Goal: Task Accomplishment & Management: Complete application form

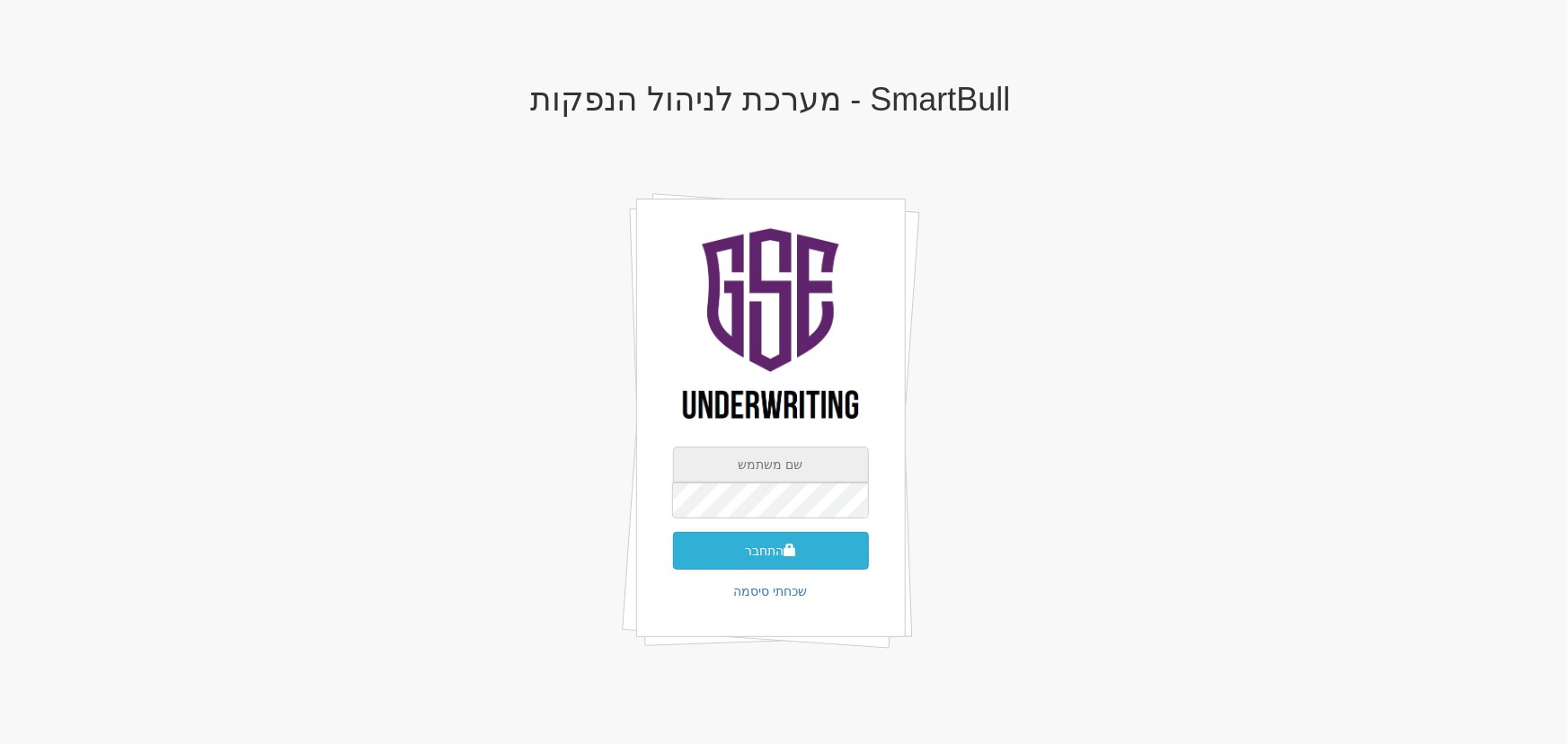
type input "aviran@gse.co.il"
click at [757, 566] on button "התחבר" at bounding box center [771, 551] width 196 height 38
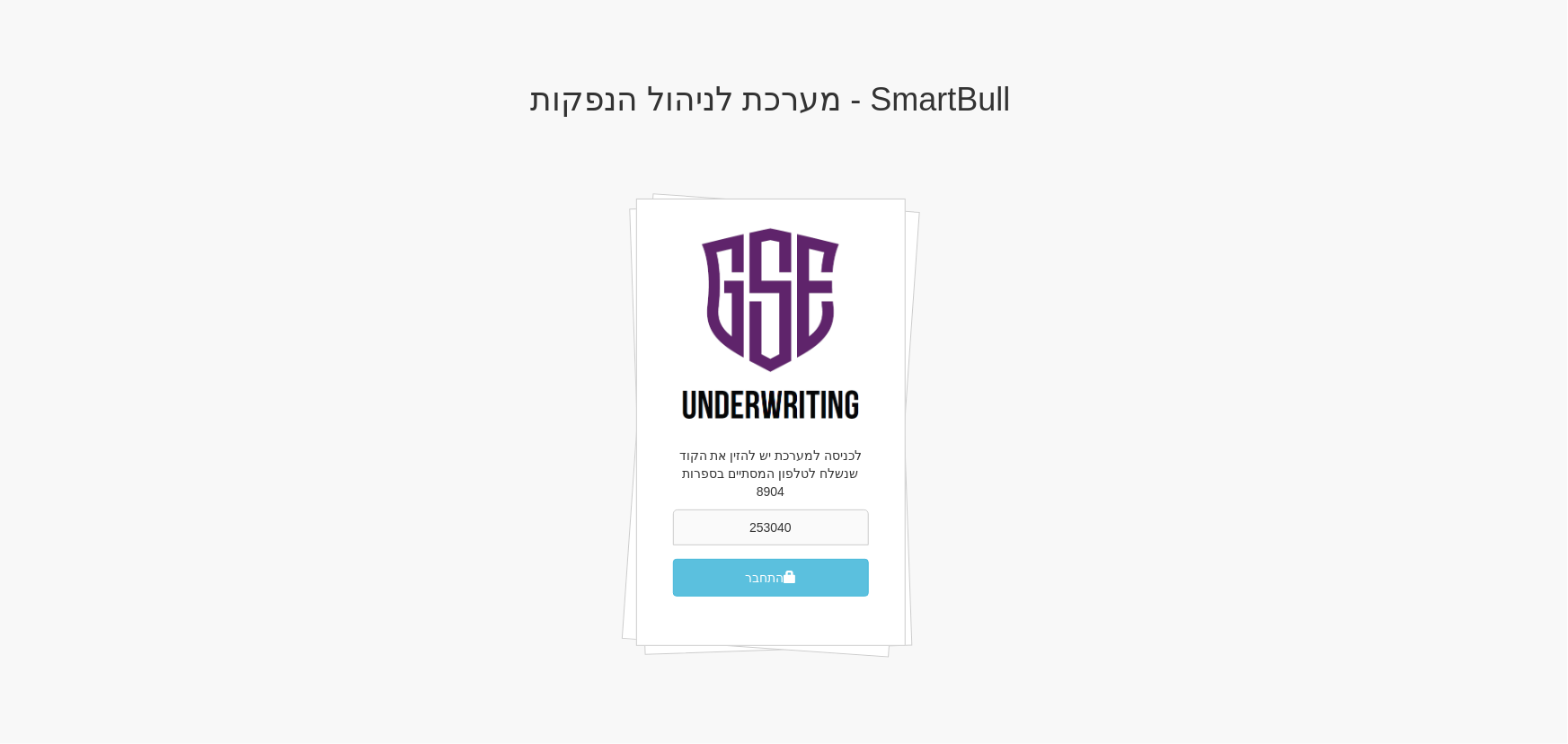
type input "253040"
click at [673, 559] on button "התחבר" at bounding box center [771, 578] width 196 height 38
click at [764, 563] on button "התחבר" at bounding box center [771, 578] width 196 height 38
drag, startPoint x: 834, startPoint y: 521, endPoint x: 603, endPoint y: 509, distance: 231.3
click at [607, 510] on div "SmartBull - מערכת לניהול הנפקות לכניסה למערכת יש להזין את הקוד שנשלח לטלפון המס…" at bounding box center [771, 390] width 1051 height 654
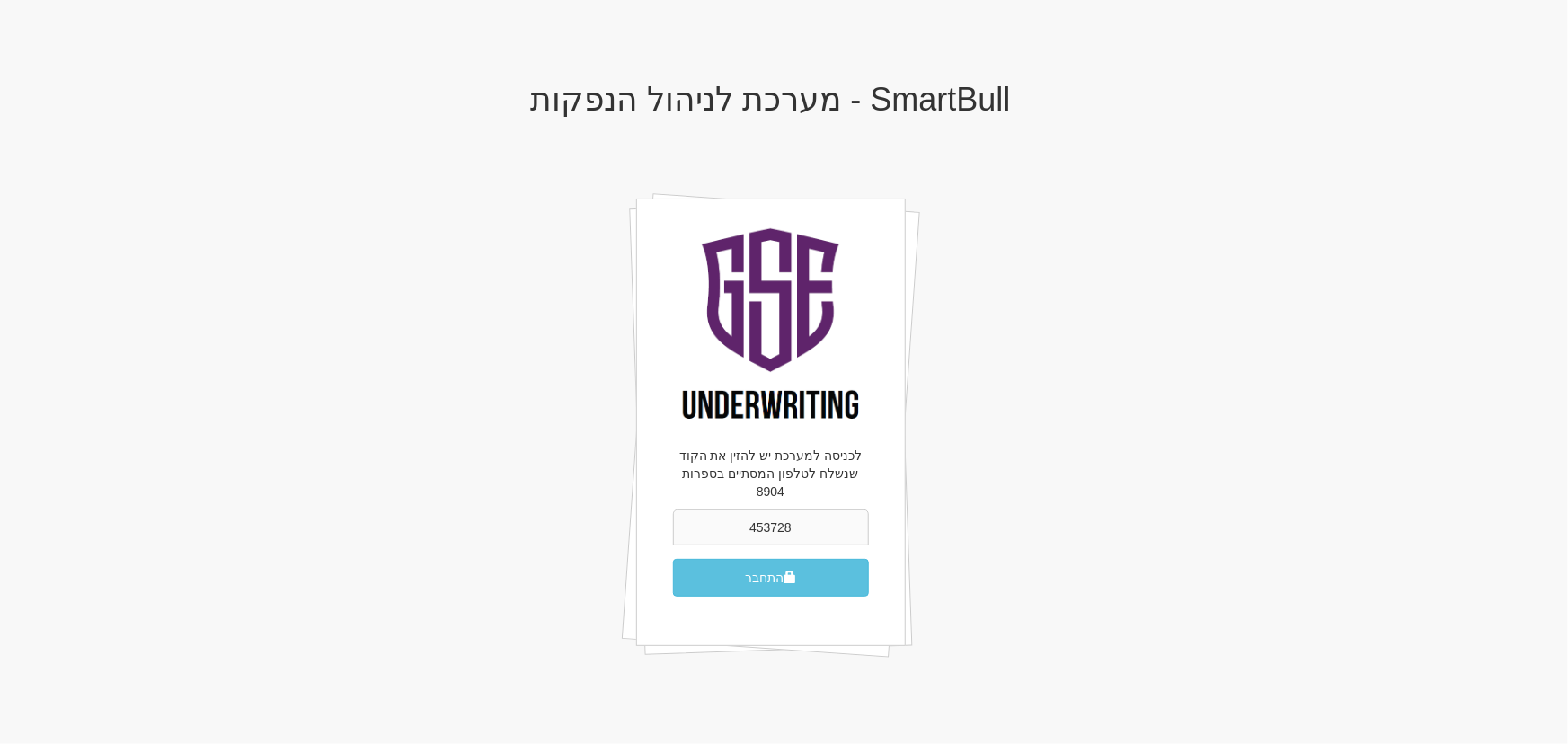
type input "453728"
click at [673, 559] on button "התחבר" at bounding box center [771, 578] width 196 height 38
click at [816, 559] on button "התחבר" at bounding box center [771, 578] width 196 height 38
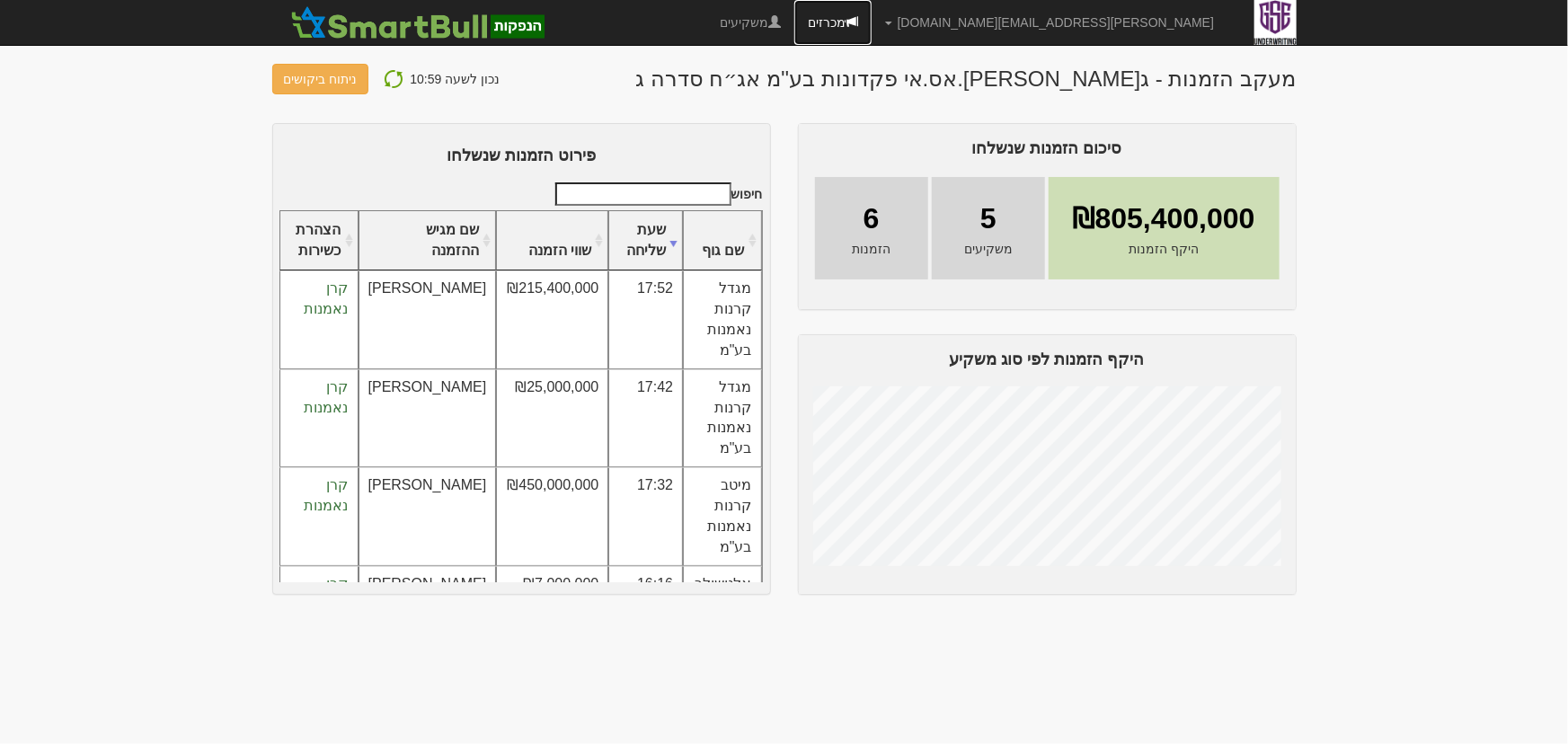
click at [871, 29] on link "מכרזים" at bounding box center [832, 22] width 77 height 45
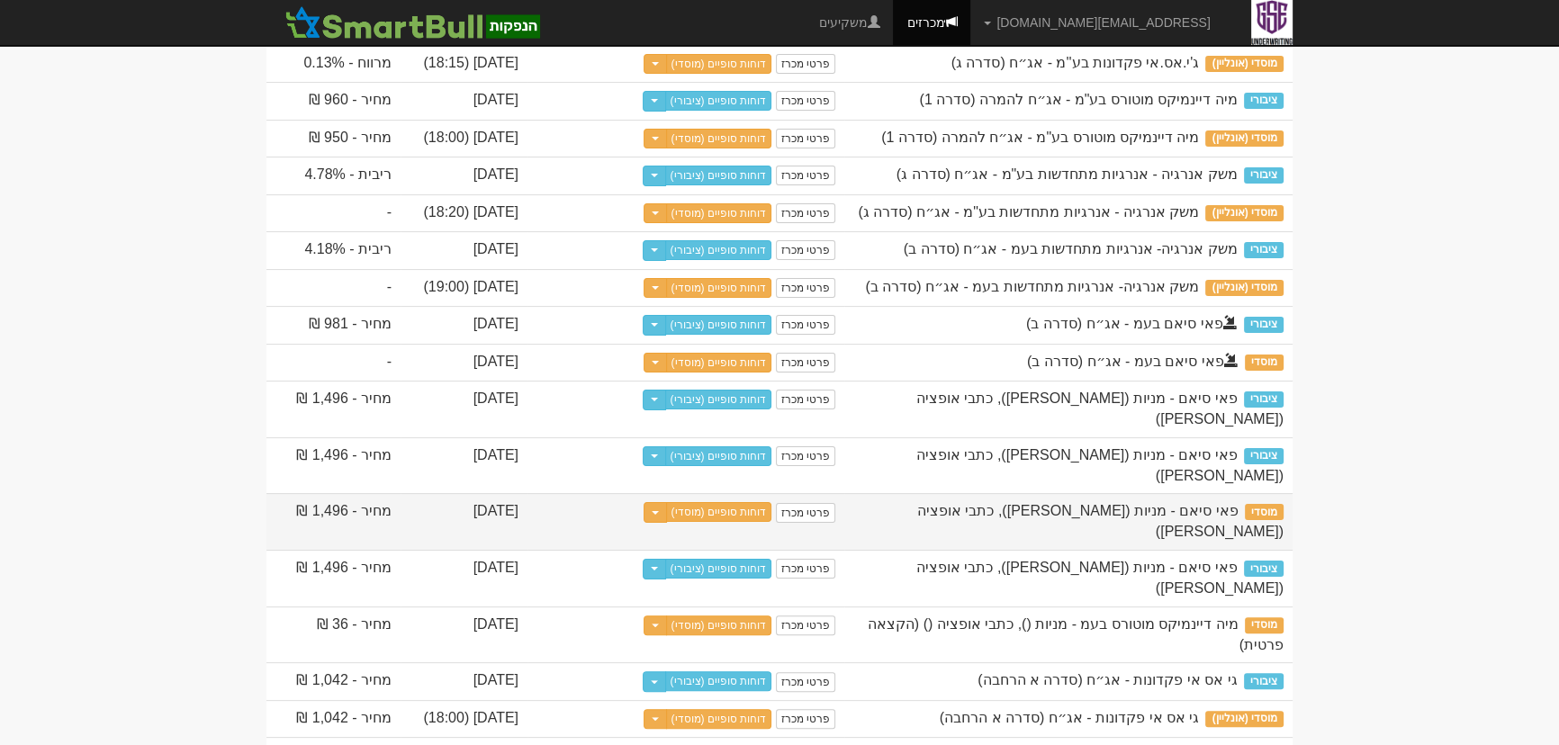
scroll to position [573, 0]
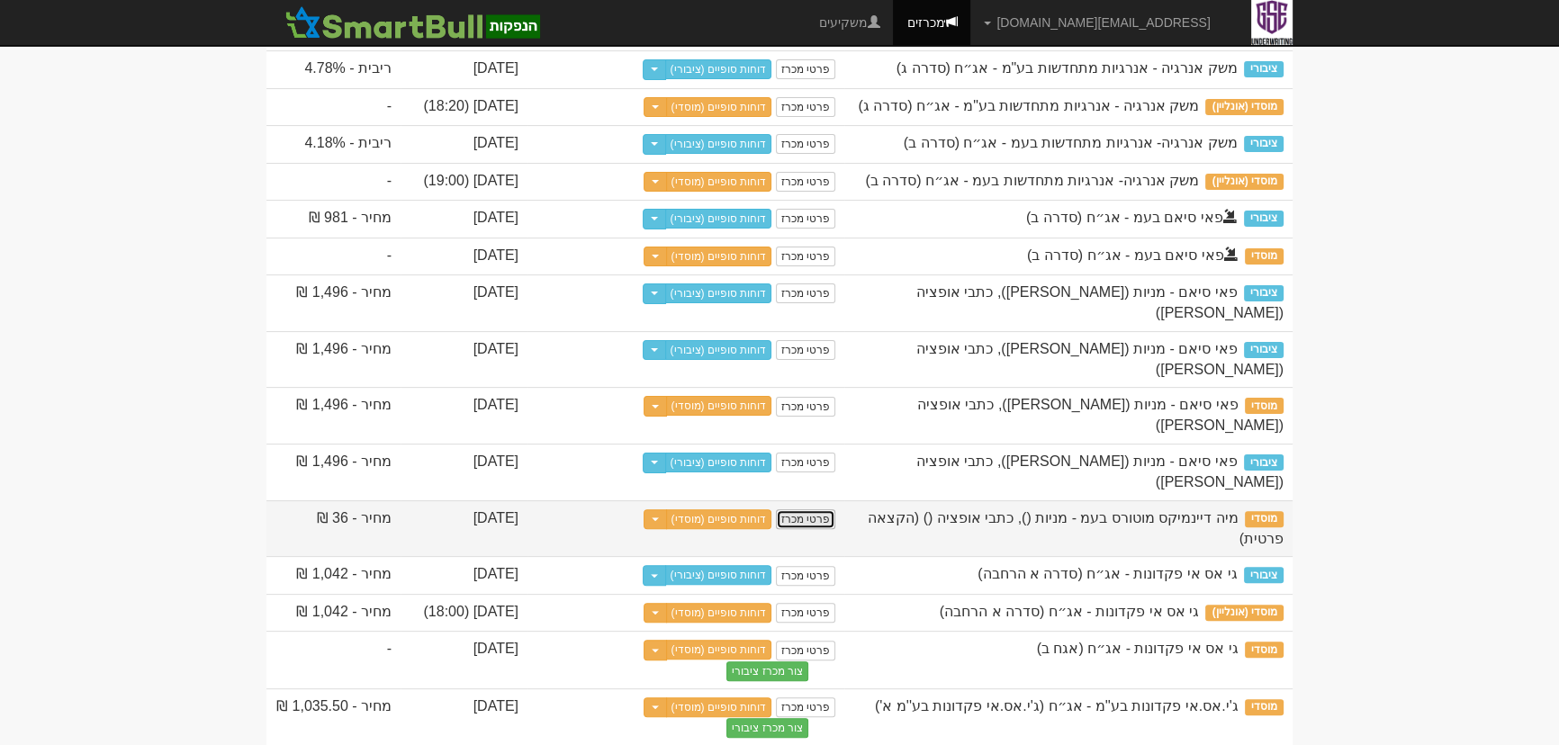
click at [813, 510] on link "פרטי מכרז" at bounding box center [805, 520] width 59 height 20
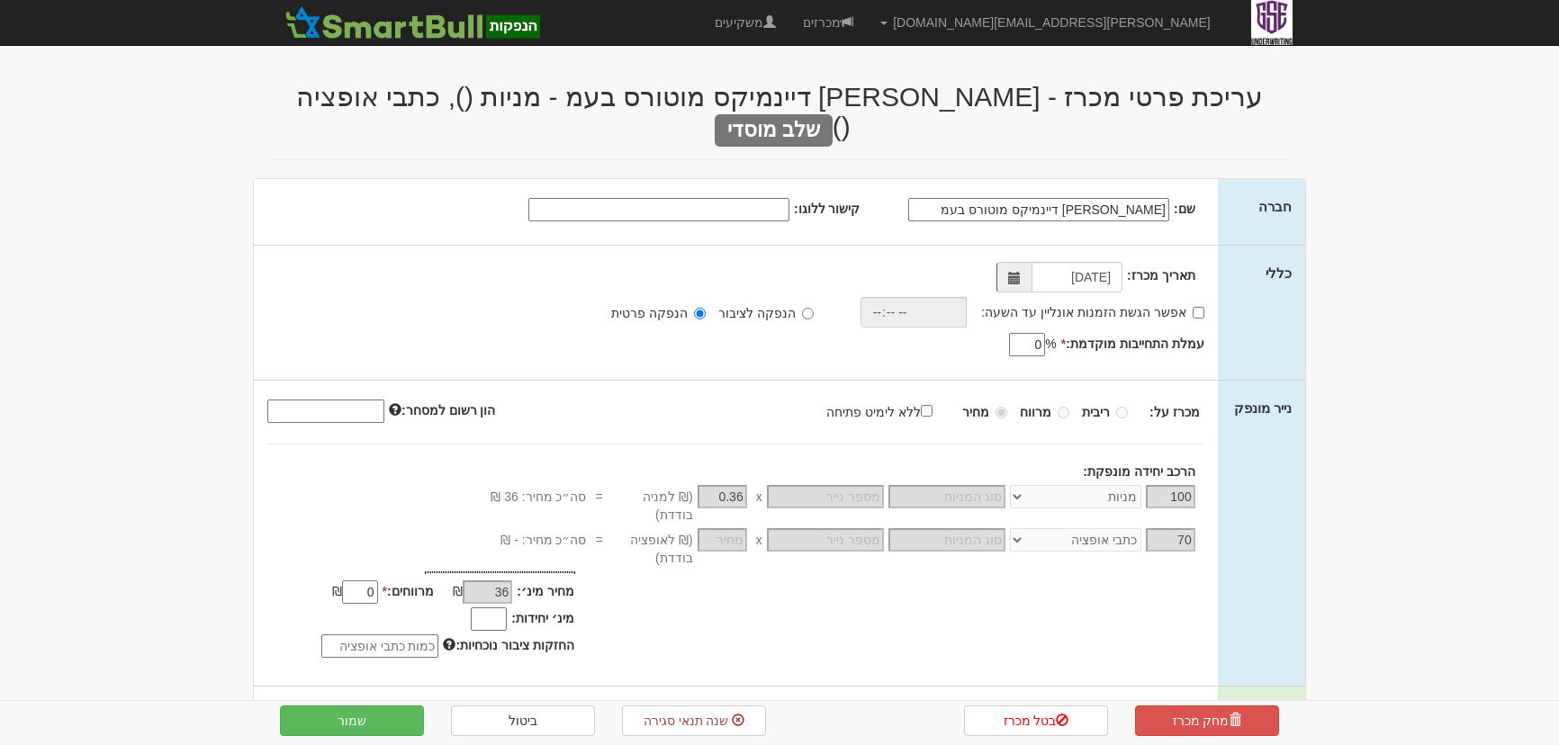
select select "מניות"
select select "כתבי אופציה"
select select "מניות"
select select "כתבי אופציה"
click at [867, 27] on link "מכרזים" at bounding box center [827, 22] width 77 height 45
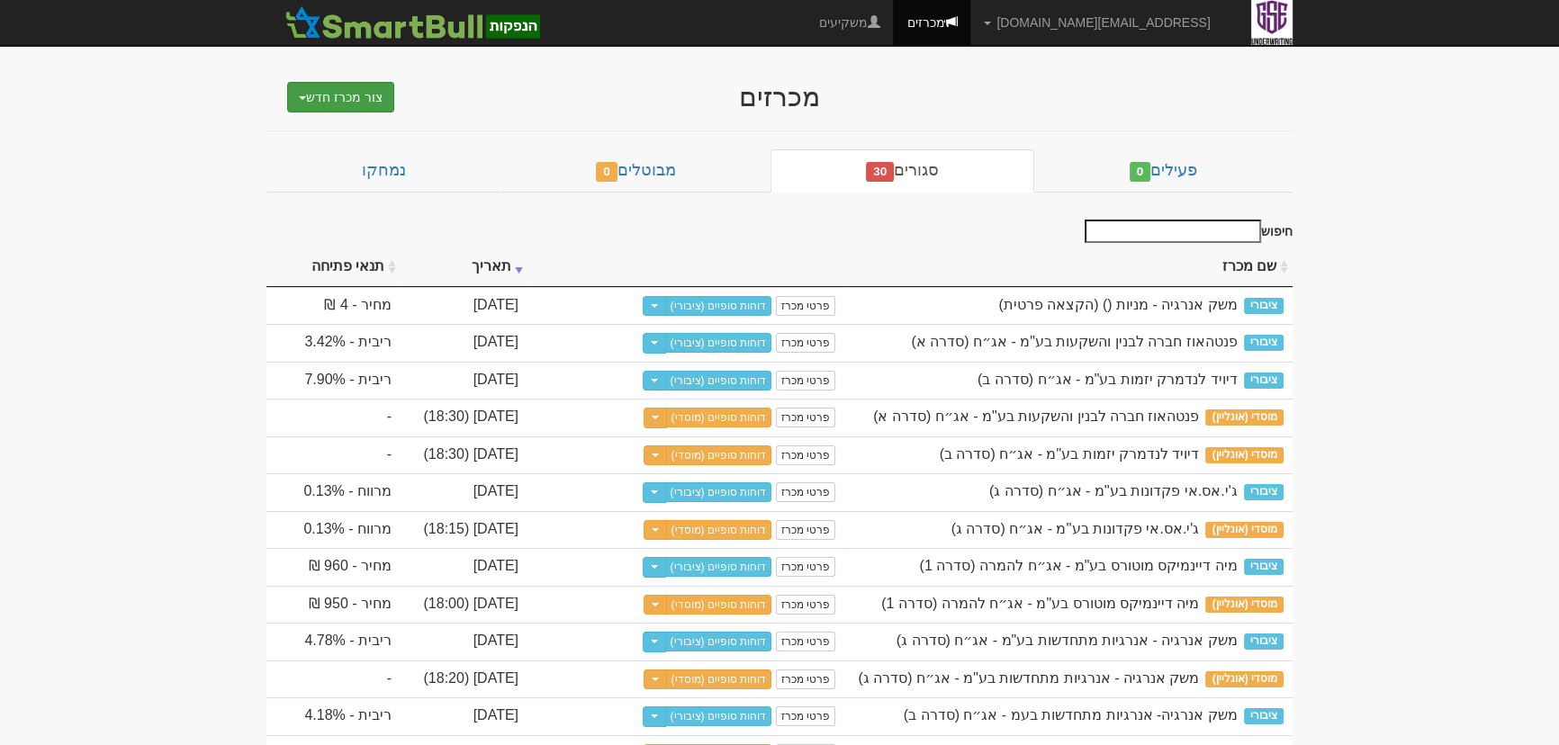
click at [299, 99] on button "צור מכרז חדש" at bounding box center [340, 97] width 107 height 31
click at [506, 108] on div "מכרזים" at bounding box center [779, 97] width 702 height 30
click at [303, 98] on span "button" at bounding box center [302, 98] width 7 height 4
click at [452, 99] on div "מכרזים" at bounding box center [779, 97] width 702 height 30
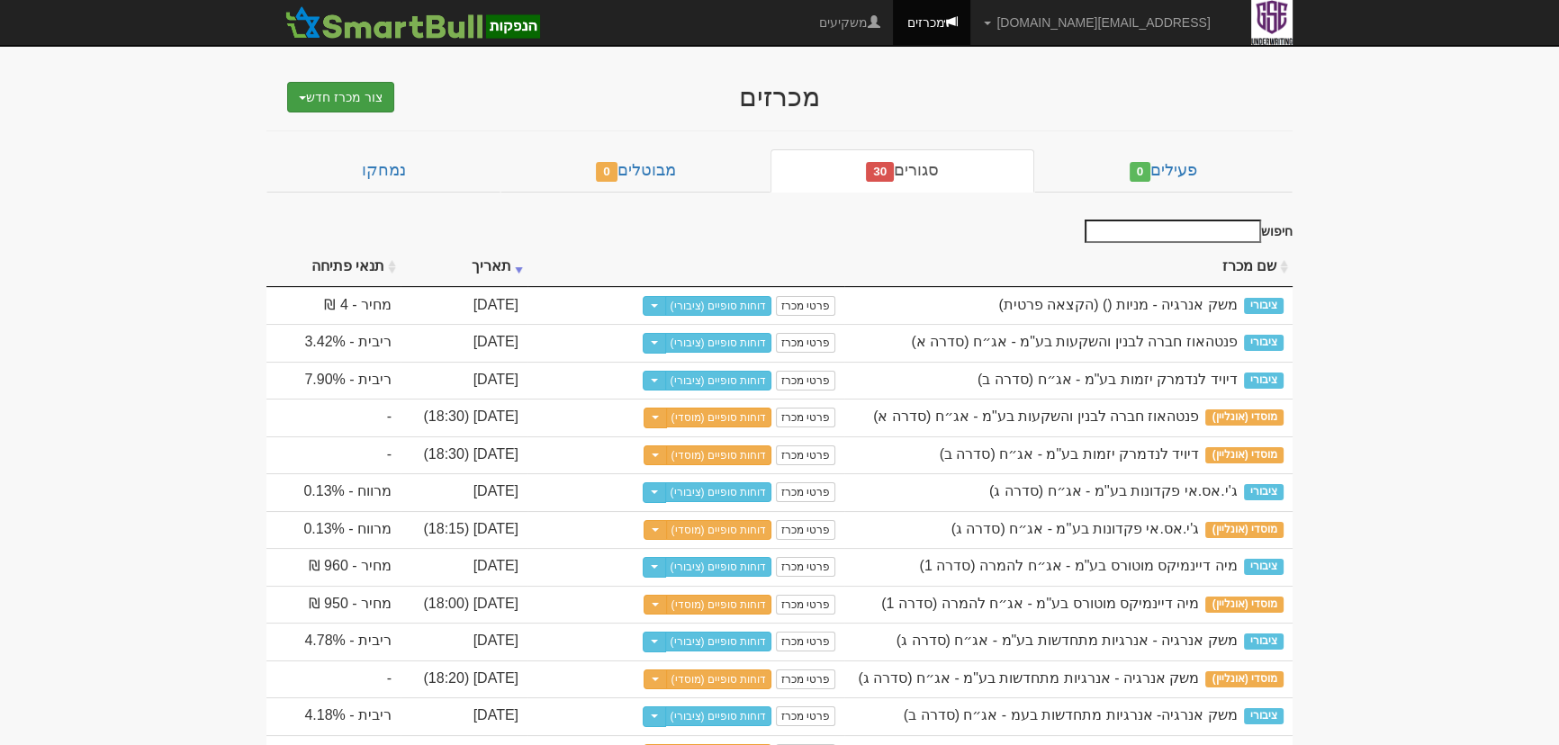
click at [303, 107] on button "צור מכרז חדש" at bounding box center [340, 97] width 107 height 31
click at [331, 86] on button "צור מכרז חדש" at bounding box center [340, 97] width 107 height 31
drag, startPoint x: 311, startPoint y: 604, endPoint x: 297, endPoint y: 598, distance: 15.7
click at [297, 598] on td "מחיר - 950 ₪" at bounding box center [333, 605] width 134 height 38
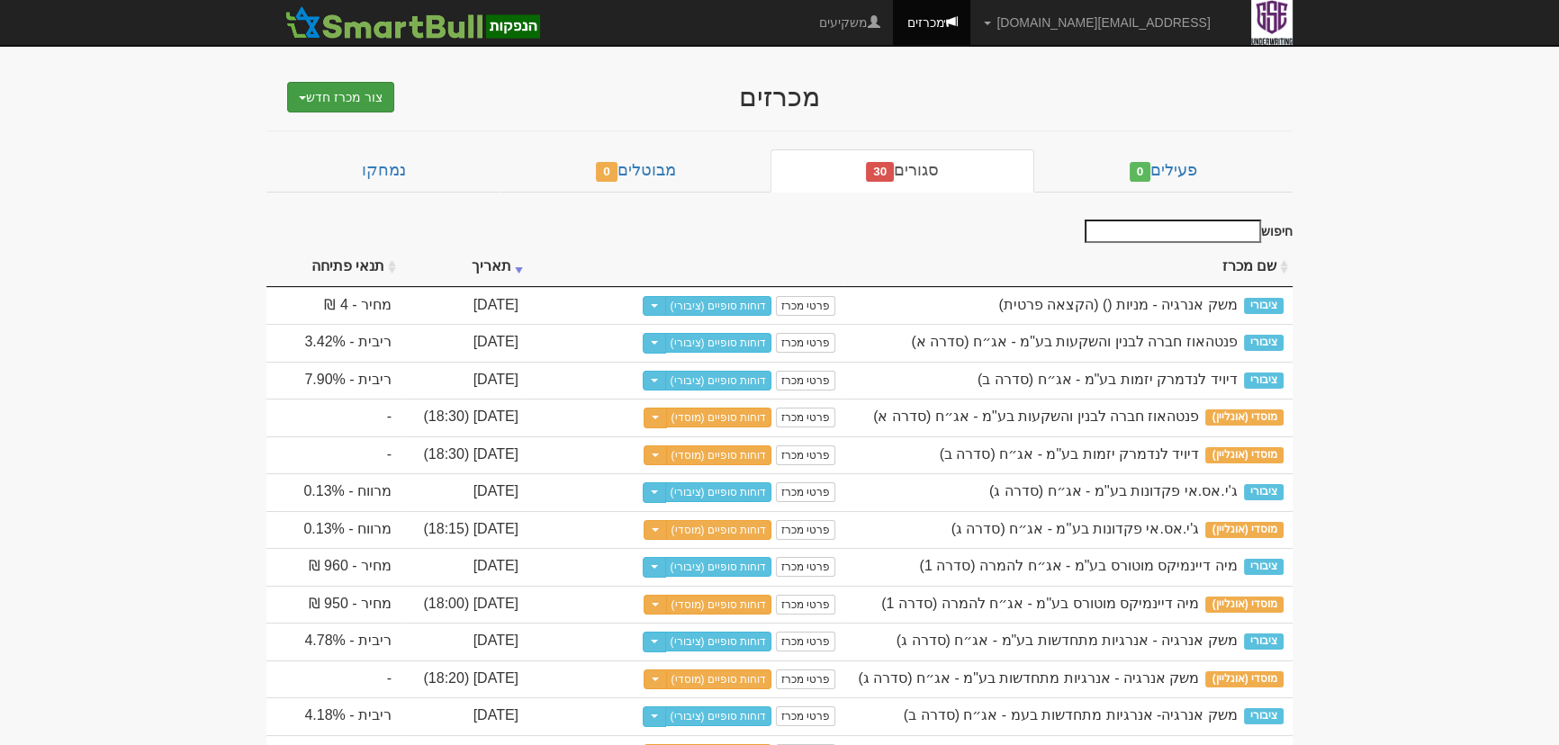
click at [332, 89] on button "צור מכרז חדש" at bounding box center [340, 97] width 107 height 31
click at [351, 123] on link "מוסדי" at bounding box center [294, 131] width 197 height 23
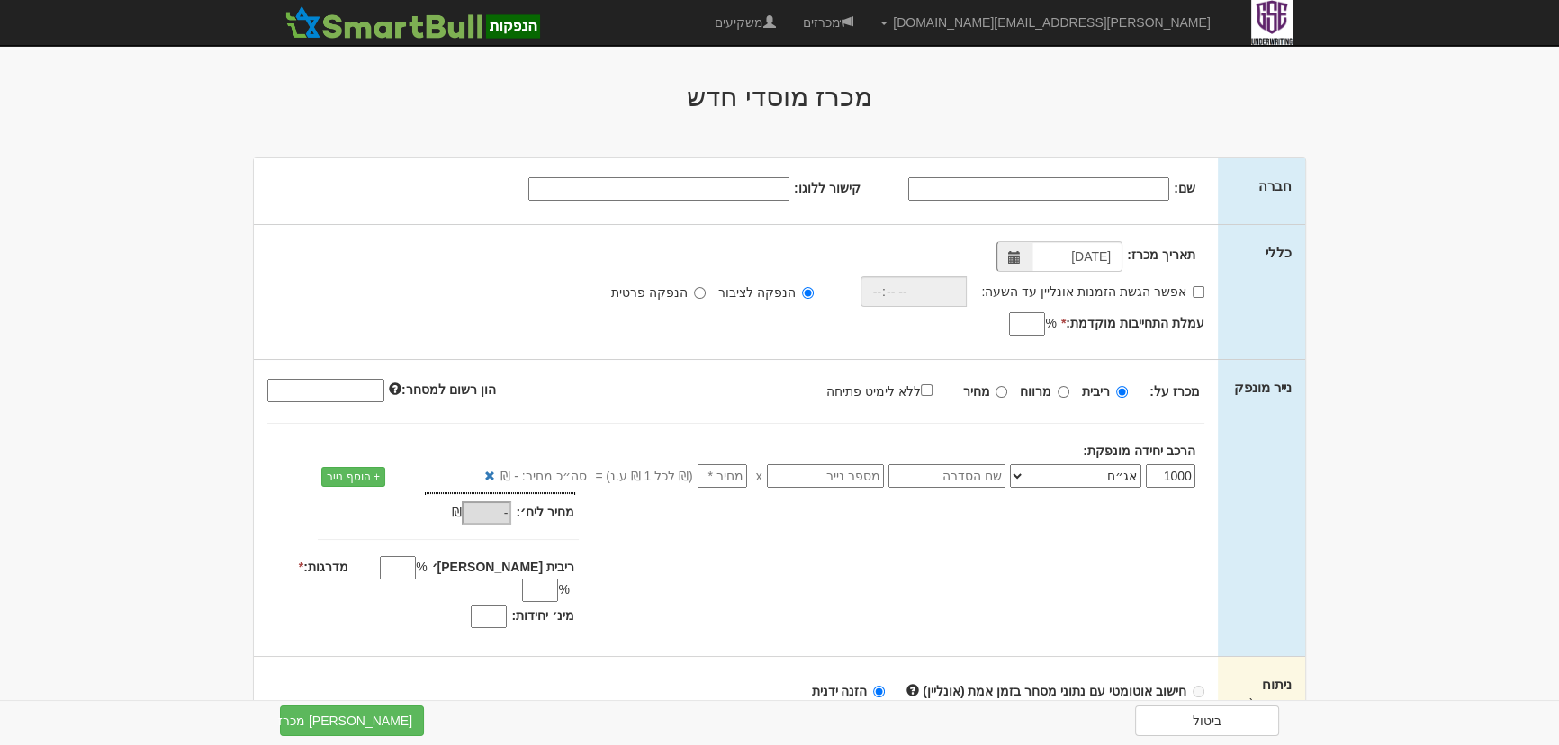
click at [1147, 191] on input "שם:" at bounding box center [1038, 188] width 261 height 23
type input "מטריסלף"
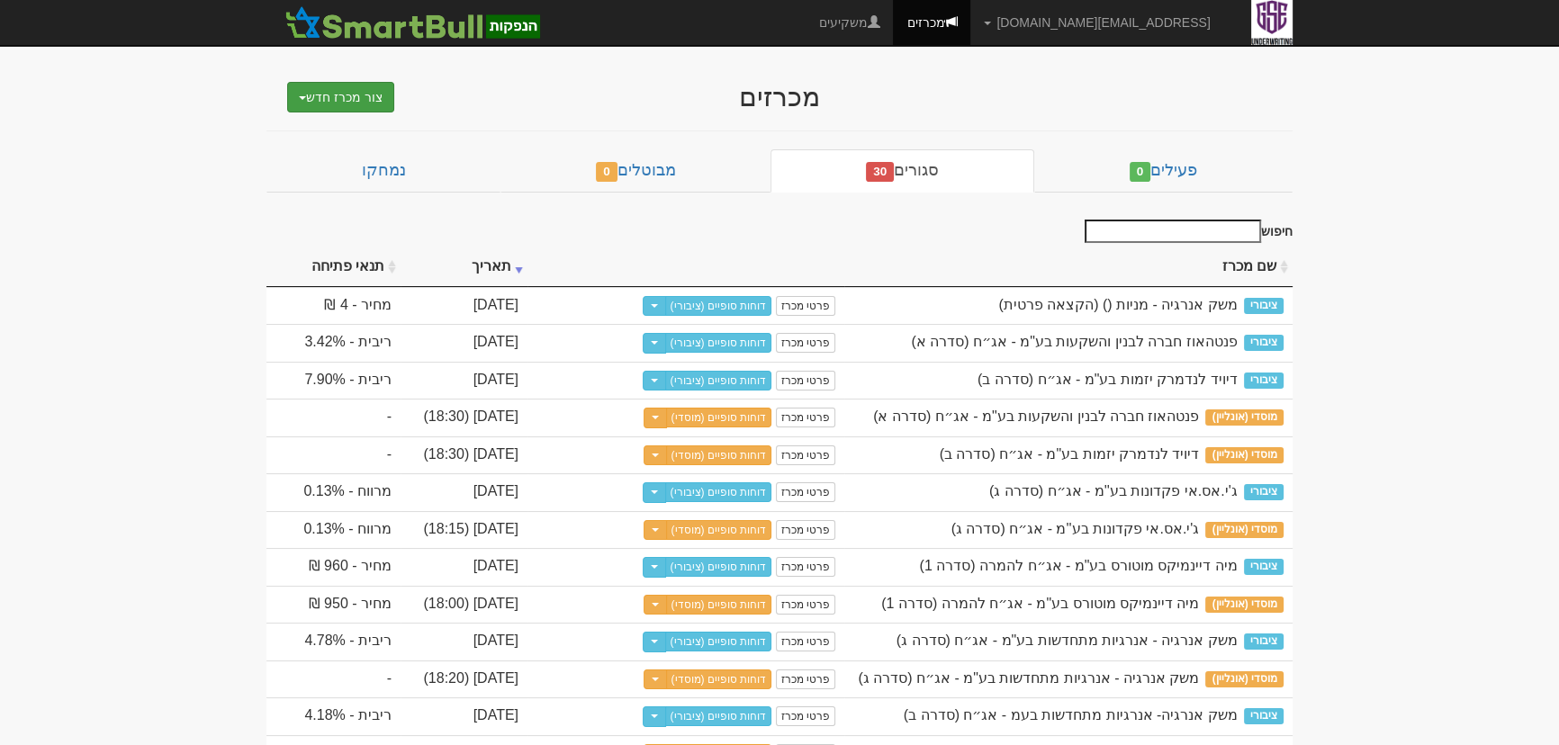
scroll to position [3, 0]
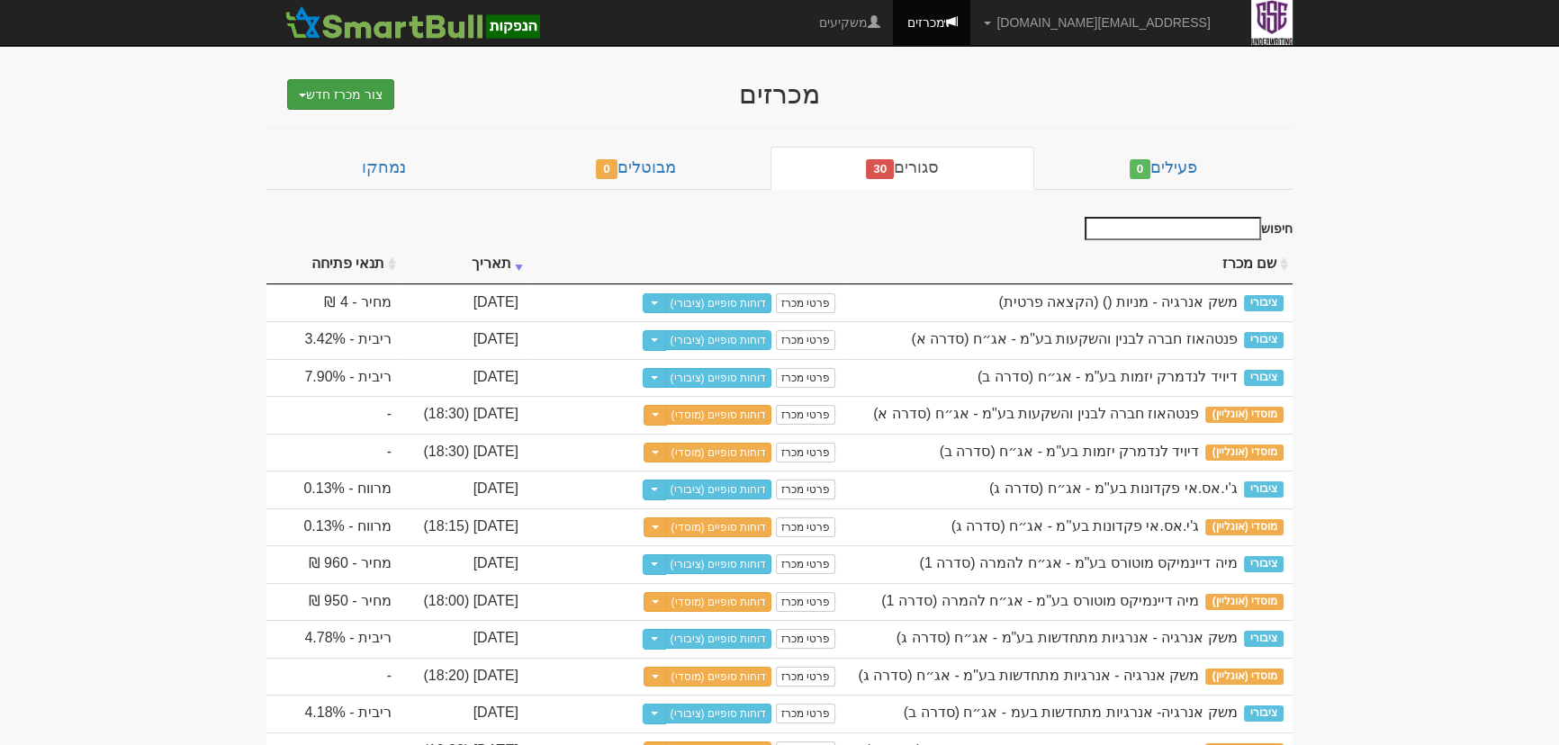
click at [304, 95] on span "button" at bounding box center [302, 96] width 7 height 4
click at [334, 153] on link "מוסדי מחתם אחר (ייבוא קובץ)" at bounding box center [294, 151] width 197 height 23
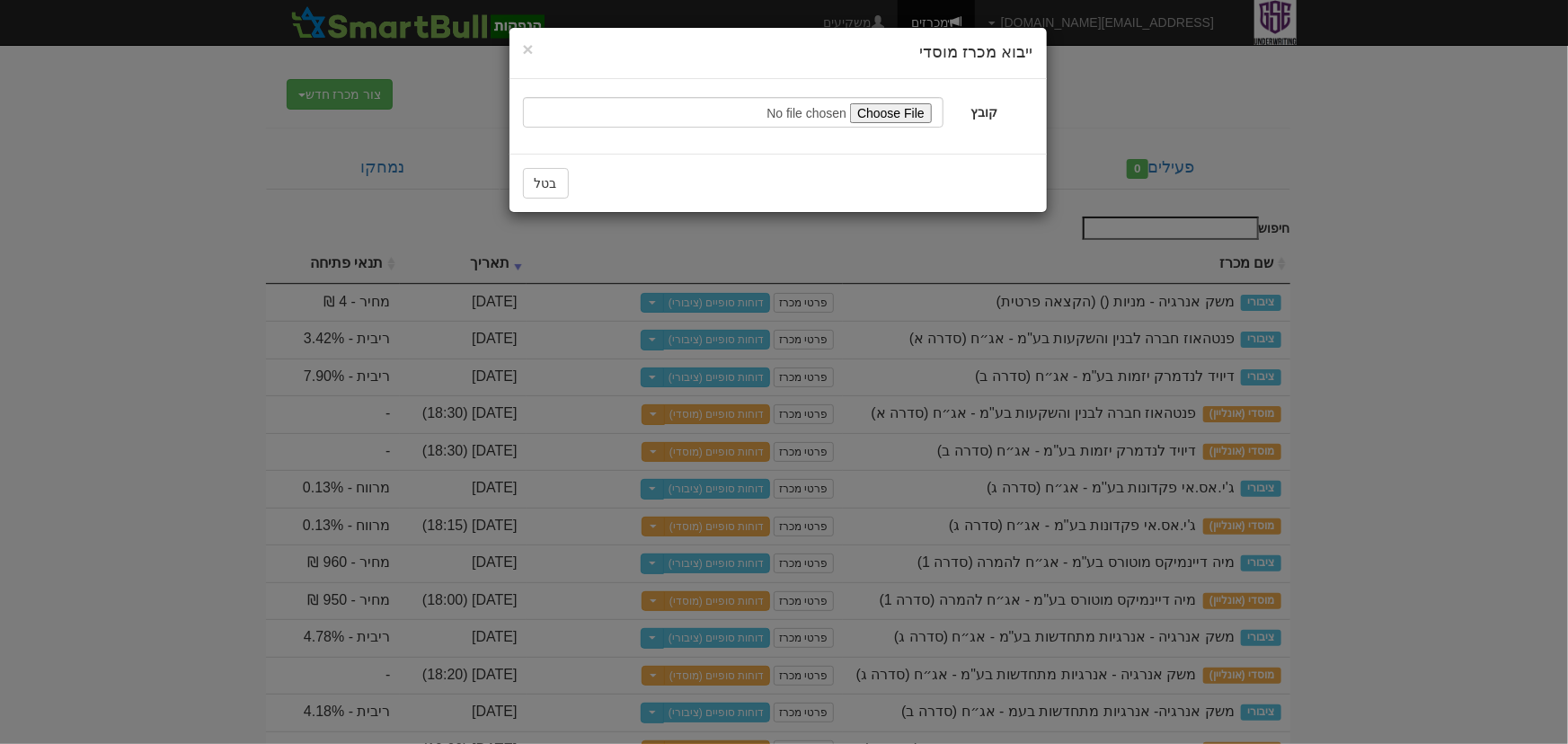
click at [520, 50] on div "× Close ייבוא מכרז מוסדי" at bounding box center [778, 53] width 537 height 51
click at [528, 51] on span "×" at bounding box center [528, 49] width 11 height 21
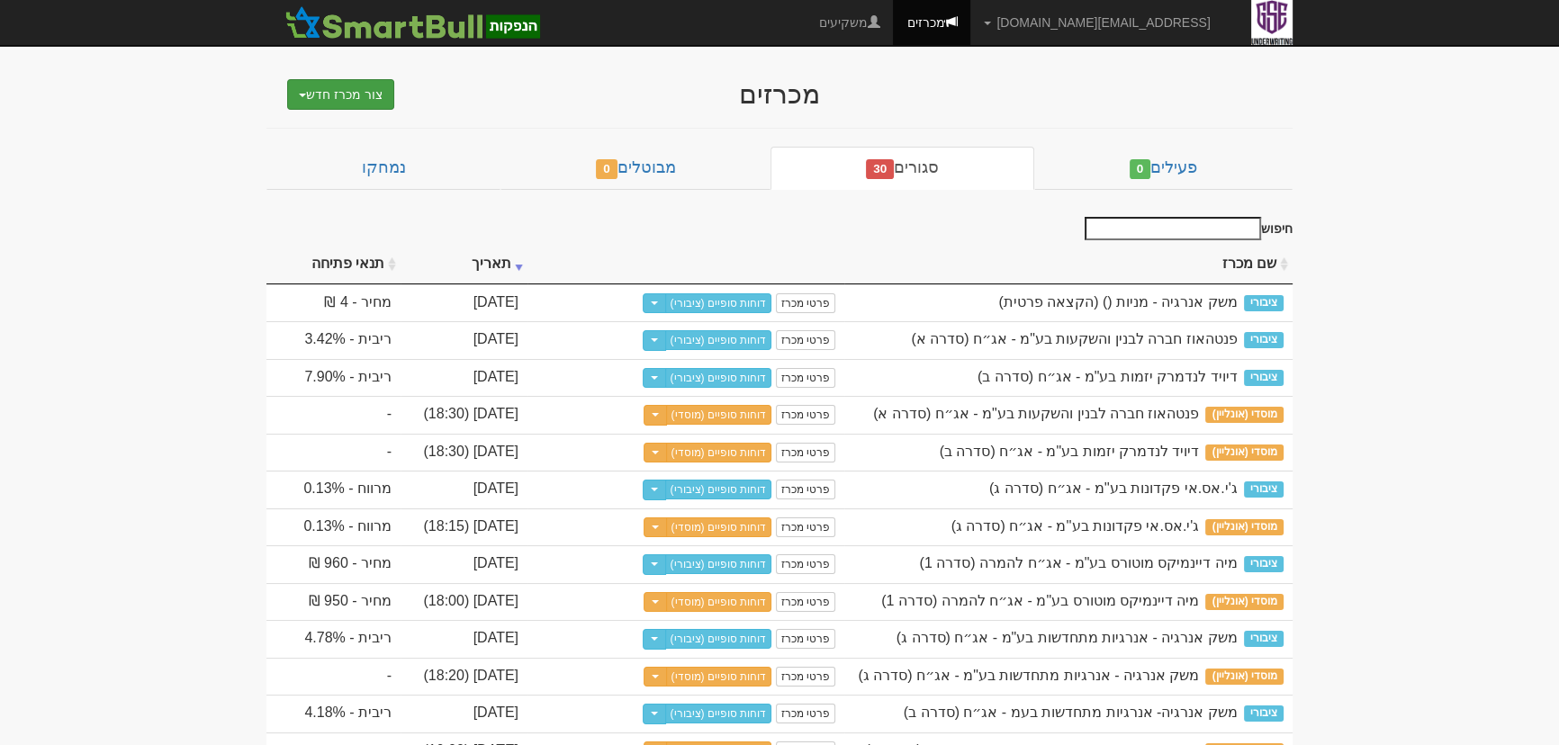
click at [302, 95] on span "button" at bounding box center [302, 96] width 7 height 4
click at [508, 90] on div "מכרזים" at bounding box center [779, 94] width 702 height 30
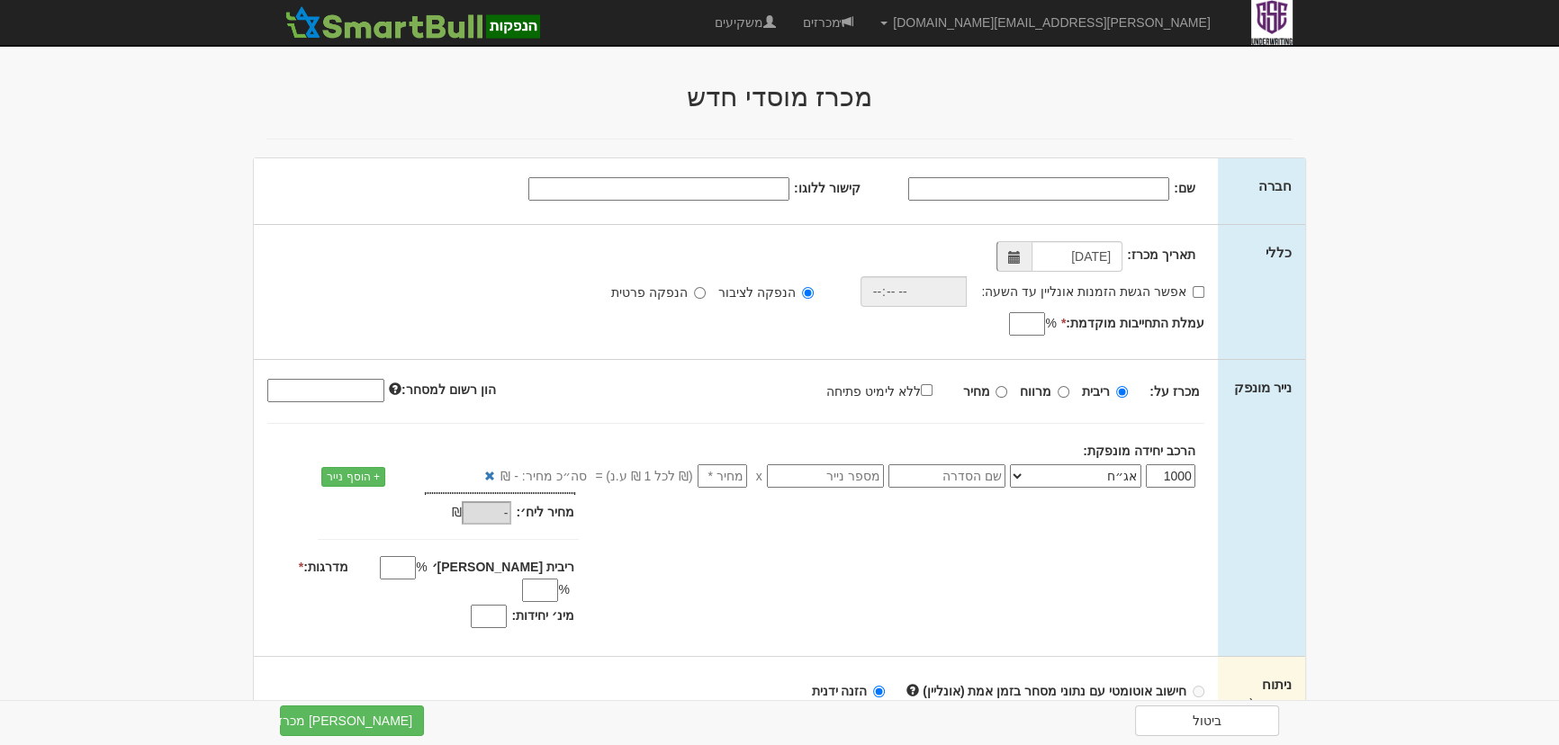
click at [694, 284] on div "אפשר הגשת הזמנות אונליין עד השעה: הנפקה לציבור הנפקה פרטית" at bounding box center [749, 291] width 937 height 31
click at [694, 292] on label "הנפקה פרטית" at bounding box center [658, 293] width 95 height 18
click at [694, 292] on input "הנפקה פרטית" at bounding box center [700, 293] width 12 height 12
radio input "true"
click at [765, 323] on div "תאריך מכרז: [DATE] אפשר הגשת הזמנות אונליין עד השעה: * %" at bounding box center [736, 292] width 964 height 134
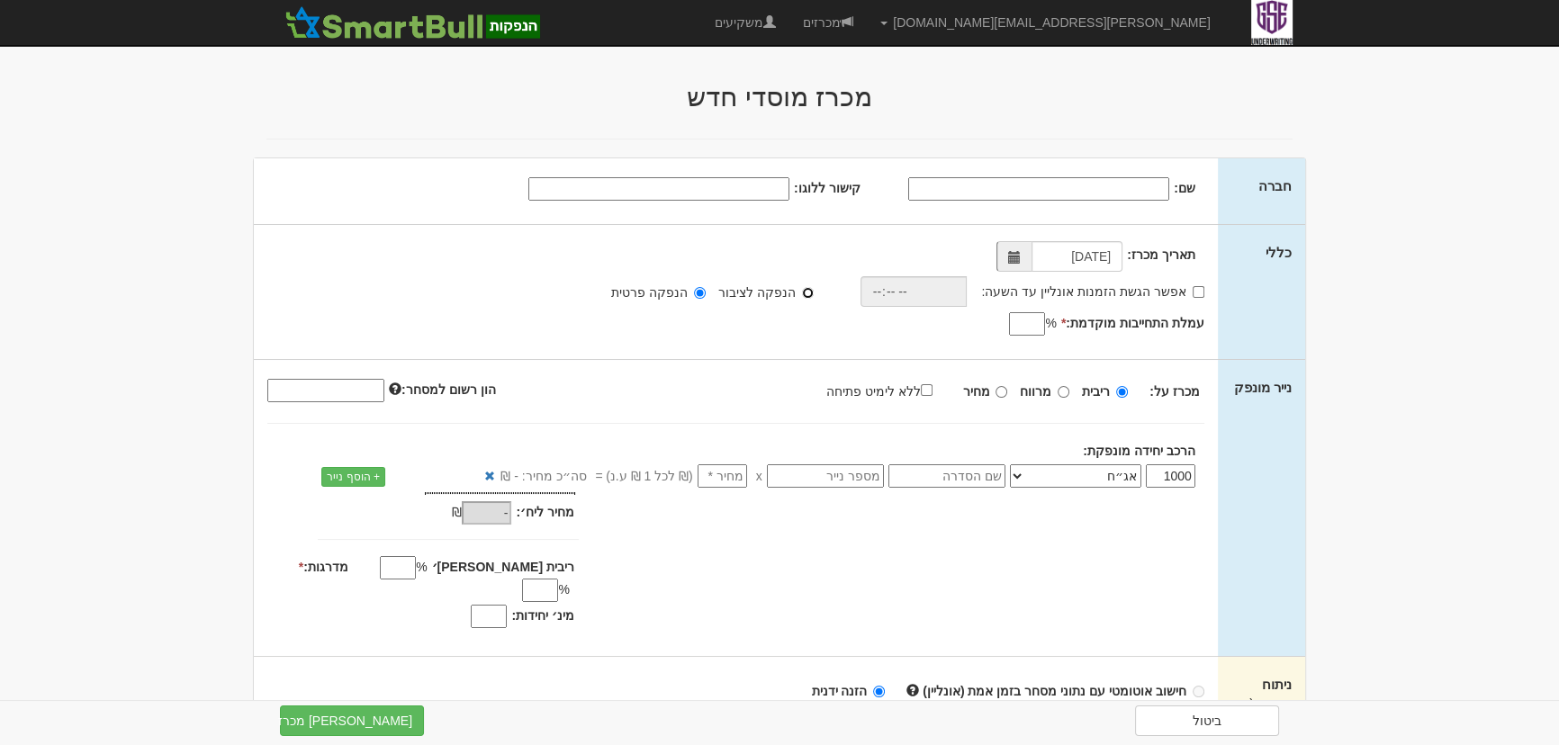
click at [805, 291] on input "הנפקה לציבור" at bounding box center [808, 293] width 12 height 12
radio input "true"
click at [715, 291] on div "הנפקה לציבור הנפקה פרטית" at bounding box center [710, 291] width 234 height 19
click at [706, 295] on input "הנפקה פרטית" at bounding box center [700, 293] width 12 height 12
radio input "true"
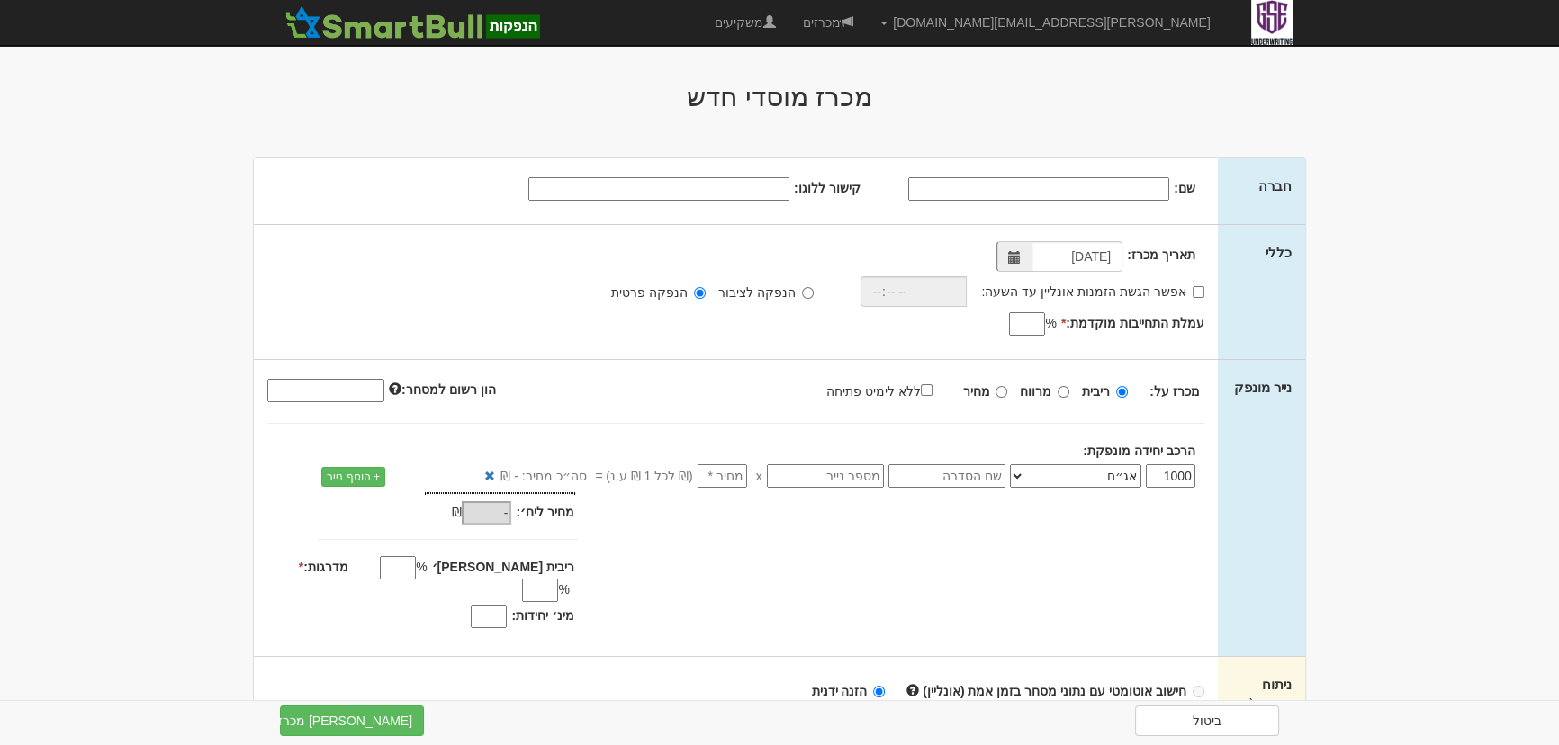
click at [1021, 475] on select "אג״ח אג״ח להמרה מניות כתבי אופציה ניירות ערך מסחריים אופציות רכש כתבי התחייבות …" at bounding box center [1075, 475] width 131 height 23
select select "מניות"
click at [1014, 464] on select "אג״ח אג״ח להמרה מניות כתבי אופציה ניירות ערך מסחריים אופציות רכש כתבי התחייבות …" at bounding box center [1075, 475] width 131 height 23
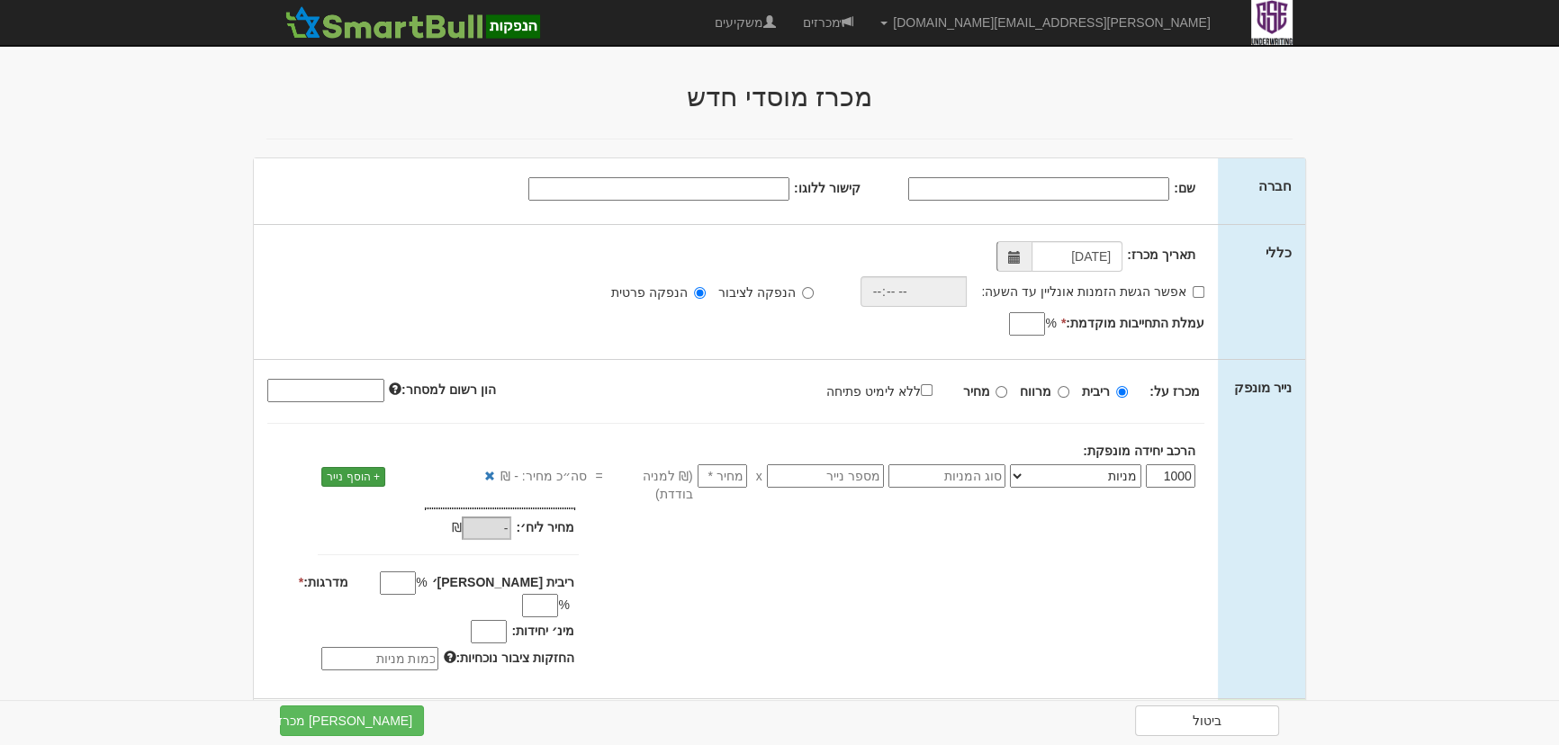
click at [353, 480] on link "+ הוסף נייר" at bounding box center [353, 477] width 64 height 20
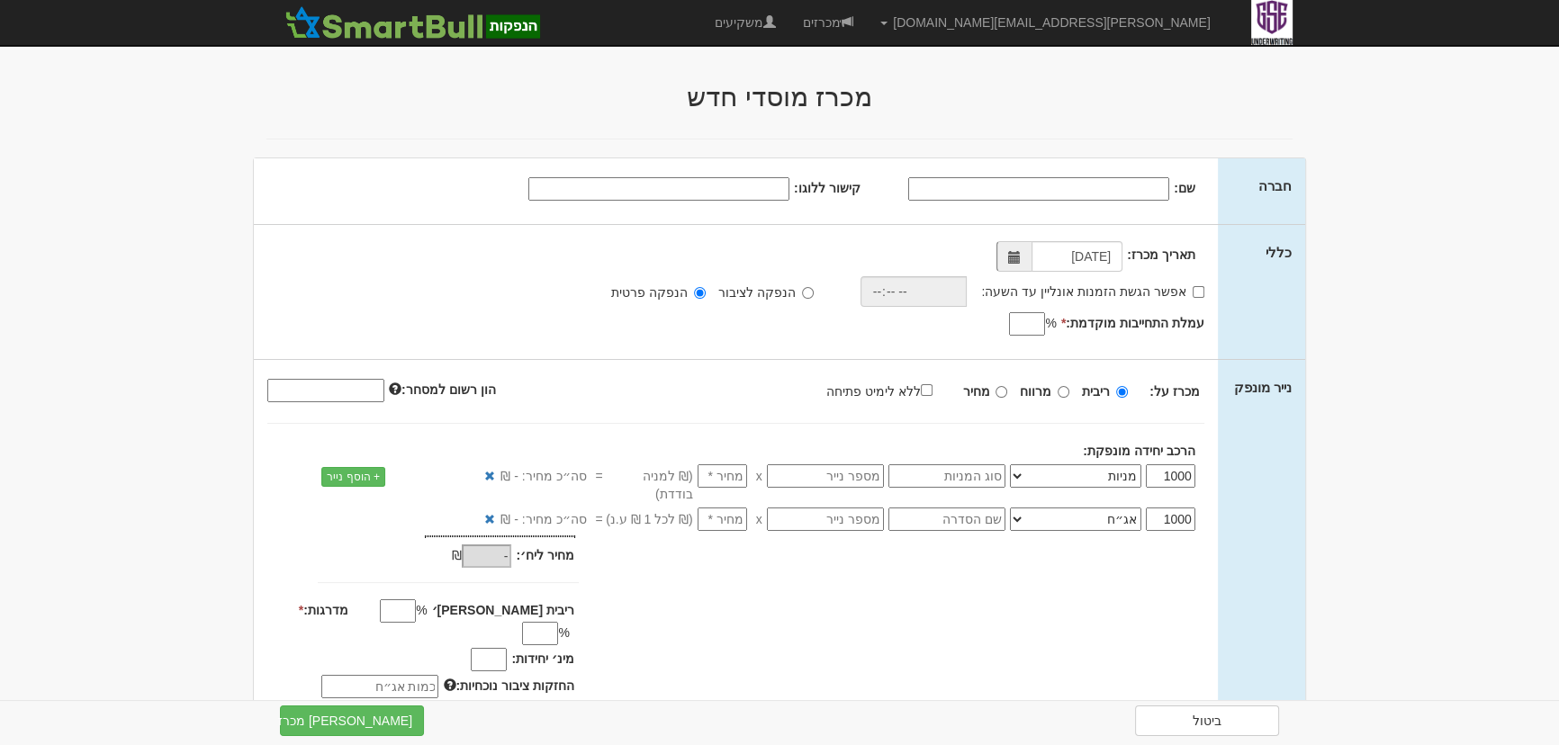
click at [1027, 508] on select "אג״ח אג״ח להמרה מניות כתבי אופציה ניירות ערך מסחריים אופציות רכש כתבי התחייבות …" at bounding box center [1075, 519] width 131 height 23
select select "כתבי אופציה"
click at [1014, 508] on select "אג״ח אג״ח להמרה מניות כתבי אופציה ניירות ערך מסחריים אופציות רכש כתבי התחייבות …" at bounding box center [1075, 519] width 131 height 23
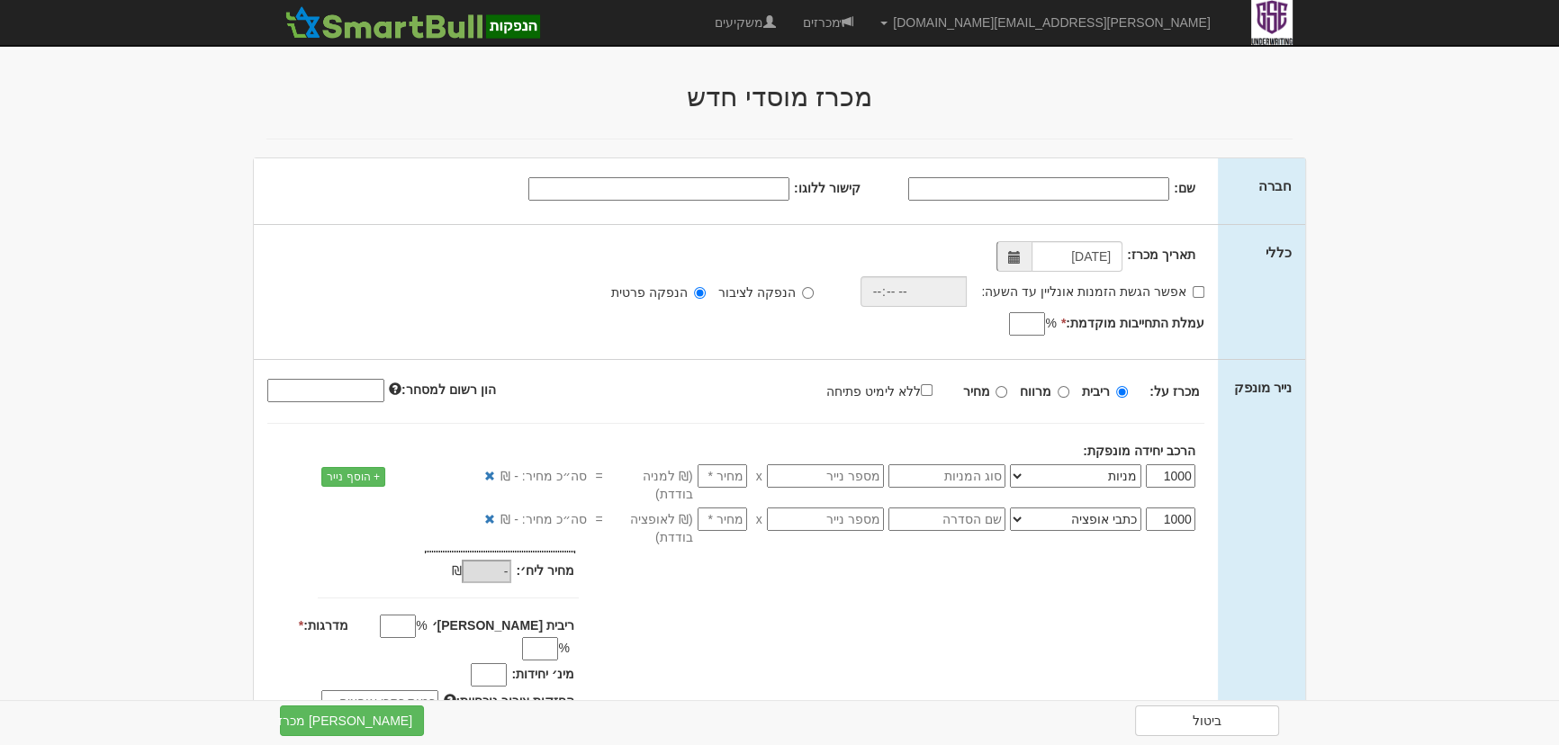
drag, startPoint x: 1153, startPoint y: 576, endPoint x: 1193, endPoint y: 557, distance: 43.9
click at [1155, 576] on div "מחיר מינ׳: - ₪ * -" at bounding box center [736, 635] width 964 height 168
click at [1009, 257] on span at bounding box center [1014, 257] width 13 height 13
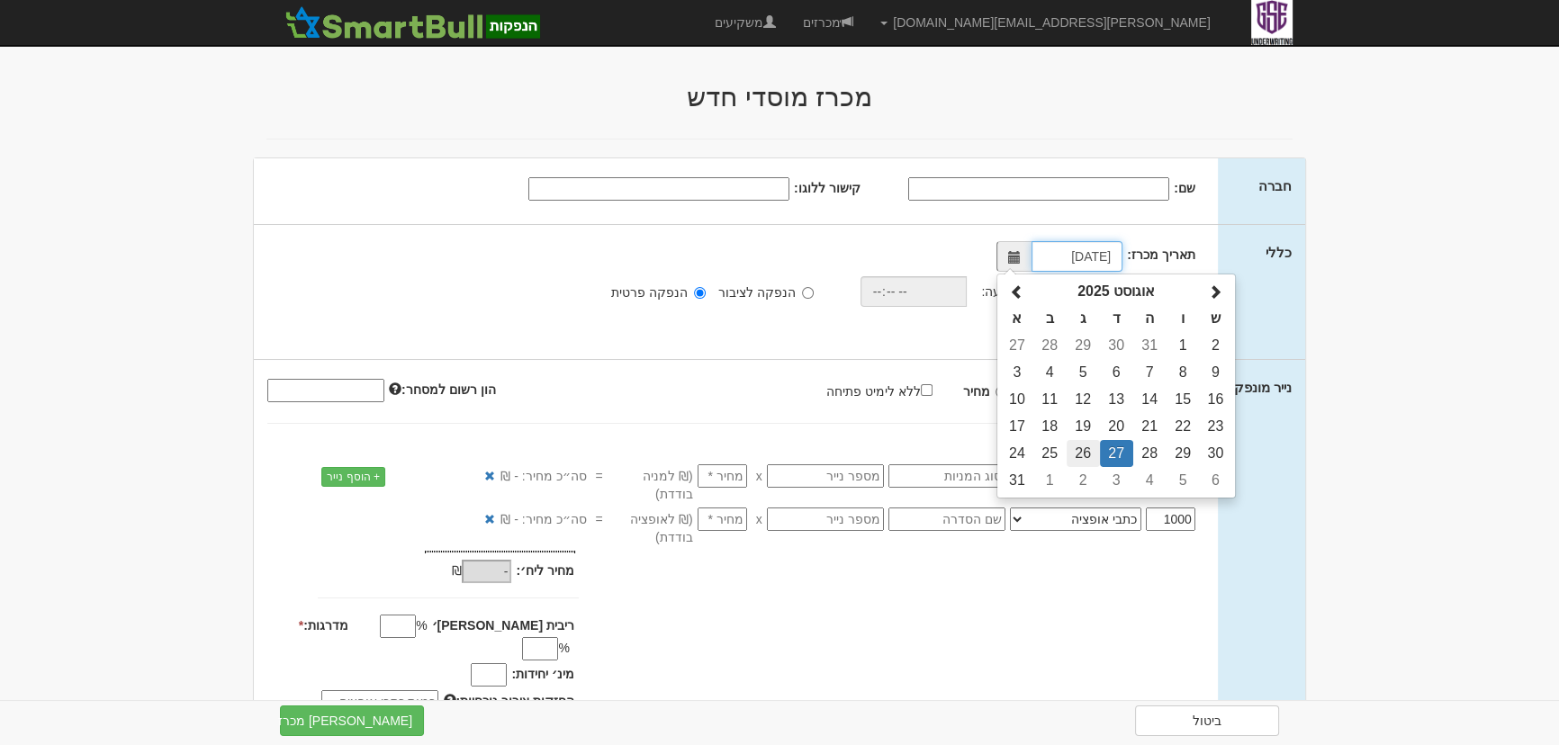
click at [1091, 449] on td "26" at bounding box center [1083, 453] width 33 height 27
type input "[DATE]"
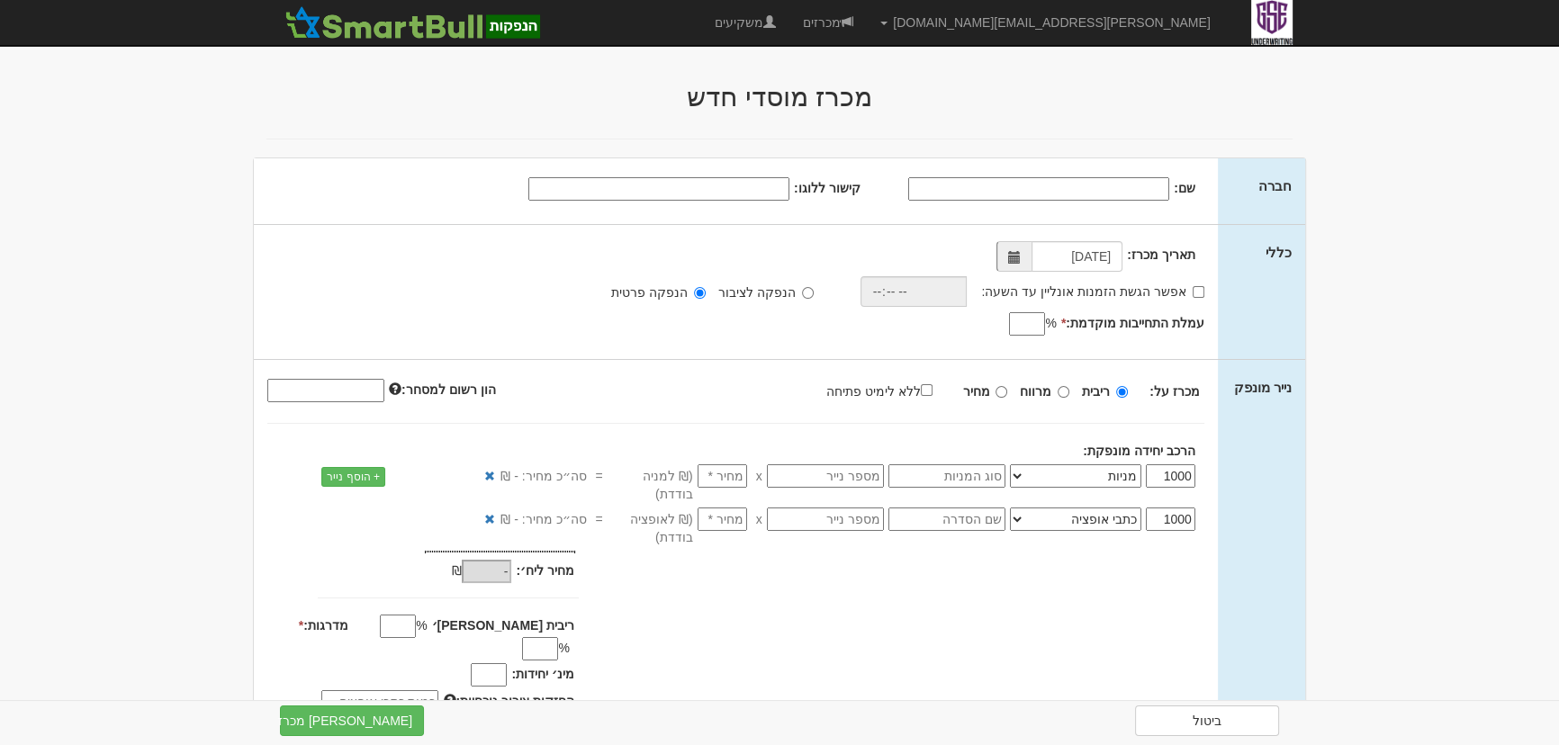
click at [855, 357] on div "תאריך מכרז: [DATE] אפשר הגשת הזמנות אונליין עד השעה: * %" at bounding box center [736, 292] width 964 height 134
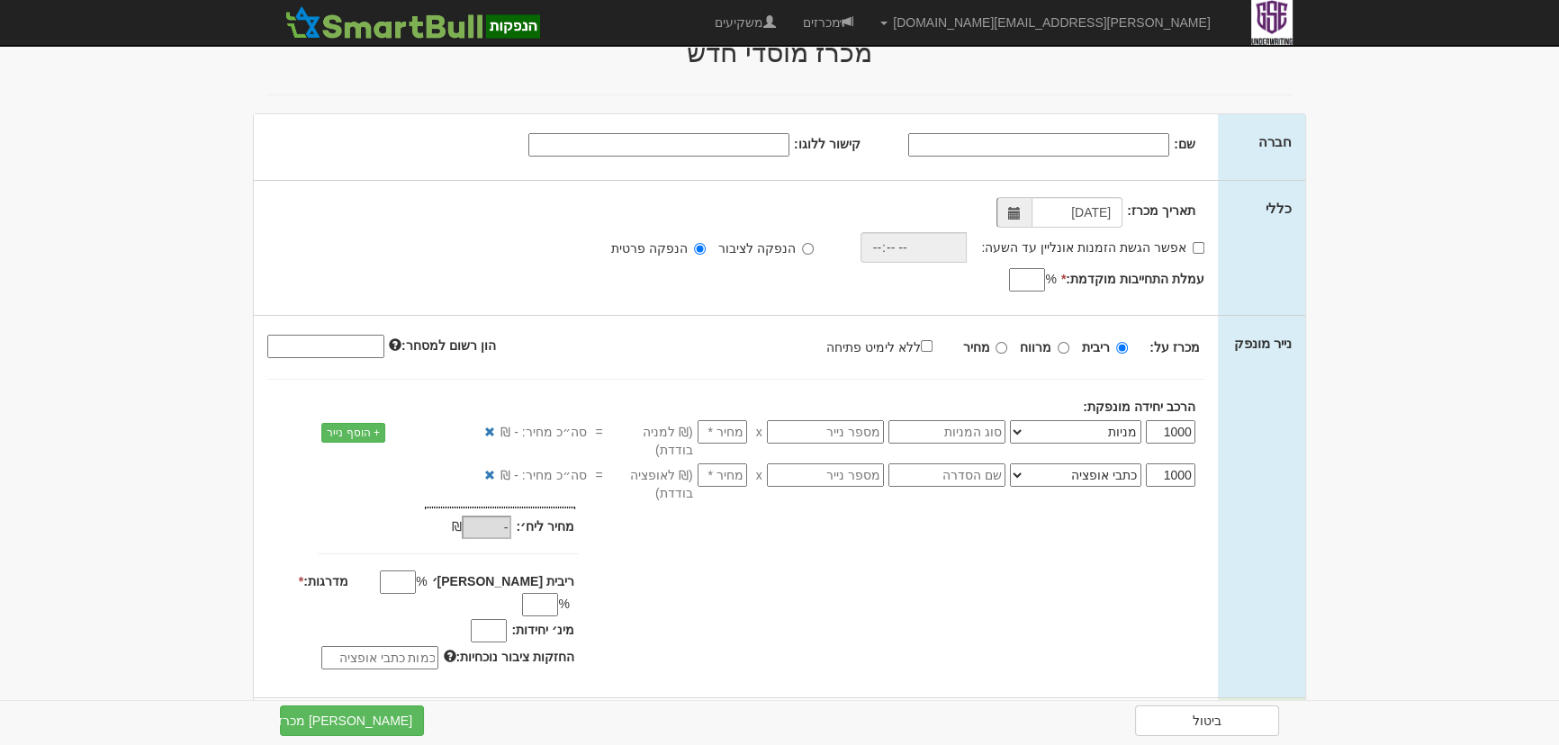
scroll to position [81, 0]
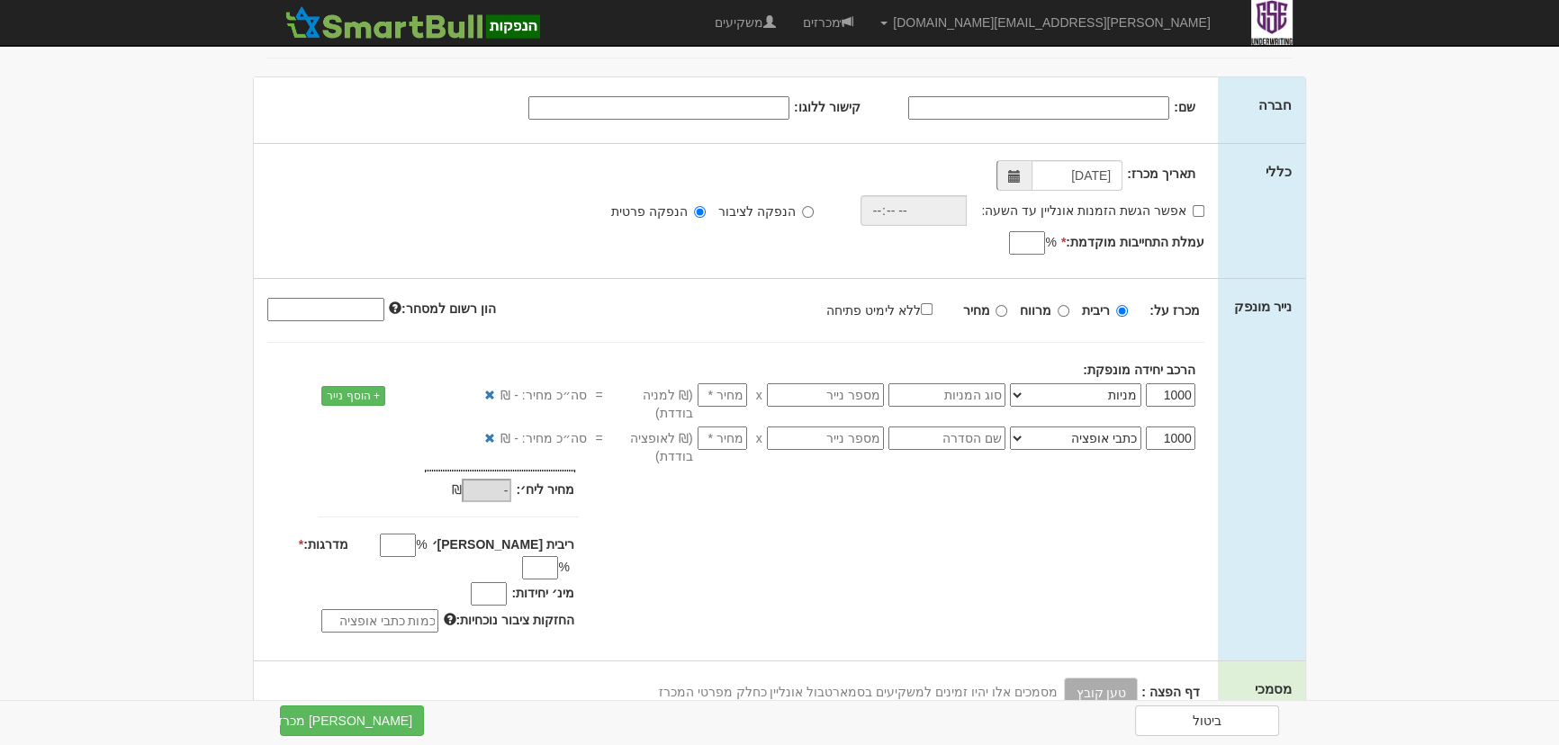
click at [983, 308] on strong "מחיר" at bounding box center [975, 310] width 27 height 14
click at [996, 308] on input "מחיר" at bounding box center [1002, 311] width 12 height 12
radio input "true"
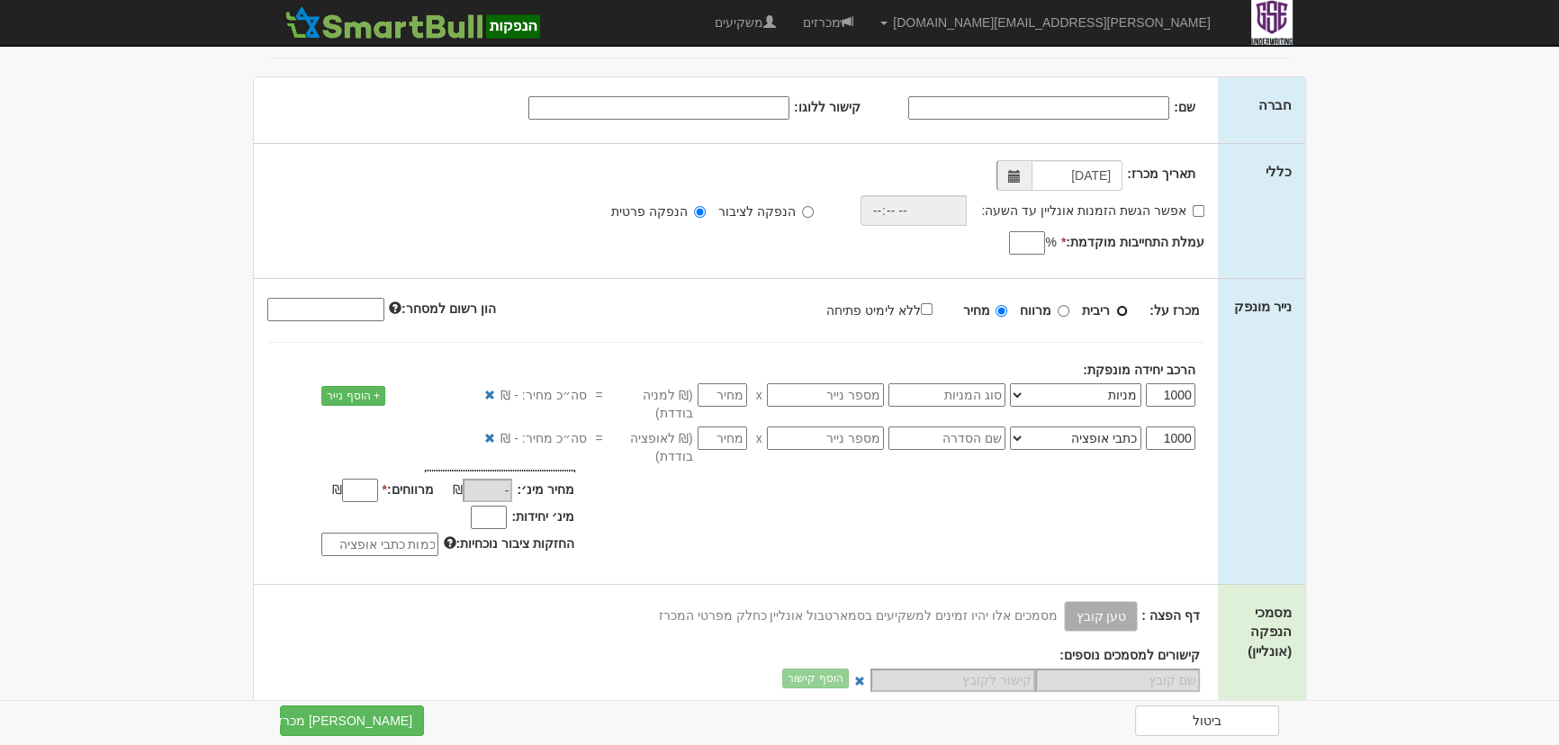
click at [1123, 310] on input "ריבית" at bounding box center [1122, 311] width 12 height 12
radio input "true"
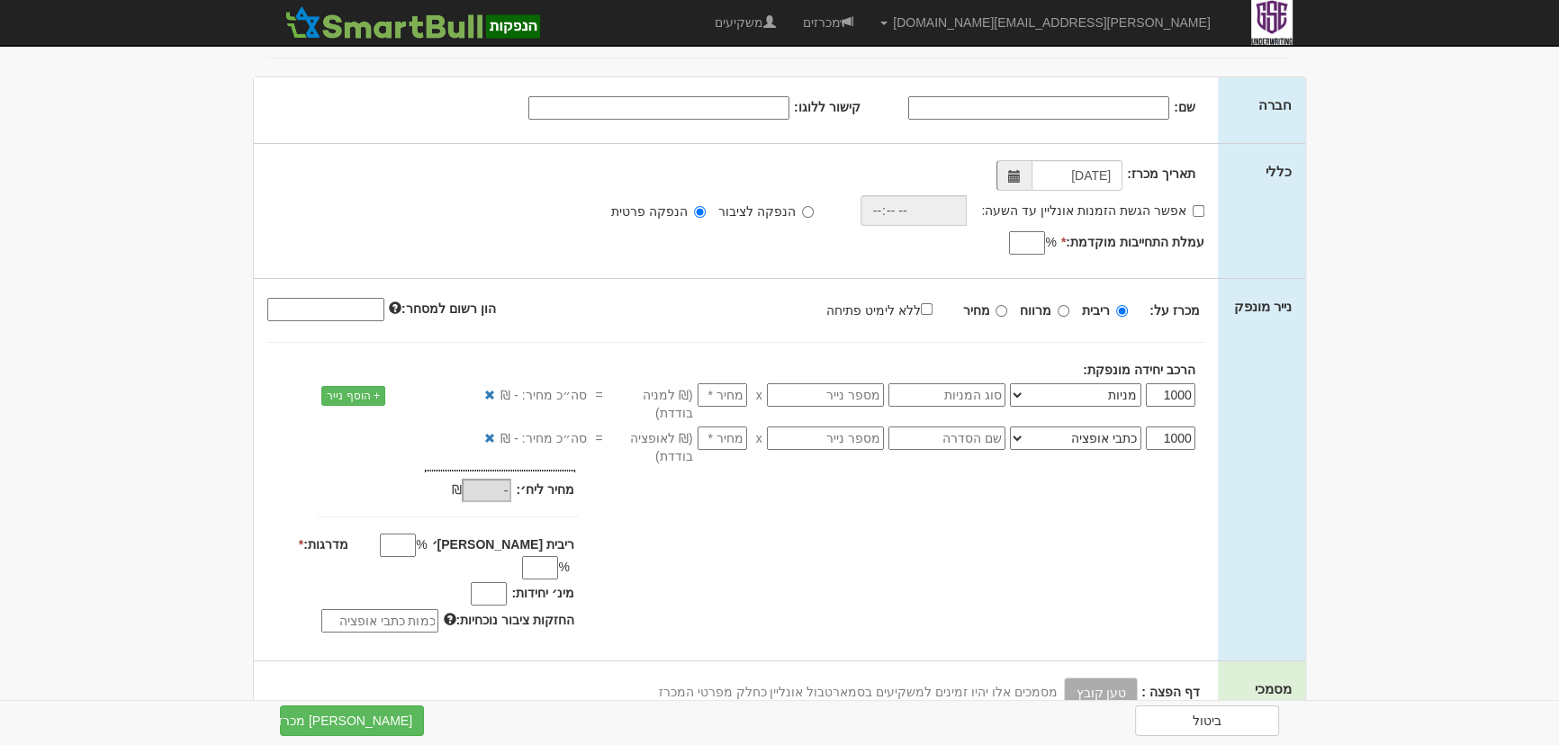
click at [1040, 311] on strong "מרווח" at bounding box center [1036, 310] width 32 height 14
click at [1058, 311] on input "מרווח" at bounding box center [1064, 311] width 12 height 12
radio input "true"
click at [983, 313] on strong "מחיר" at bounding box center [975, 310] width 27 height 14
click at [996, 313] on input "מחיר" at bounding box center [1002, 311] width 12 height 12
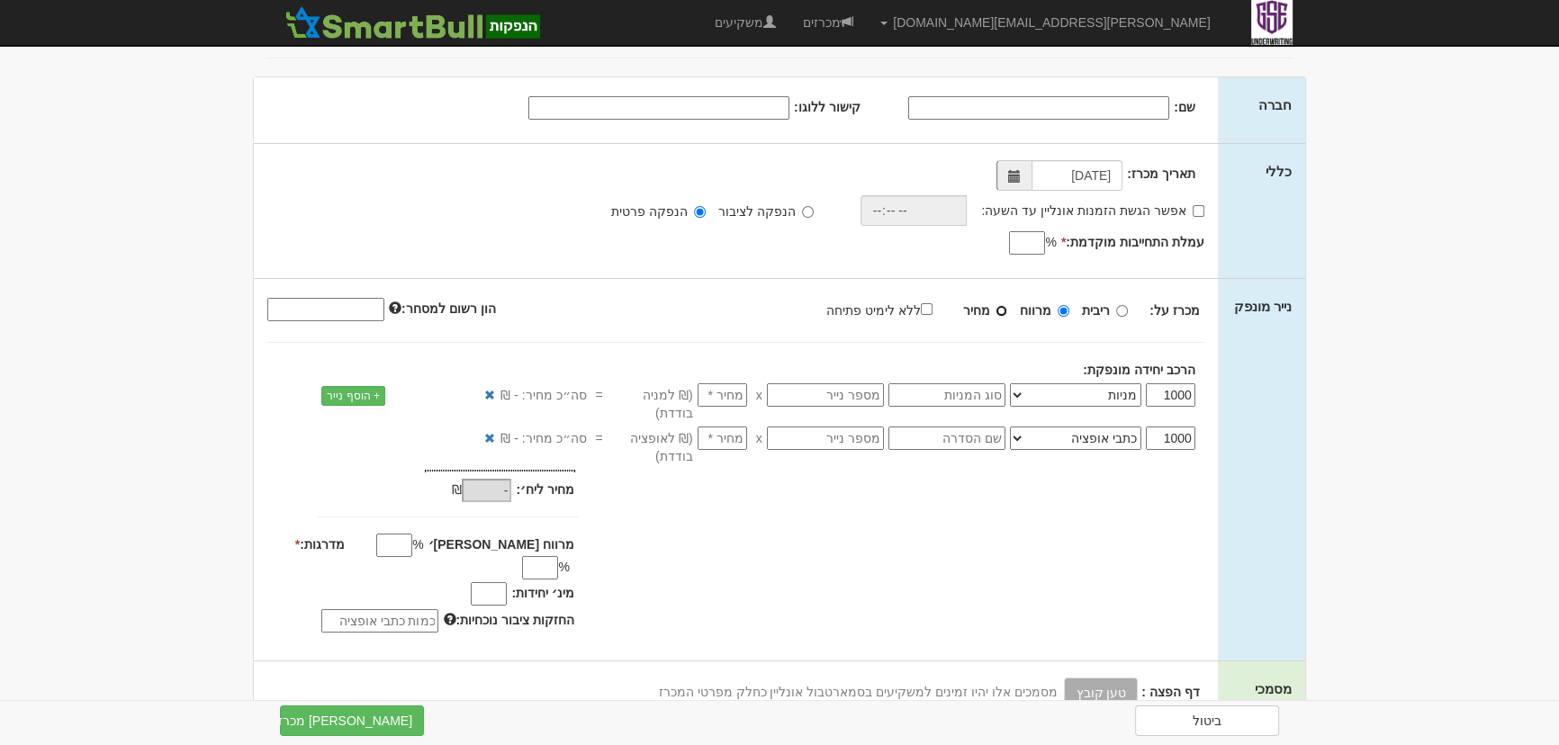
radio input "true"
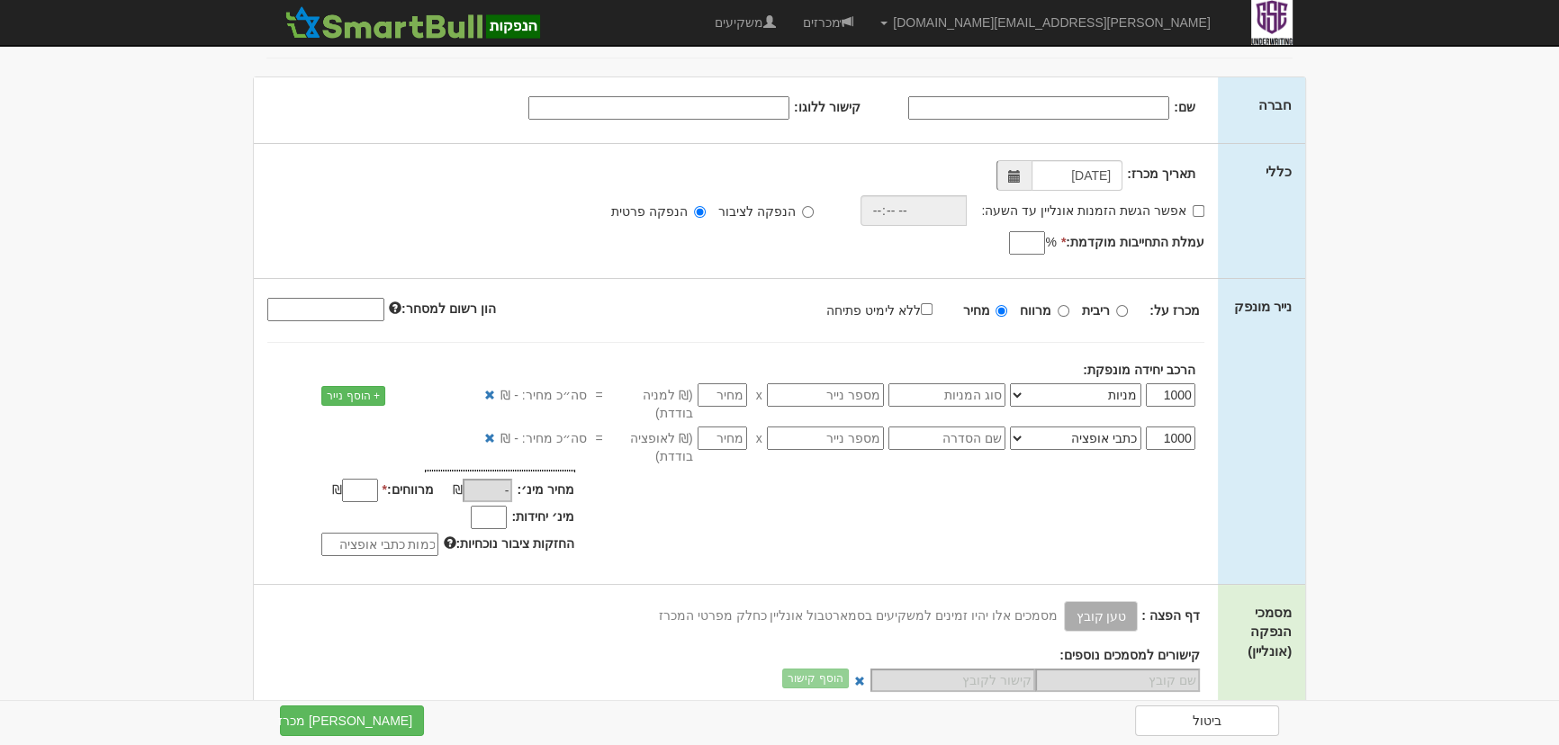
click at [988, 392] on input "text" at bounding box center [946, 394] width 117 height 23
click at [832, 387] on input "text" at bounding box center [825, 394] width 117 height 23
click at [728, 391] on input "number" at bounding box center [723, 394] width 50 height 23
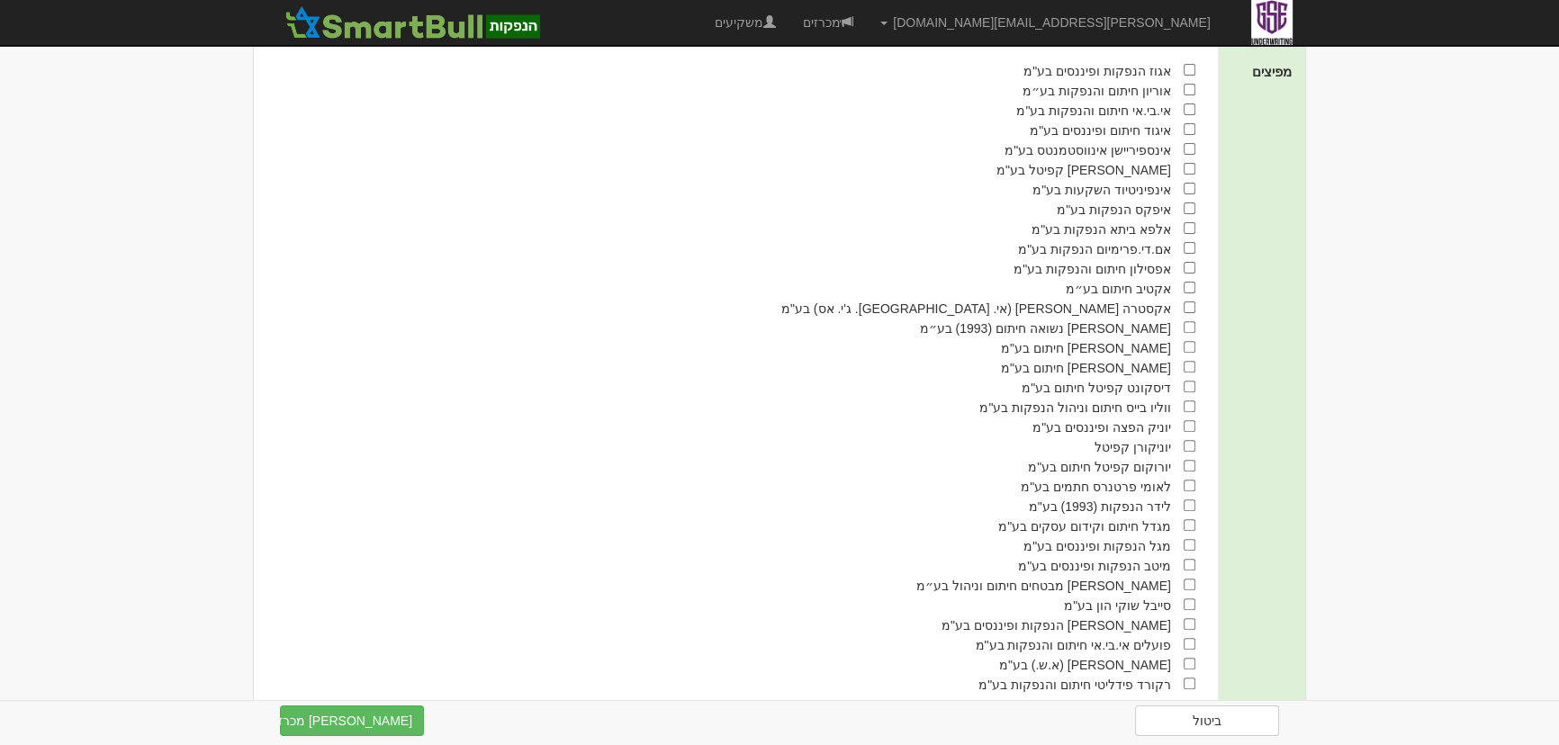
scroll to position [788, 0]
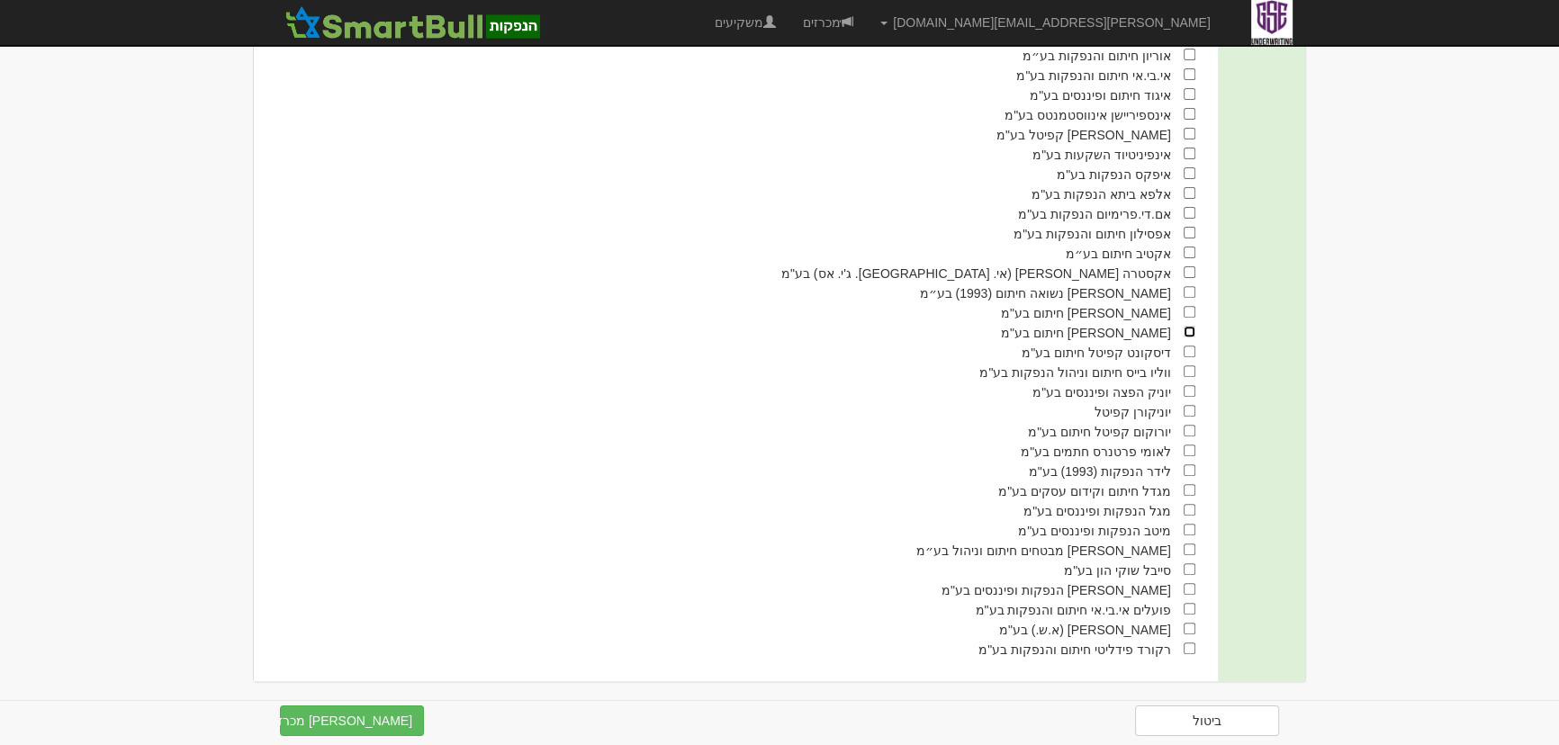
click at [1189, 326] on input "checkbox" at bounding box center [1190, 332] width 12 height 12
checkbox input "true"
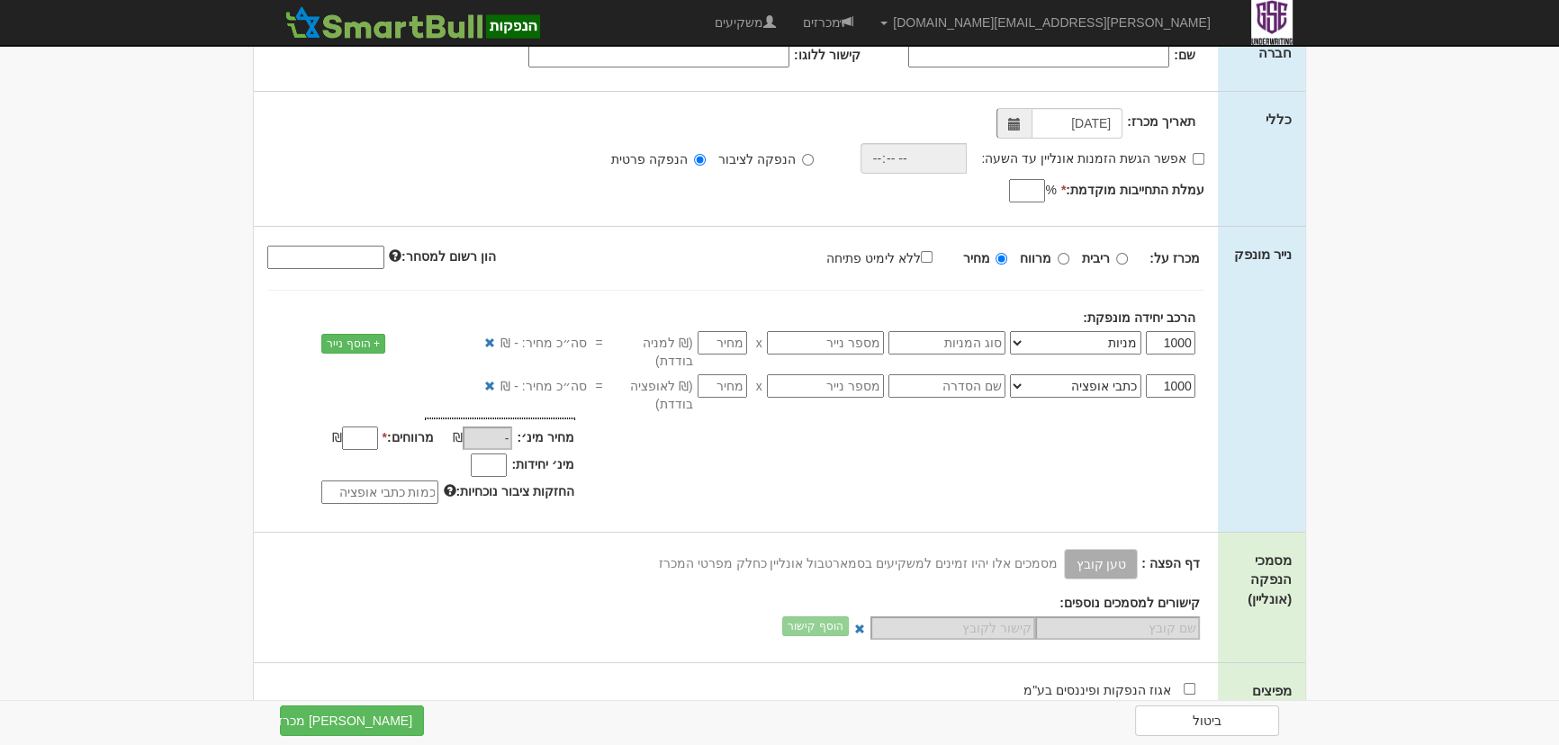
scroll to position [51, 0]
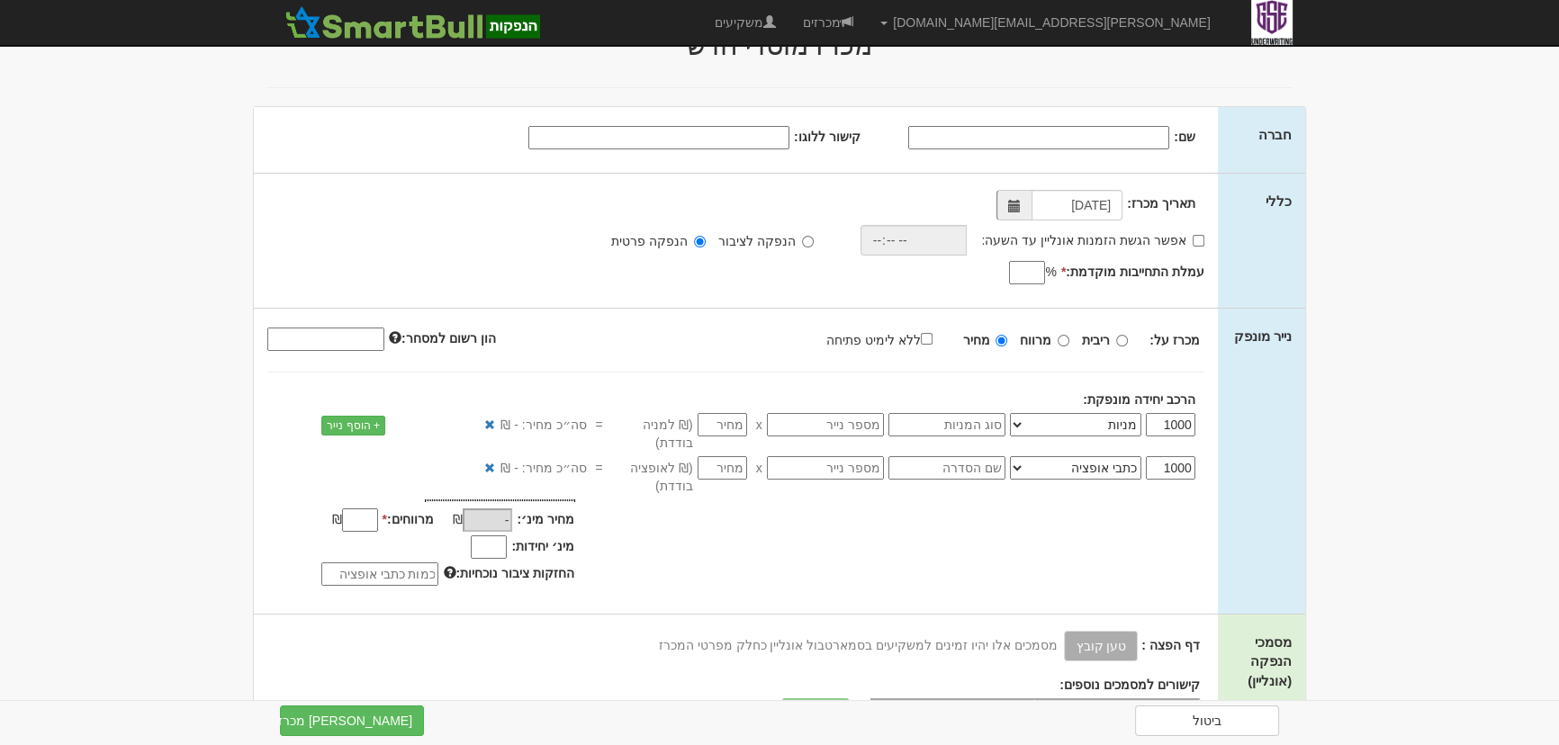
click at [984, 418] on input "text" at bounding box center [946, 424] width 117 height 23
drag, startPoint x: 986, startPoint y: 416, endPoint x: 969, endPoint y: 419, distance: 16.4
click at [986, 417] on input "text" at bounding box center [946, 424] width 117 height 23
click at [808, 417] on input "text" at bounding box center [825, 424] width 117 height 23
click at [858, 459] on input "text" at bounding box center [825, 467] width 117 height 23
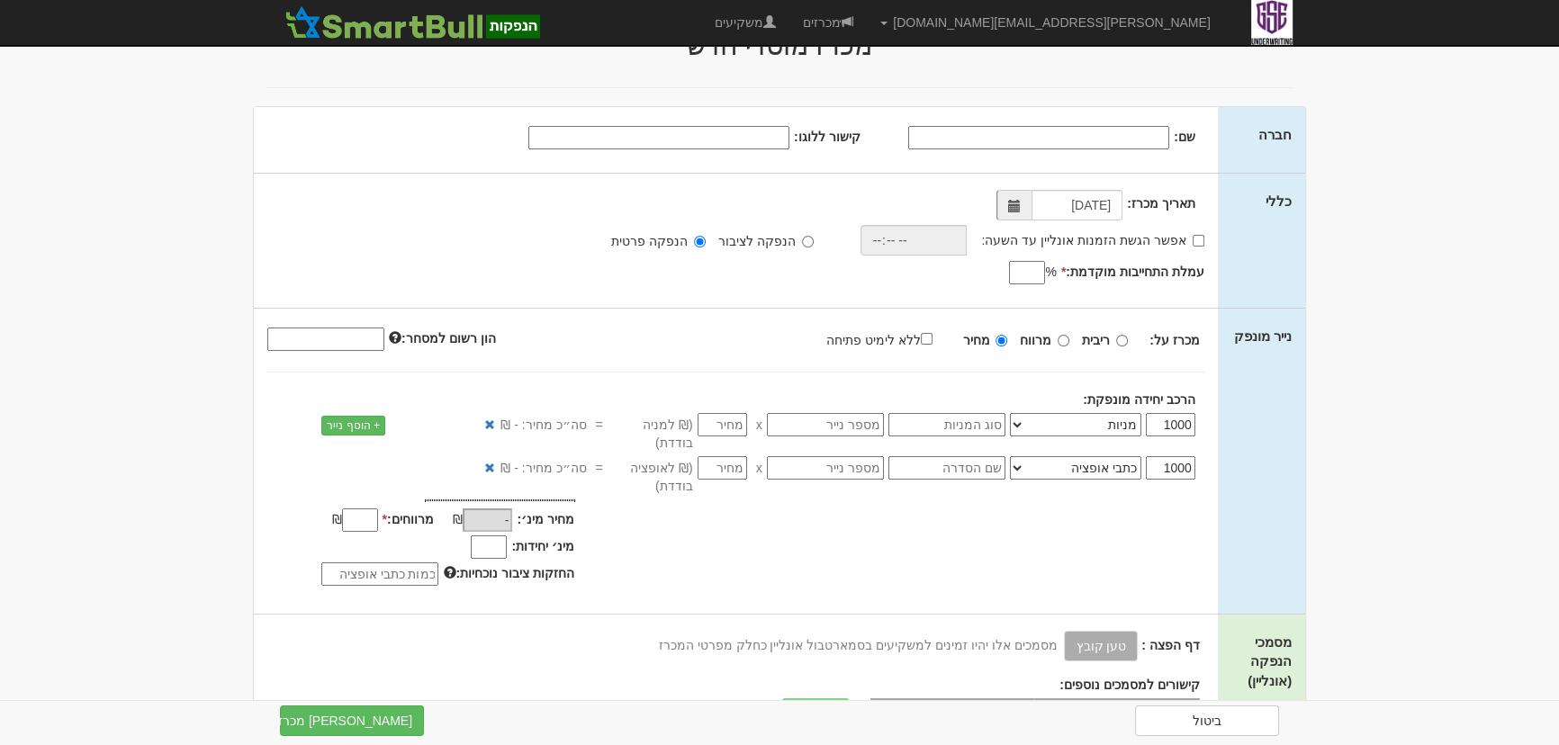
drag, startPoint x: 858, startPoint y: 426, endPoint x: 882, endPoint y: 427, distance: 24.3
click at [860, 426] on input "text" at bounding box center [825, 424] width 117 height 23
click at [982, 468] on div "1000 אג״ח אג״ח להמרה מניות כתבי אופציה ניירות ערך מסחריים אופציות רכש כתבי התחי…" at bounding box center [813, 475] width 810 height 39
click at [1053, 456] on select "אג״ח אג״ח להמרה מניות כתבי אופציה ניירות ערך מסחריים אופציות רכש כתבי התחייבות …" at bounding box center [1075, 467] width 131 height 23
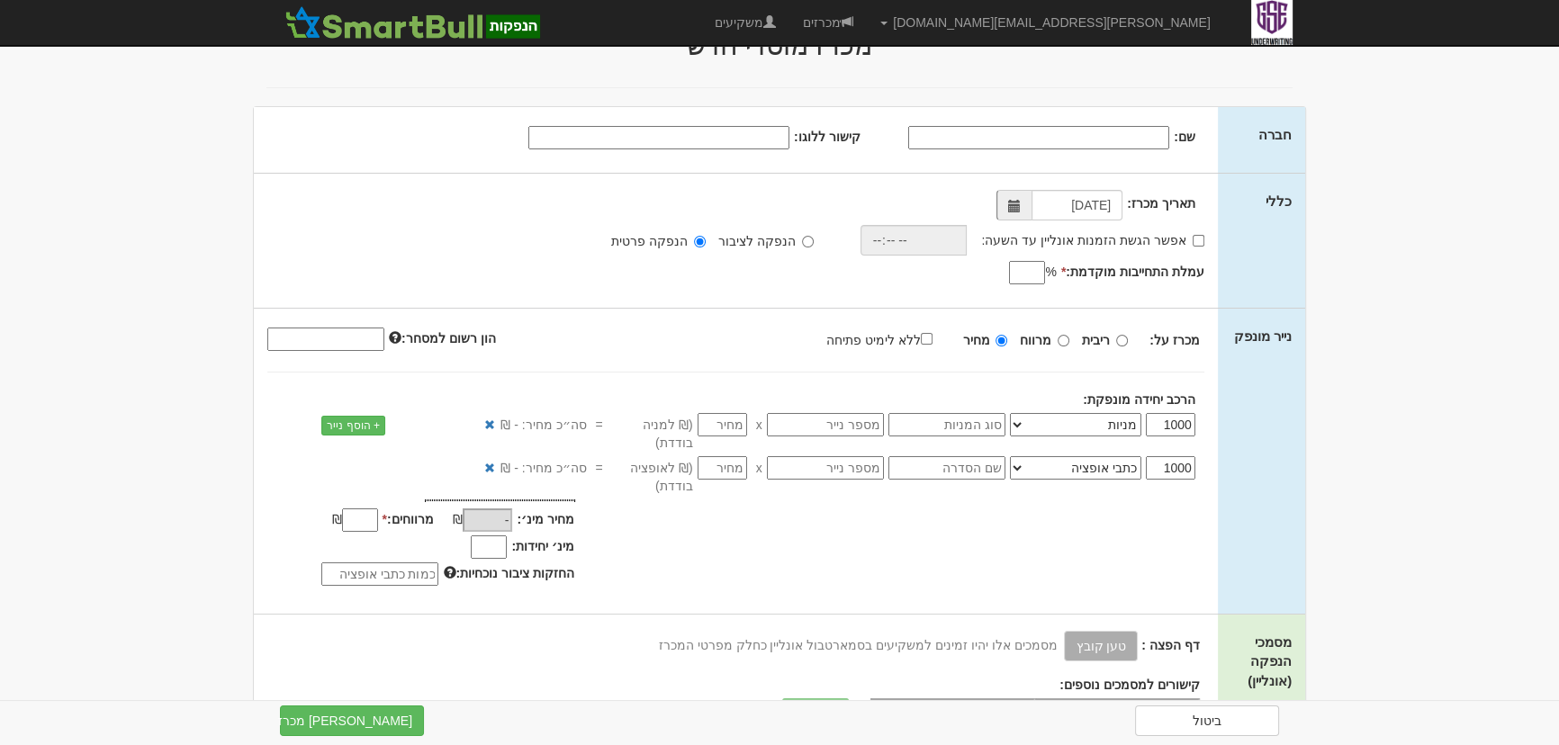
click at [1139, 135] on input "שם:" at bounding box center [1038, 137] width 261 height 23
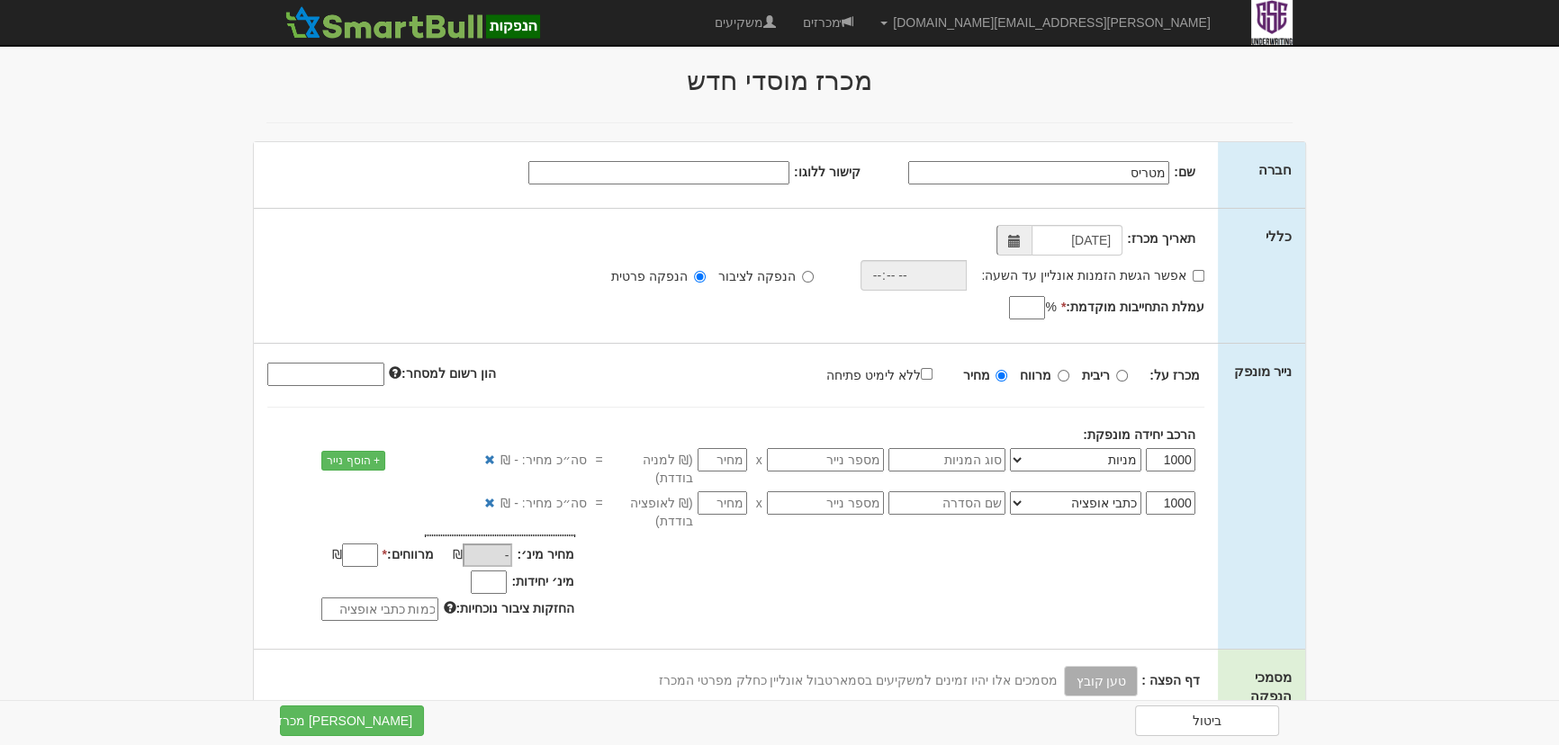
scroll to position [0, 0]
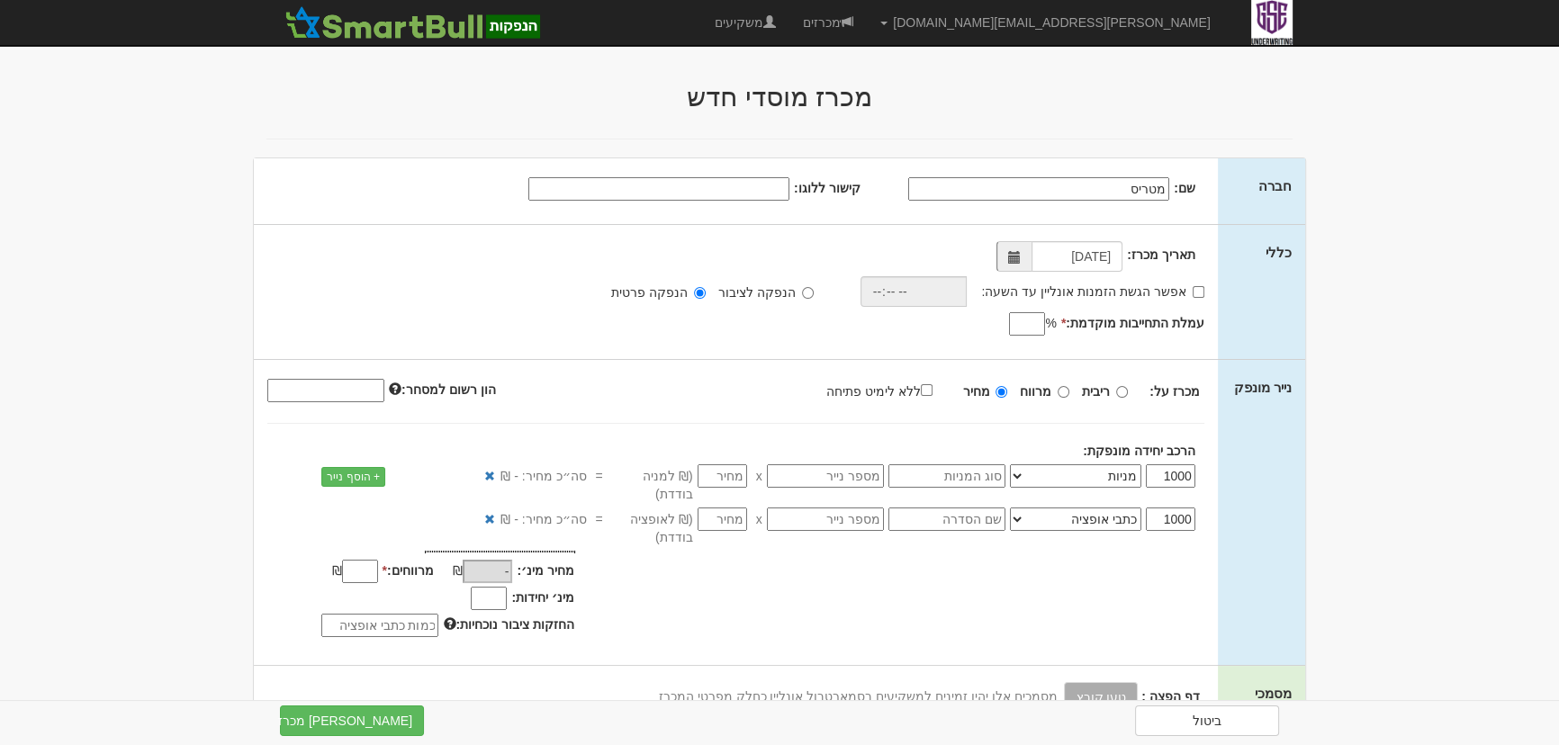
click at [1089, 188] on input "מטריס" at bounding box center [1038, 188] width 261 height 23
type input "מטריסלף בע"מ"
drag, startPoint x: 1366, startPoint y: 259, endPoint x: 1386, endPoint y: 281, distance: 29.9
click at [753, 197] on input "קישור ללוגו:" at bounding box center [658, 188] width 261 height 23
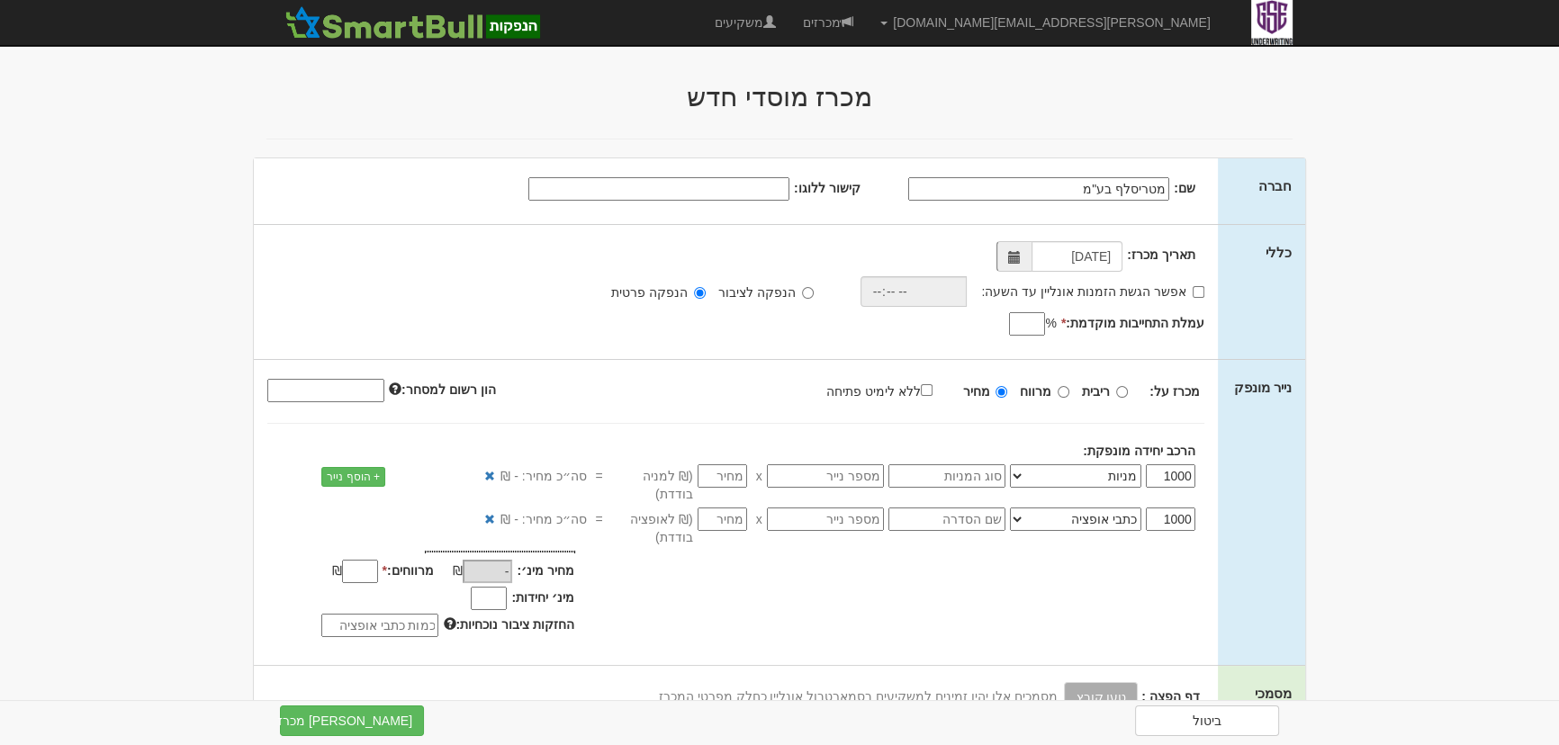
paste input "[URL][DOMAIN_NAME]"
type input "[URL][DOMAIN_NAME]"
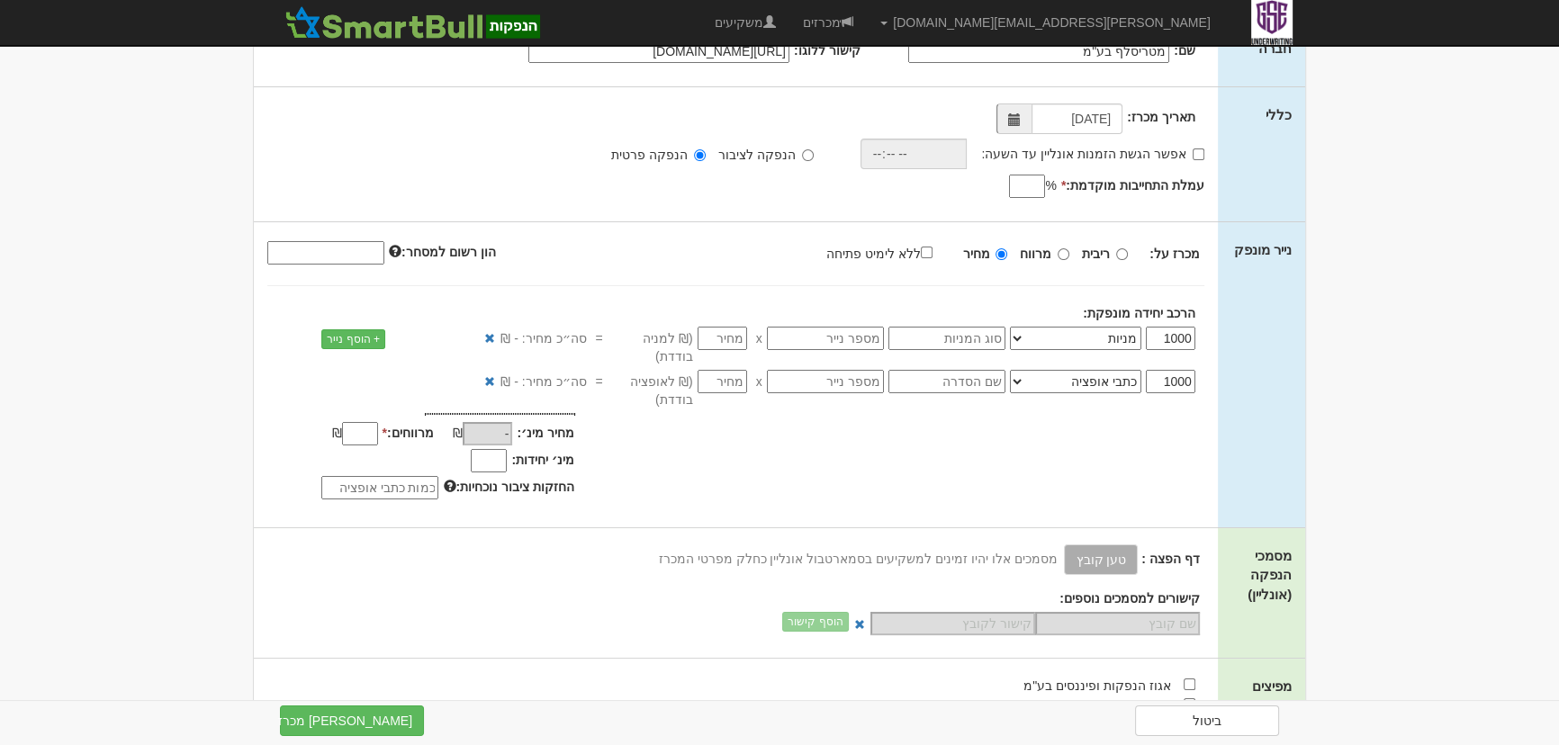
scroll to position [163, 0]
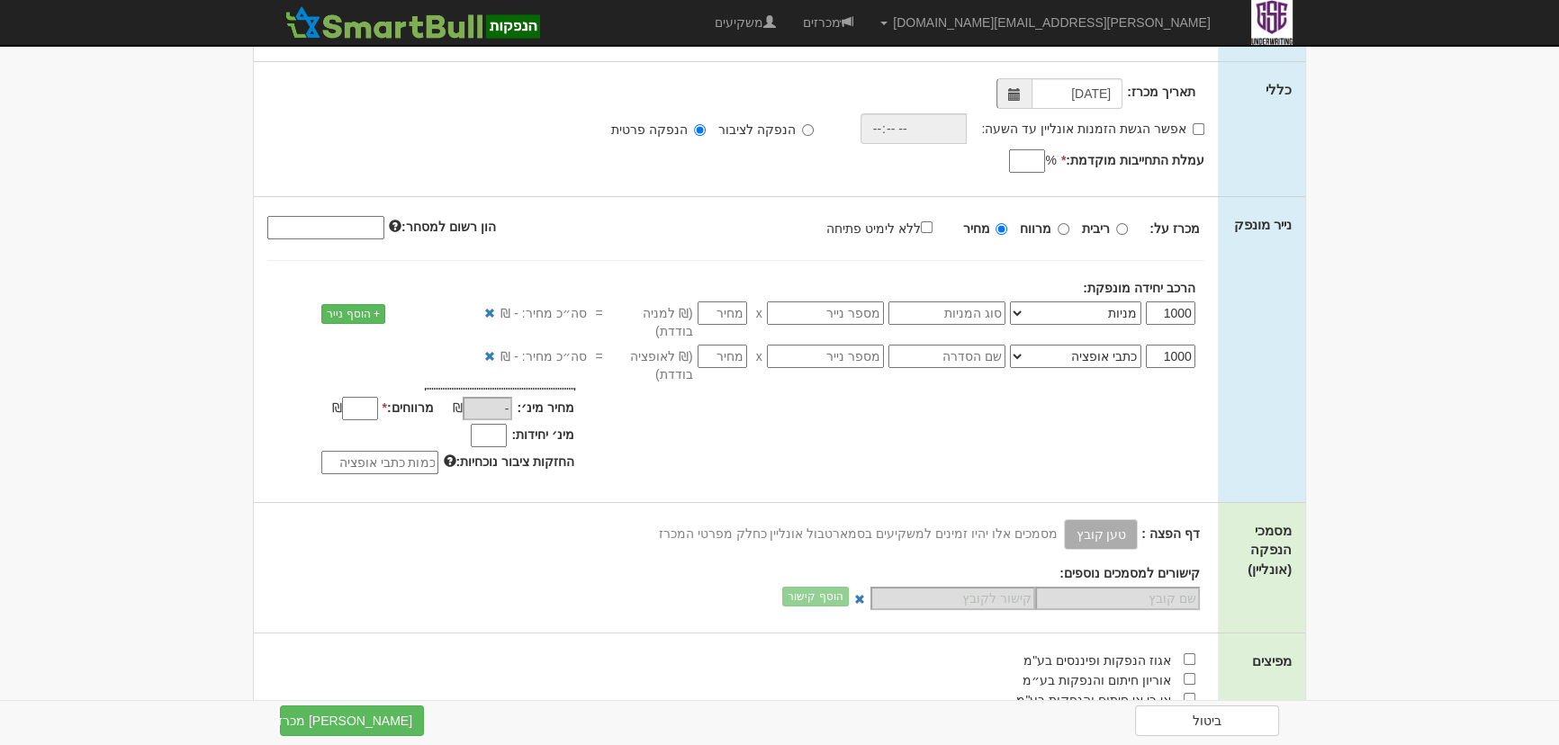
click at [983, 316] on input "text" at bounding box center [946, 313] width 117 height 23
click at [832, 316] on input "text" at bounding box center [825, 313] width 117 height 23
click at [957, 318] on input "text" at bounding box center [946, 313] width 117 height 23
click at [810, 311] on input "text" at bounding box center [825, 313] width 117 height 23
paste input "1176791"
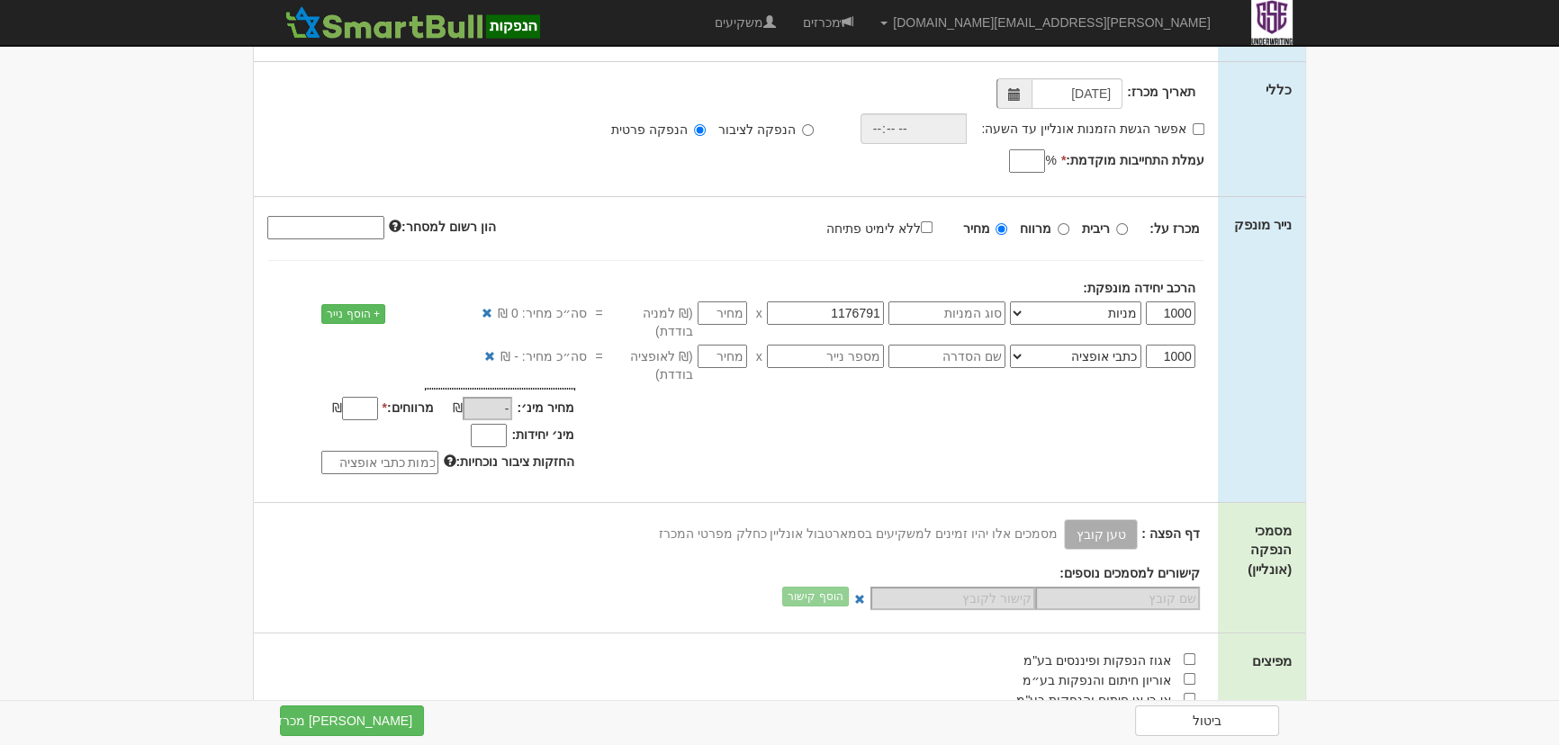
type input "1176791"
click at [729, 316] on input "number" at bounding box center [723, 313] width 50 height 23
type input "2"
type input "2,000"
type input "2.2"
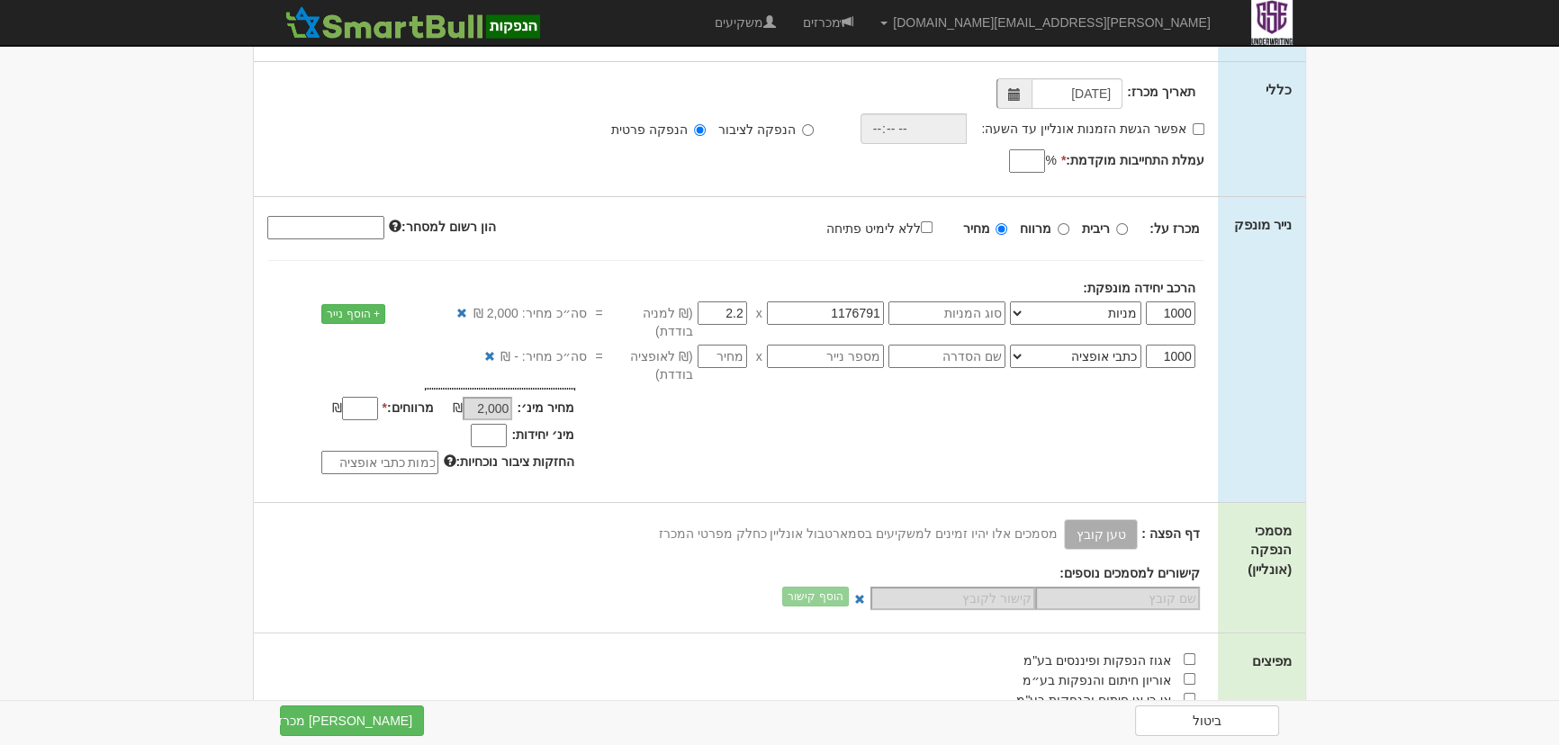
type input "2,200"
type input "2.25"
type input "2,250"
type input "2.256"
type input "2,256"
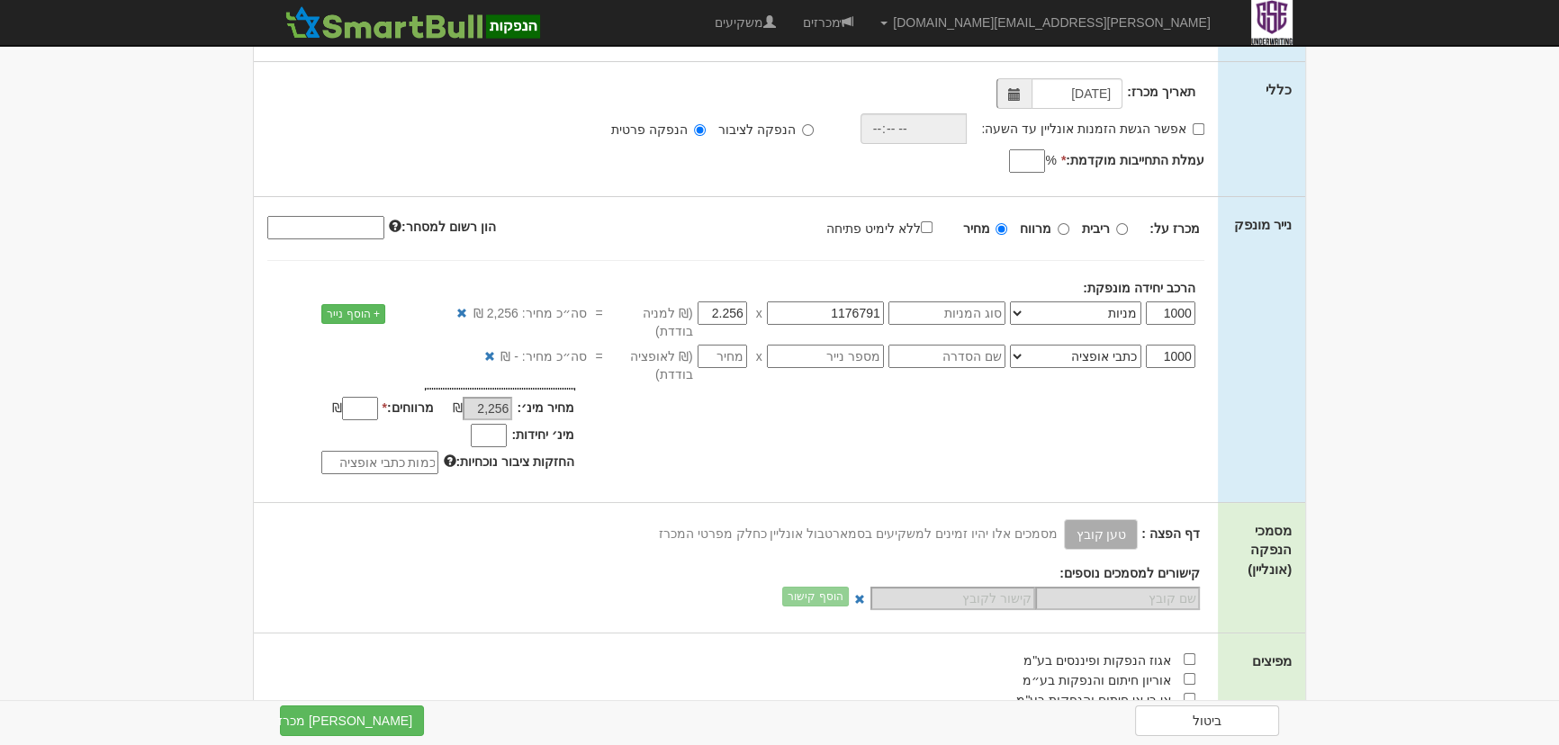
type input "2.256"
click at [791, 413] on div "מחיר מינ׳: 2,256 ₪ * %" at bounding box center [736, 434] width 964 height 92
click at [1307, 391] on body "[PERSON_NAME][EMAIL_ADDRESS][DOMAIN_NAME] הגדרות חשבונות הנפקה תבניות הודעות קי…" at bounding box center [779, 605] width 1559 height 1537
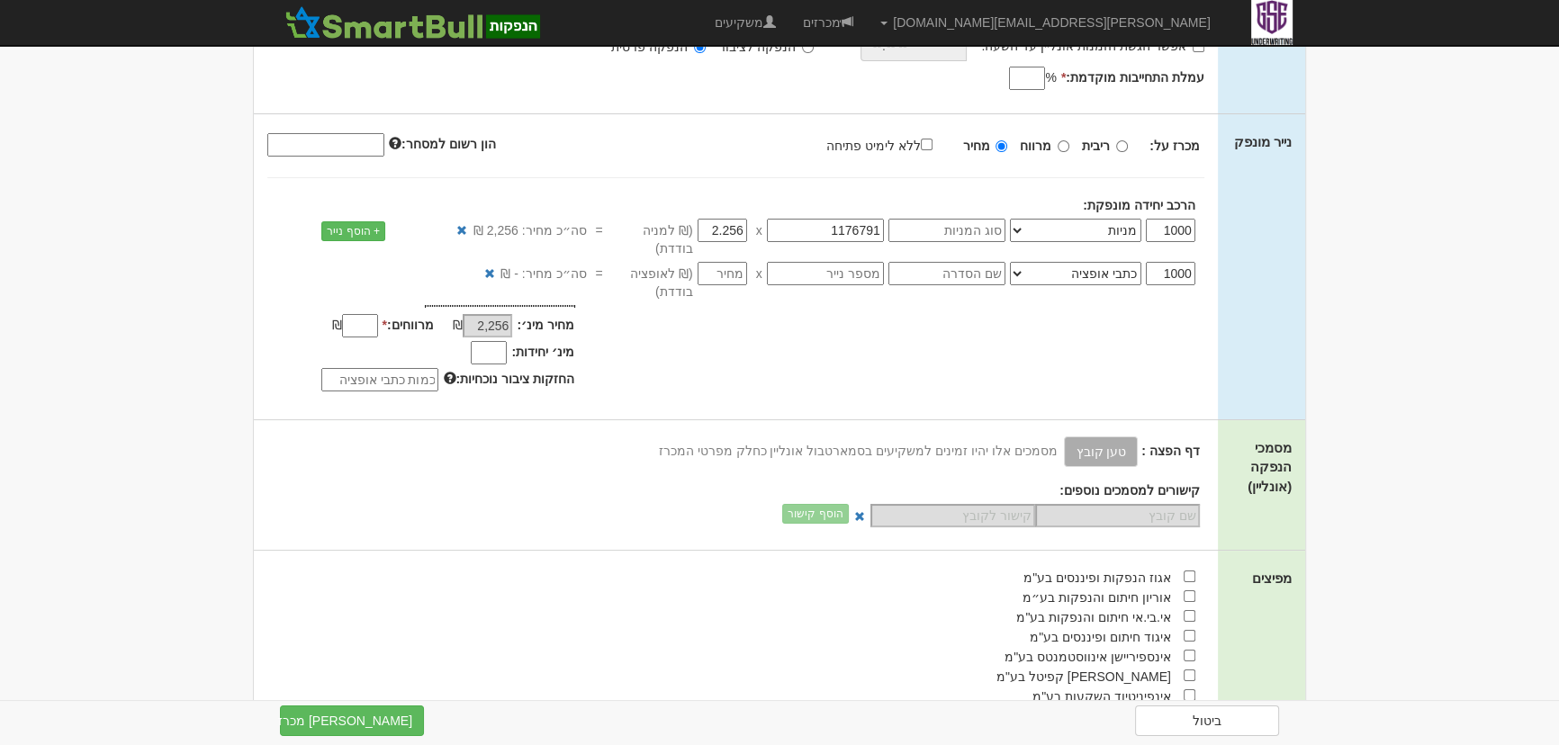
scroll to position [245, 0]
drag, startPoint x: 1190, startPoint y: 228, endPoint x: 1247, endPoint y: 228, distance: 56.7
click at [1247, 228] on div "נייר מונפק מכרז על: ריבית מרווח מחיר x" at bounding box center [779, 267] width 1051 height 305
type input "1"
type input "2.26"
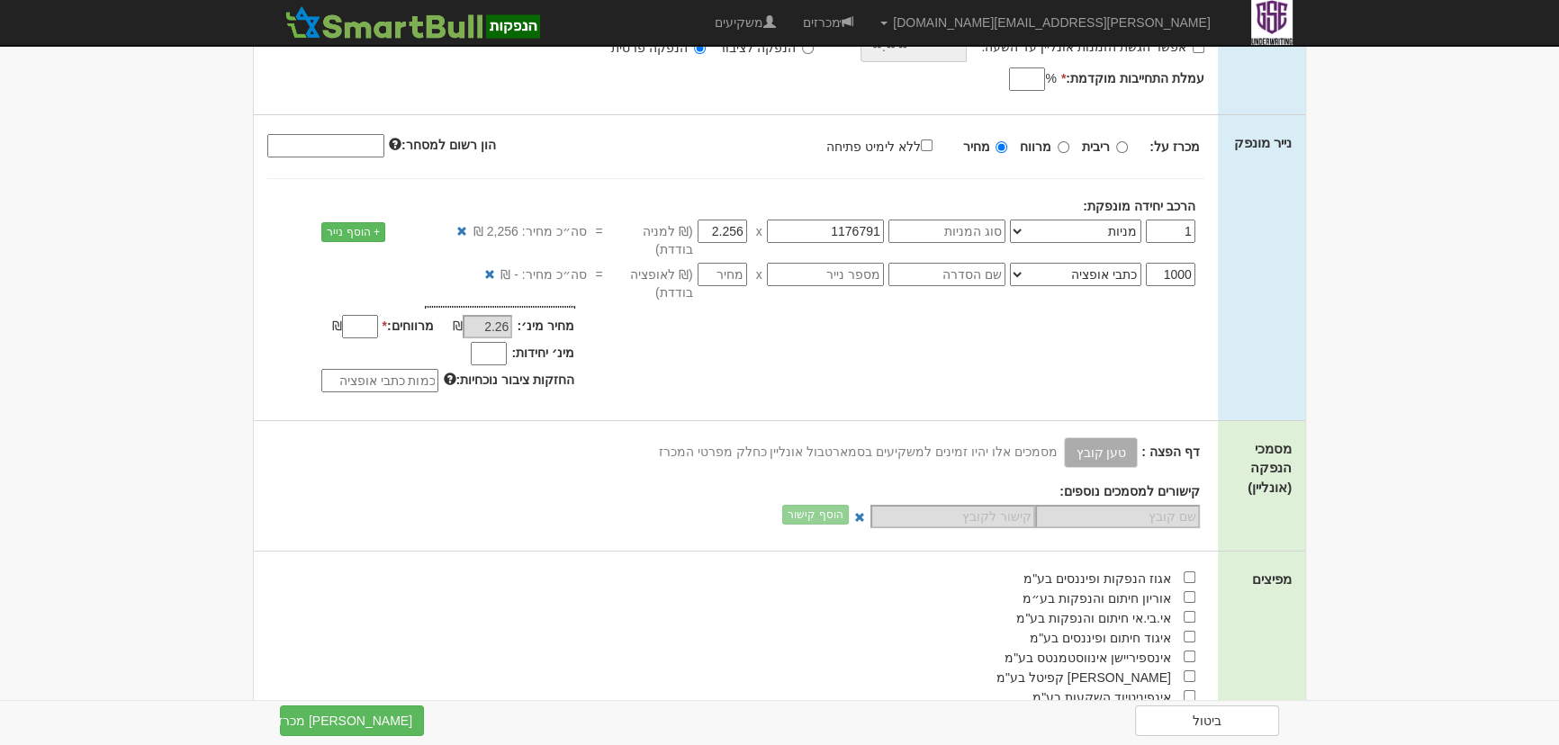
type input "10"
type input "22.56"
type input "100"
type input "225.6"
type input "100"
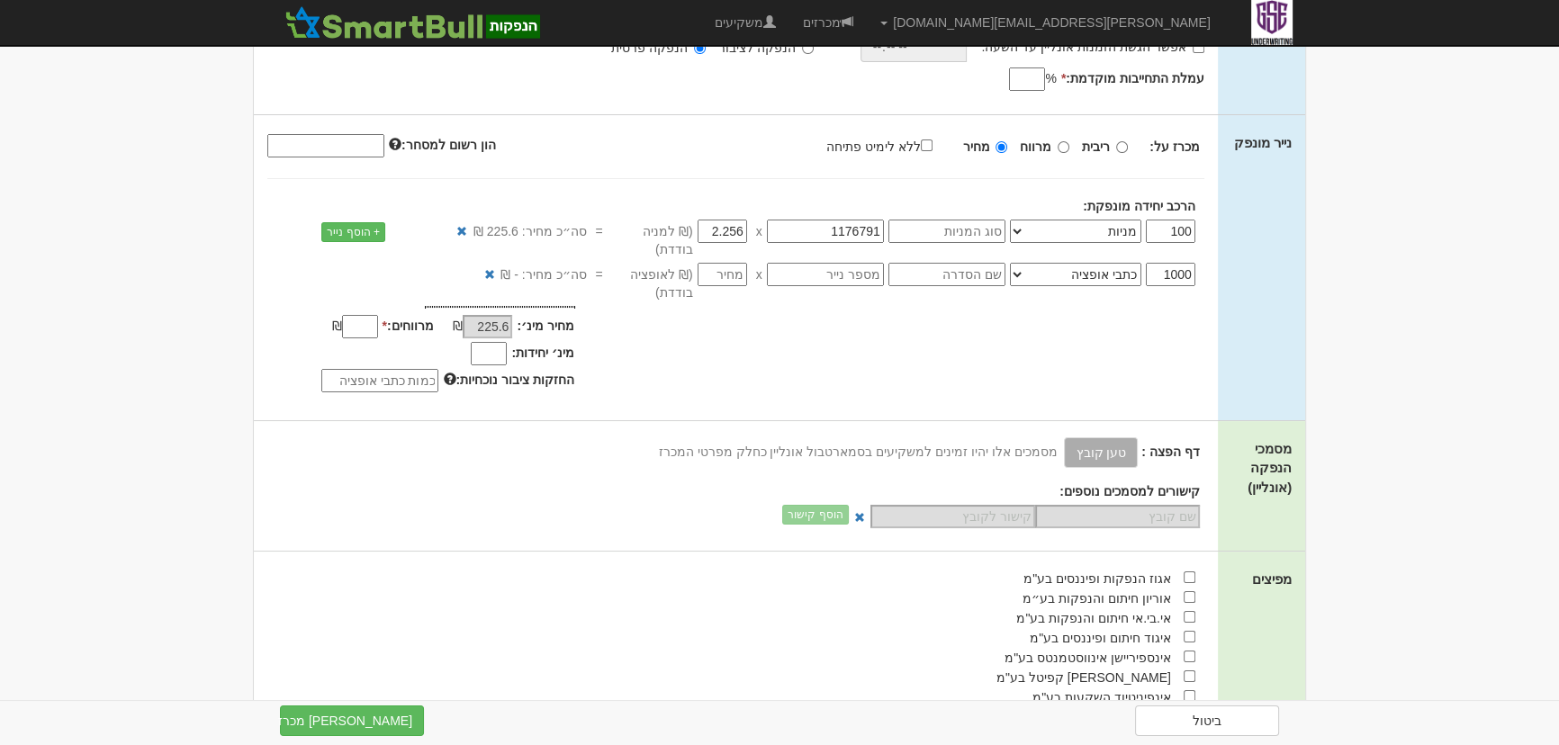
click at [1026, 306] on div "מחיר מינ׳: 225.6 ₪ * %" at bounding box center [736, 352] width 964 height 92
click at [1159, 263] on input "1000" at bounding box center [1171, 274] width 50 height 23
type input "100"
drag, startPoint x: 1071, startPoint y: 362, endPoint x: 861, endPoint y: 299, distance: 219.9
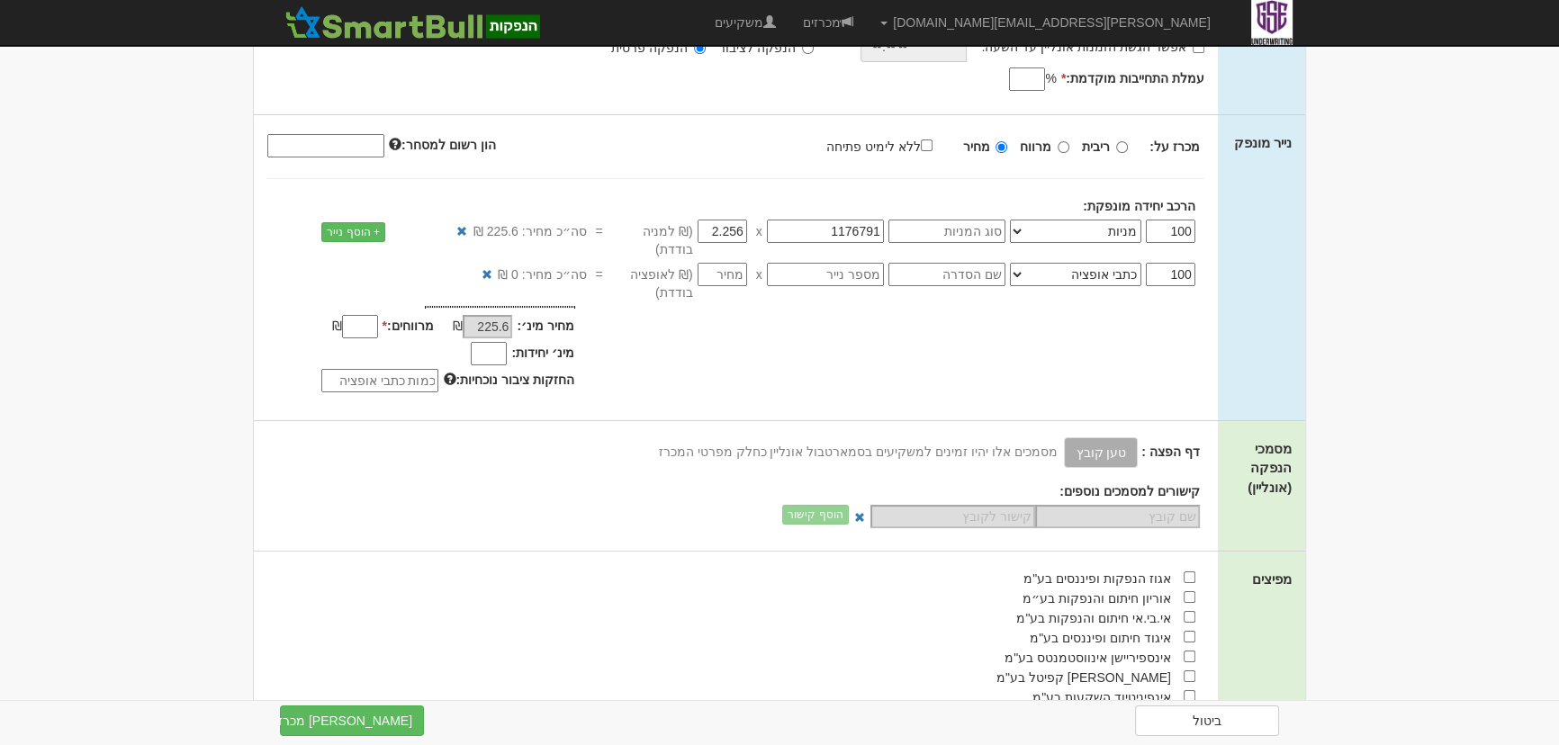
click at [1069, 362] on div "מחיר מינ׳: 225.6 ₪ * %" at bounding box center [736, 352] width 964 height 92
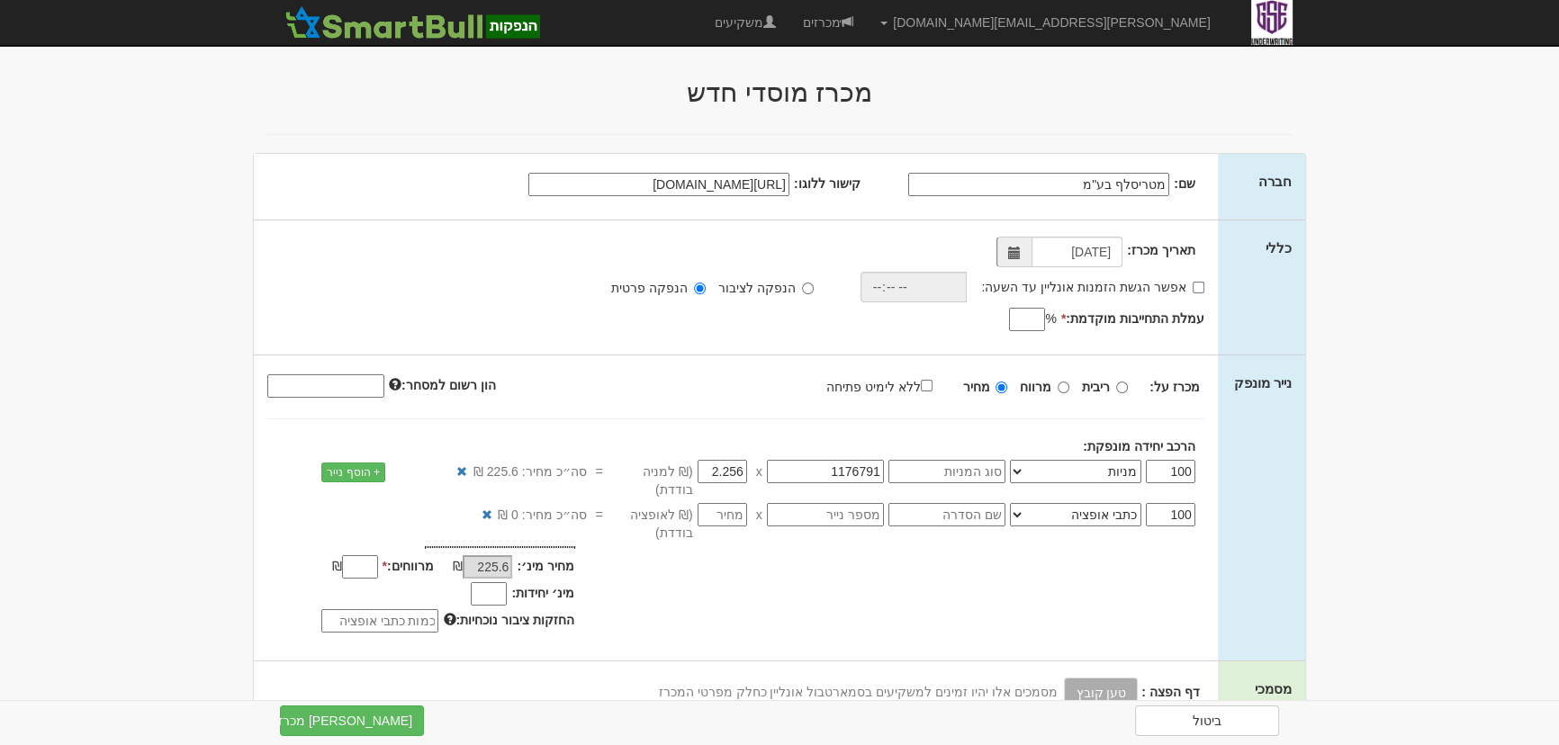
scroll to position [0, 0]
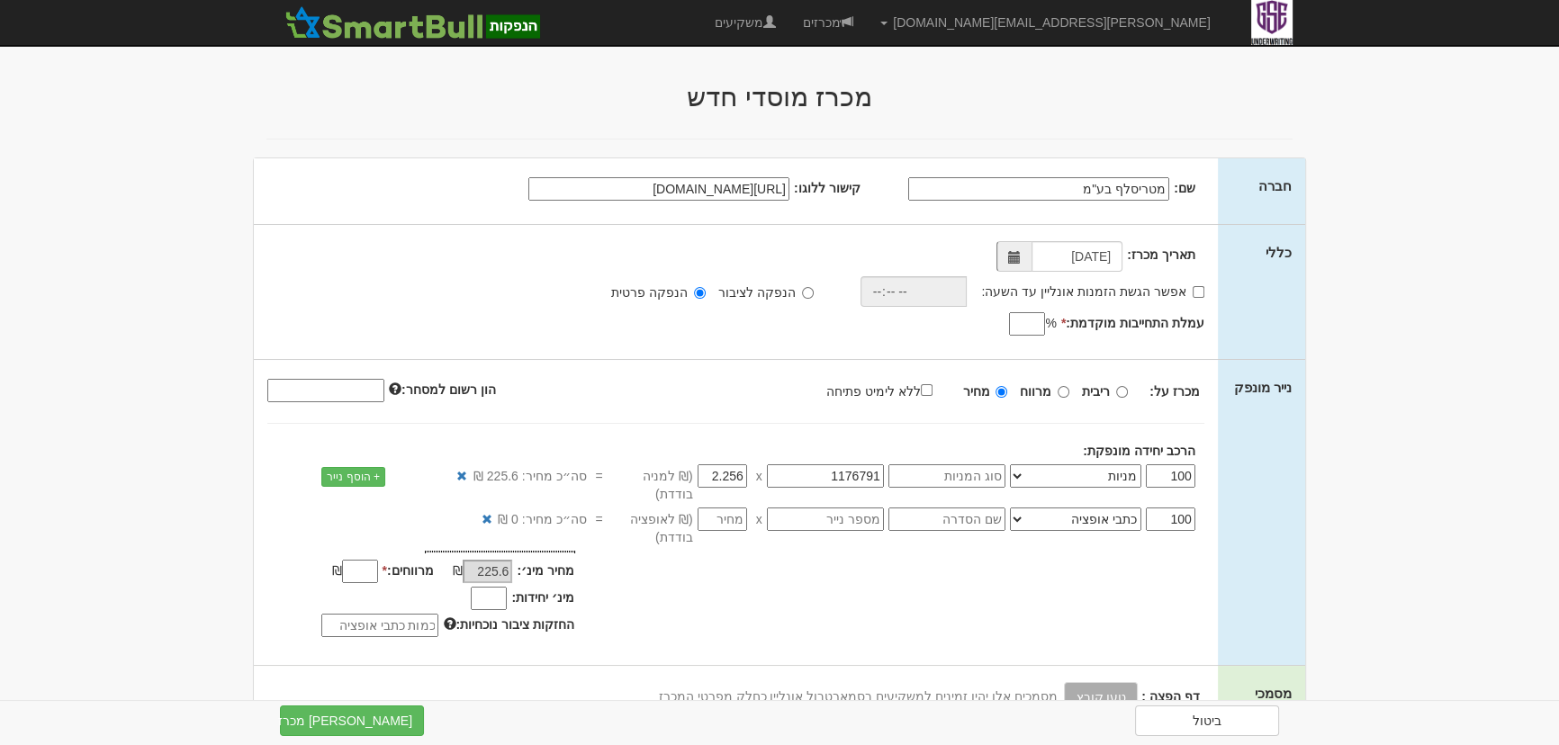
click at [920, 389] on label "ללא לימיט פתיחה" at bounding box center [888, 391] width 124 height 20
click at [921, 389] on input "ללא לימיט פתיחה" at bounding box center [927, 390] width 12 height 12
checkbox input "true"
type input "-"
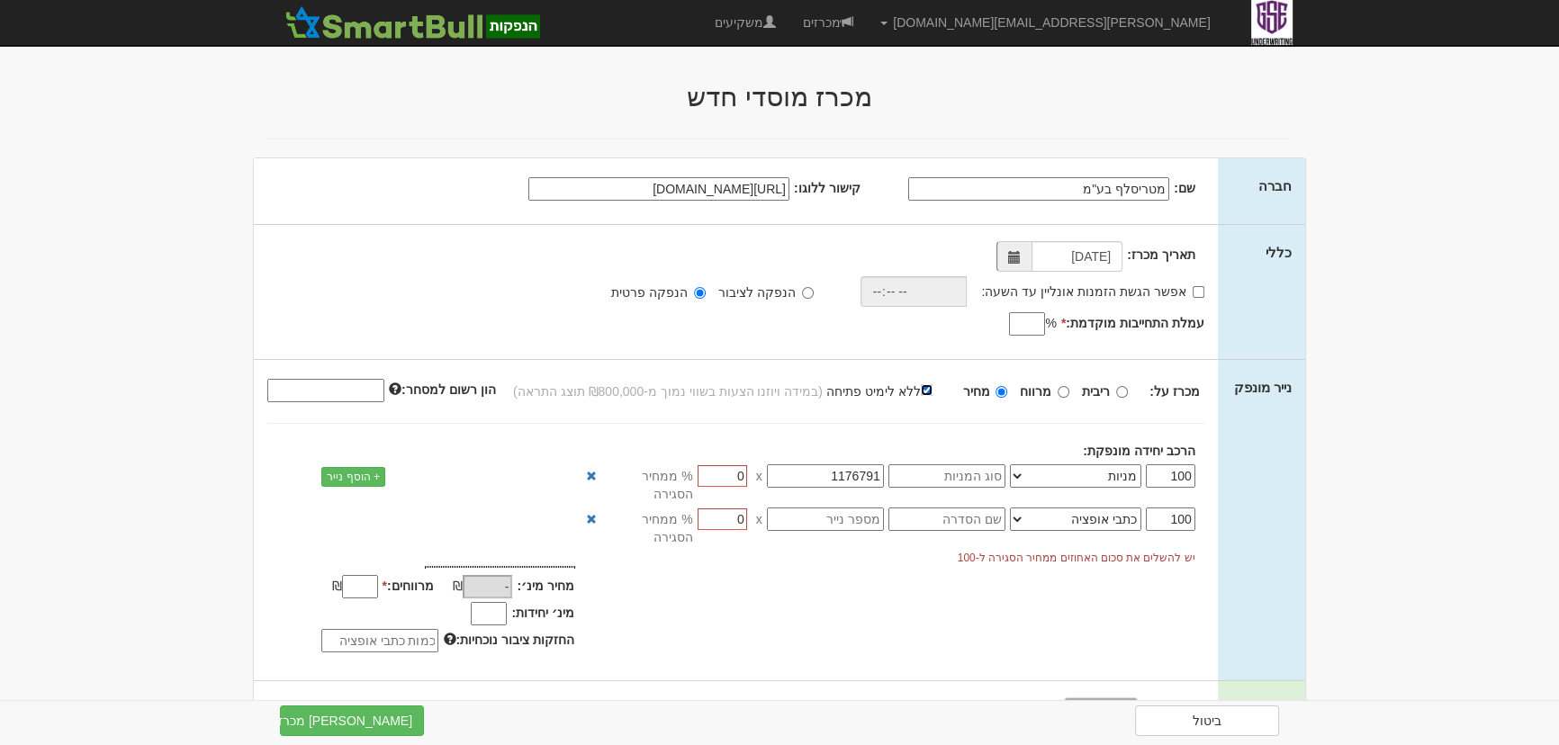
click at [925, 389] on input "ללא לימיט פתיחה" at bounding box center [927, 390] width 12 height 12
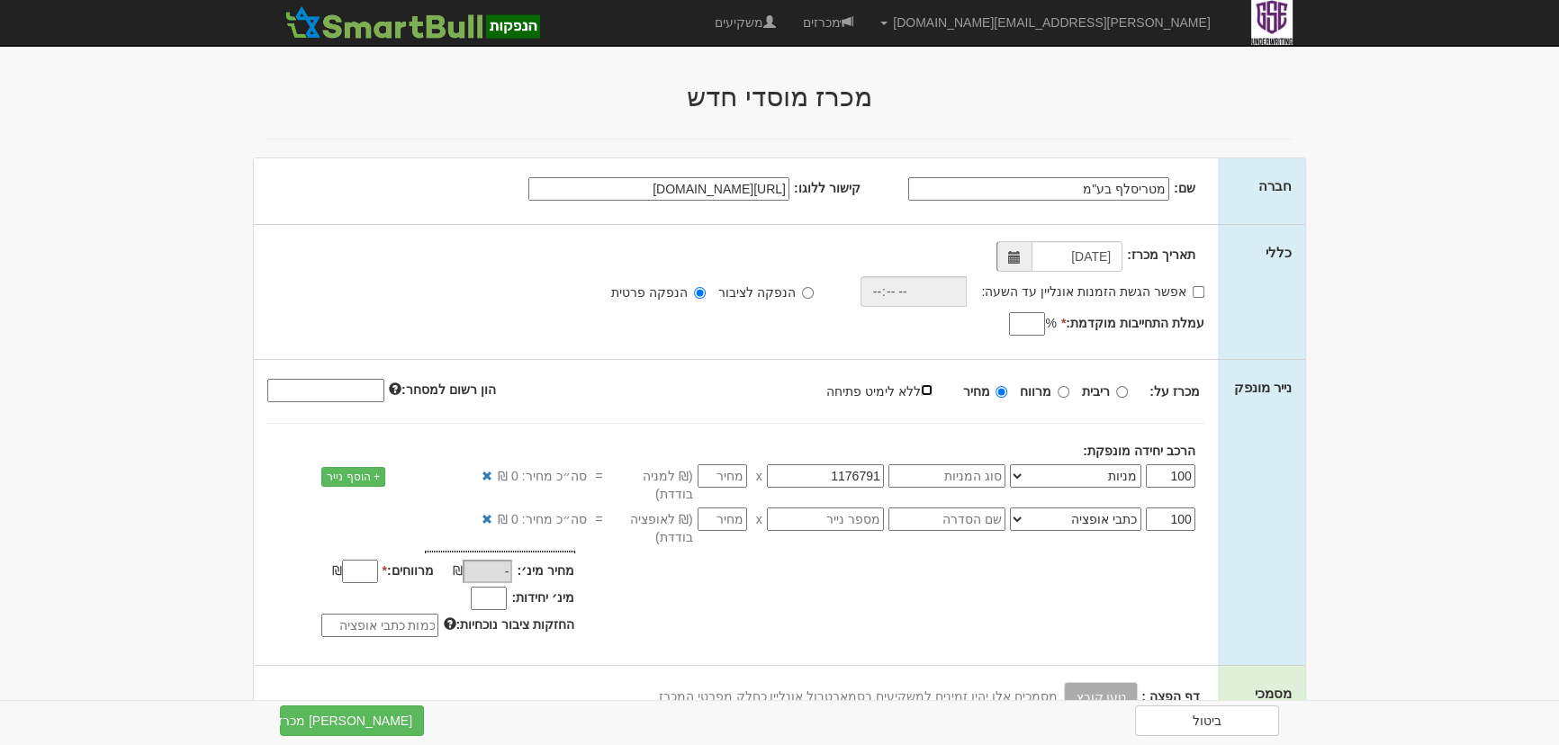
click at [926, 389] on input "ללא לימיט פתיחה" at bounding box center [927, 390] width 12 height 12
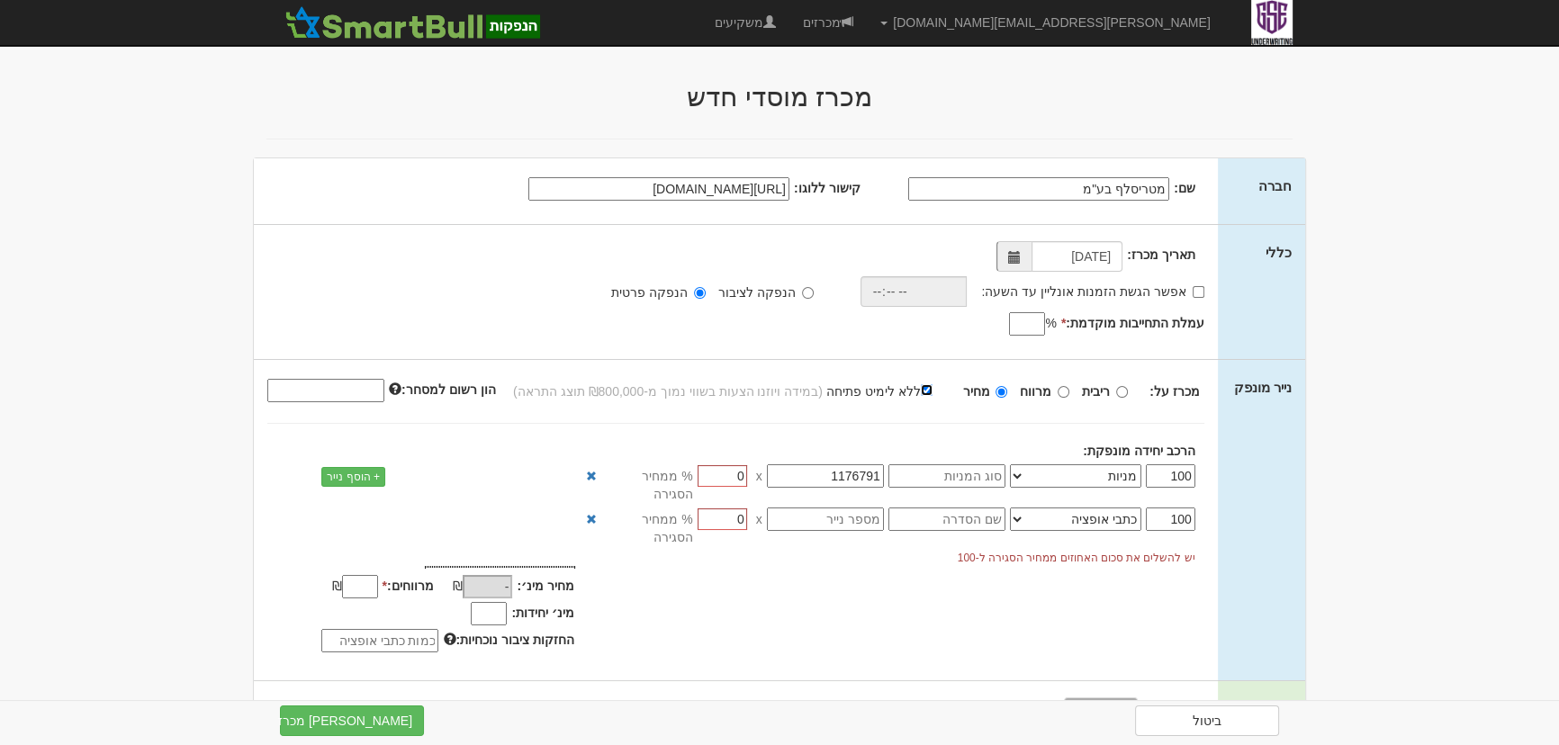
click at [926, 389] on input "ללא לימיט פתיחה" at bounding box center [927, 390] width 12 height 12
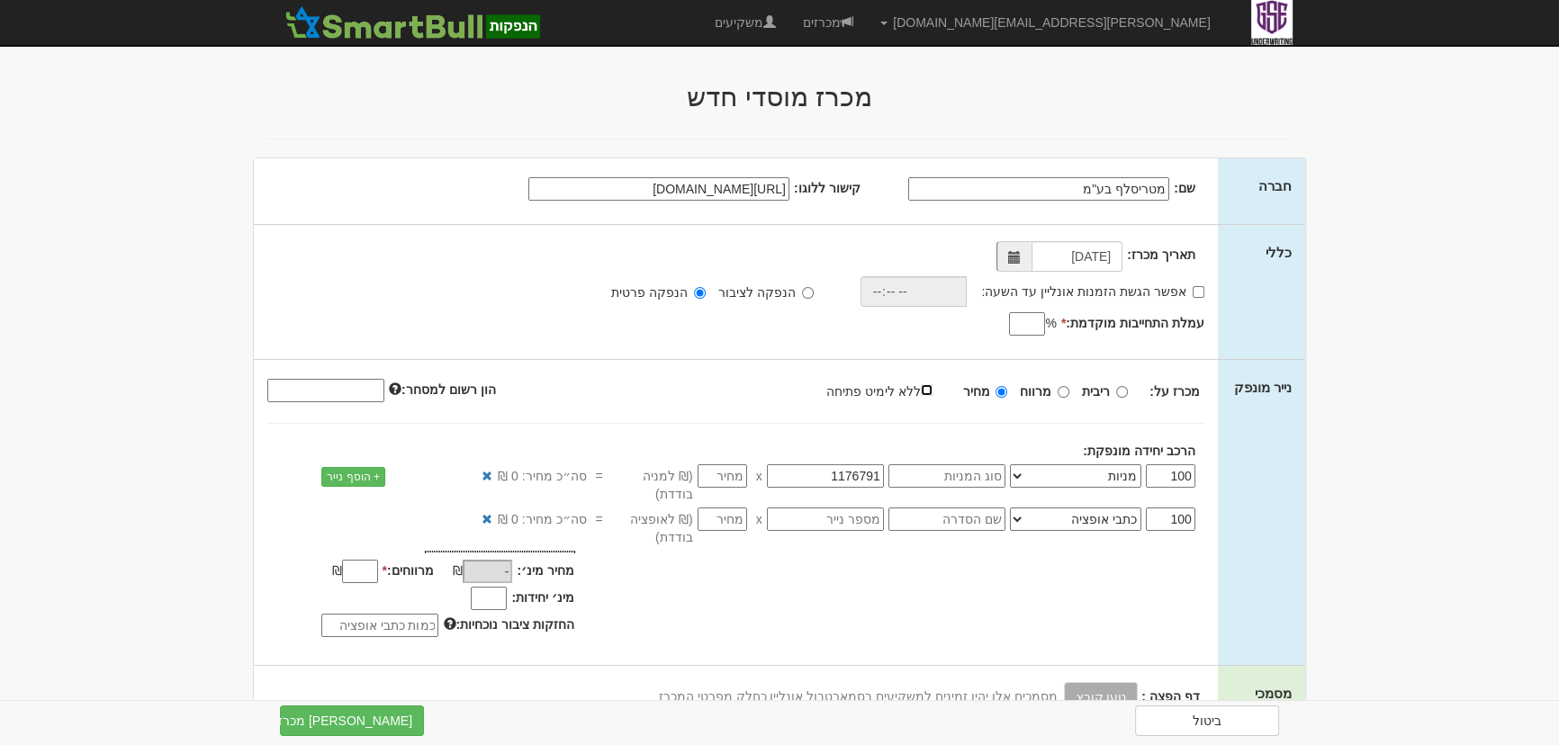
click at [926, 389] on input "ללא לימיט פתיחה" at bounding box center [927, 390] width 12 height 12
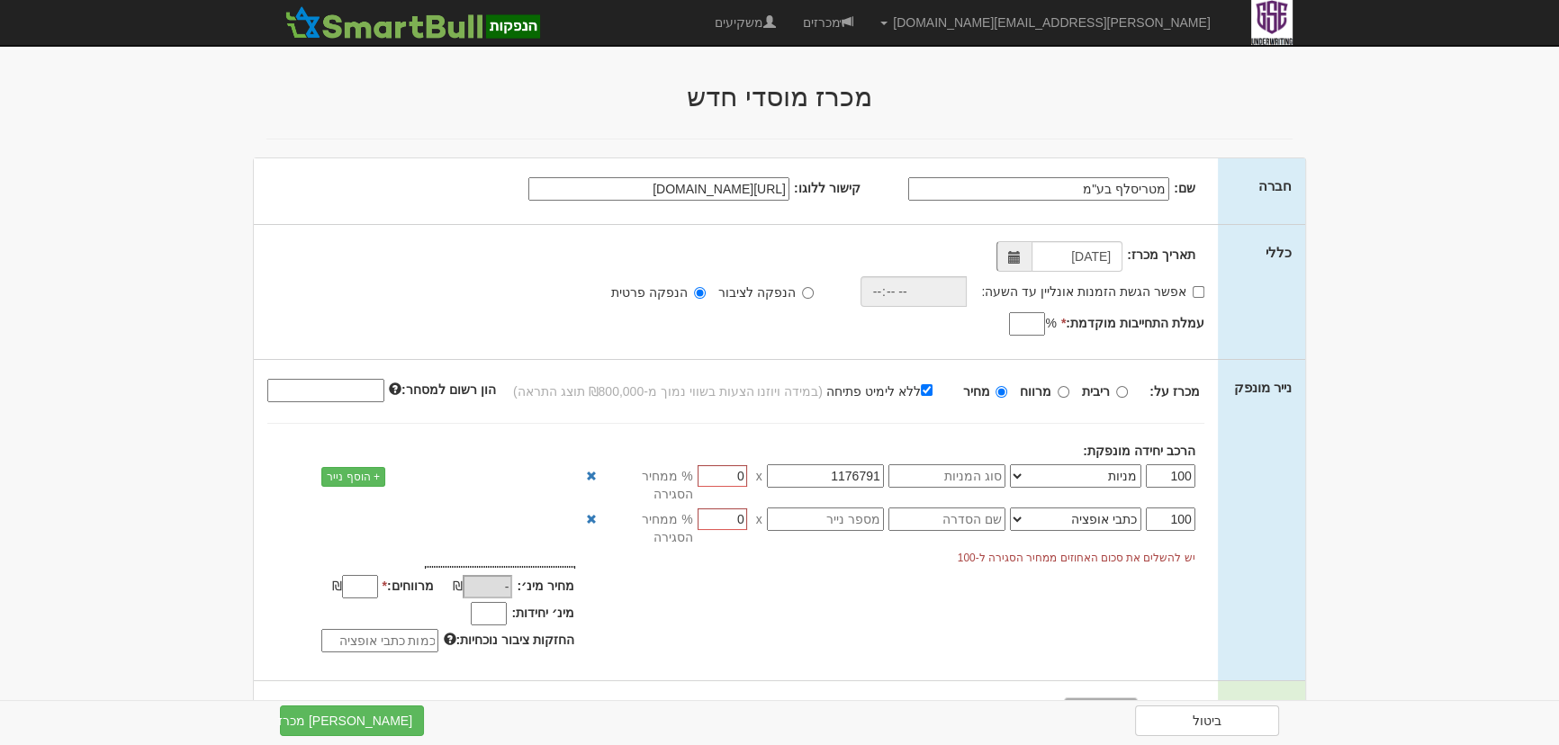
click at [915, 392] on label "ללא לימיט פתיחה" at bounding box center [888, 391] width 124 height 20
click at [921, 392] on input "ללא לימיט פתיחה" at bounding box center [927, 390] width 12 height 12
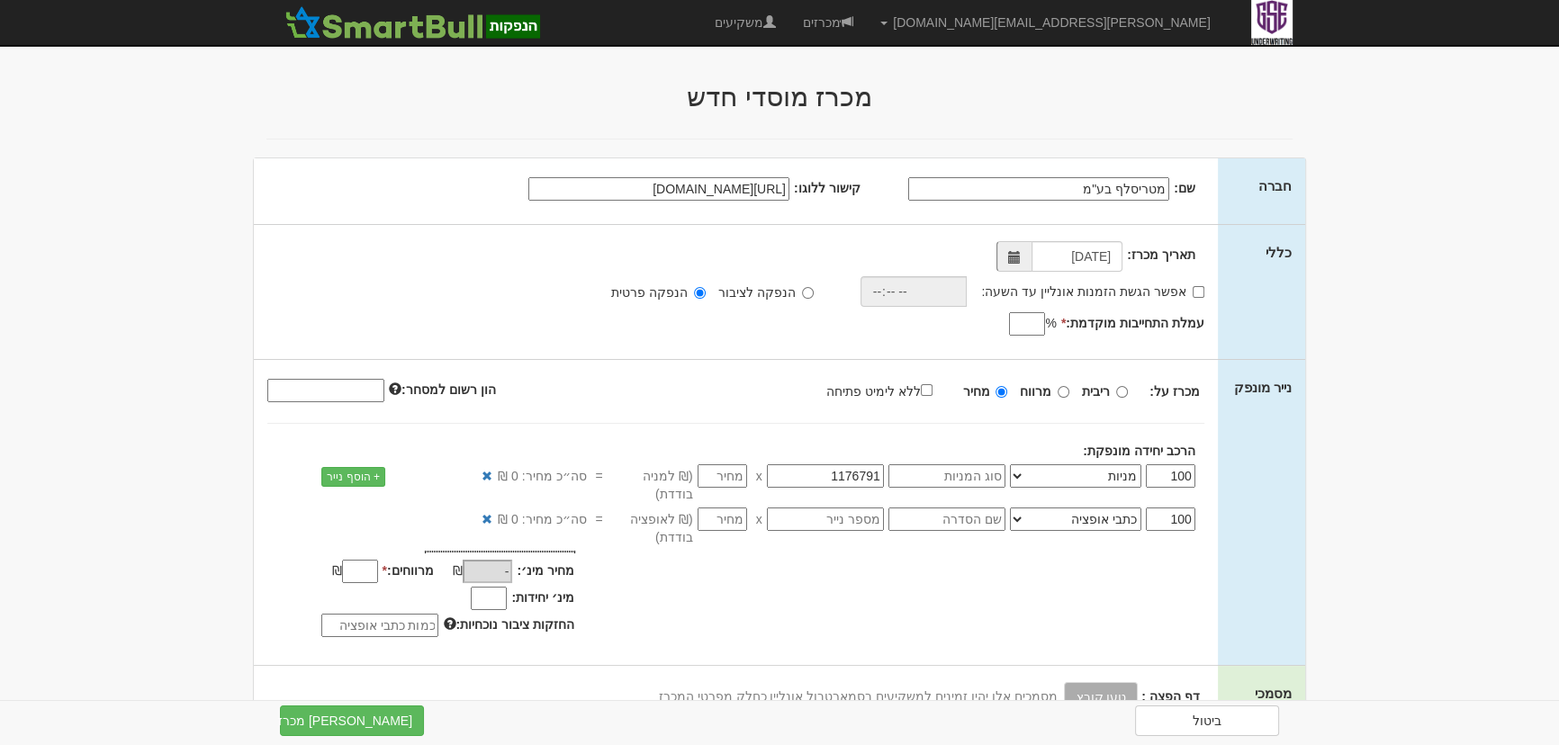
click at [915, 392] on label "ללא לימיט פתיחה" at bounding box center [888, 391] width 124 height 20
click at [921, 392] on input "ללא לימיט פתיחה" at bounding box center [927, 390] width 12 height 12
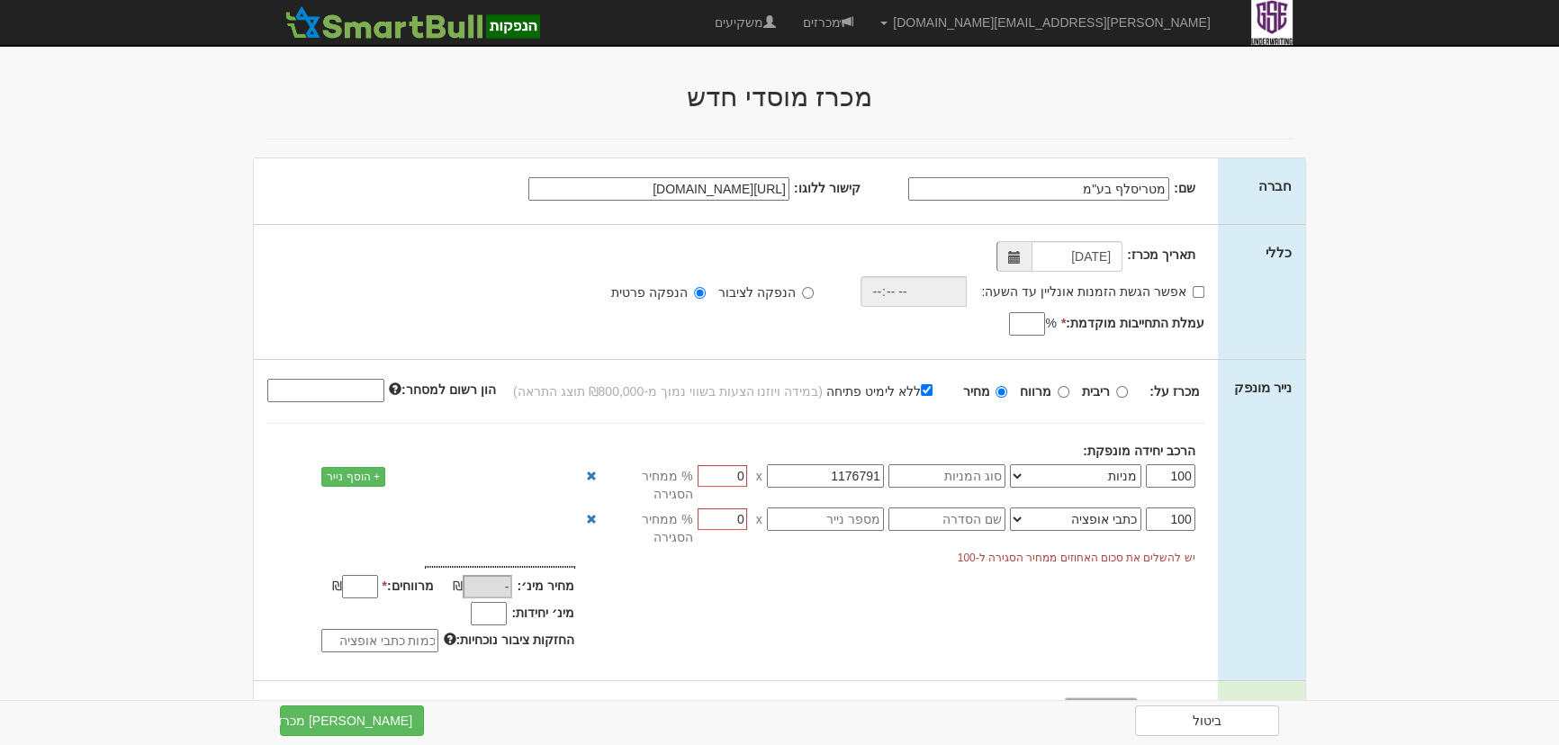
click at [915, 392] on label "ללא לימיט פתיחה" at bounding box center [888, 391] width 124 height 20
click at [921, 392] on input "ללא לימיט פתיחה" at bounding box center [927, 390] width 12 height 12
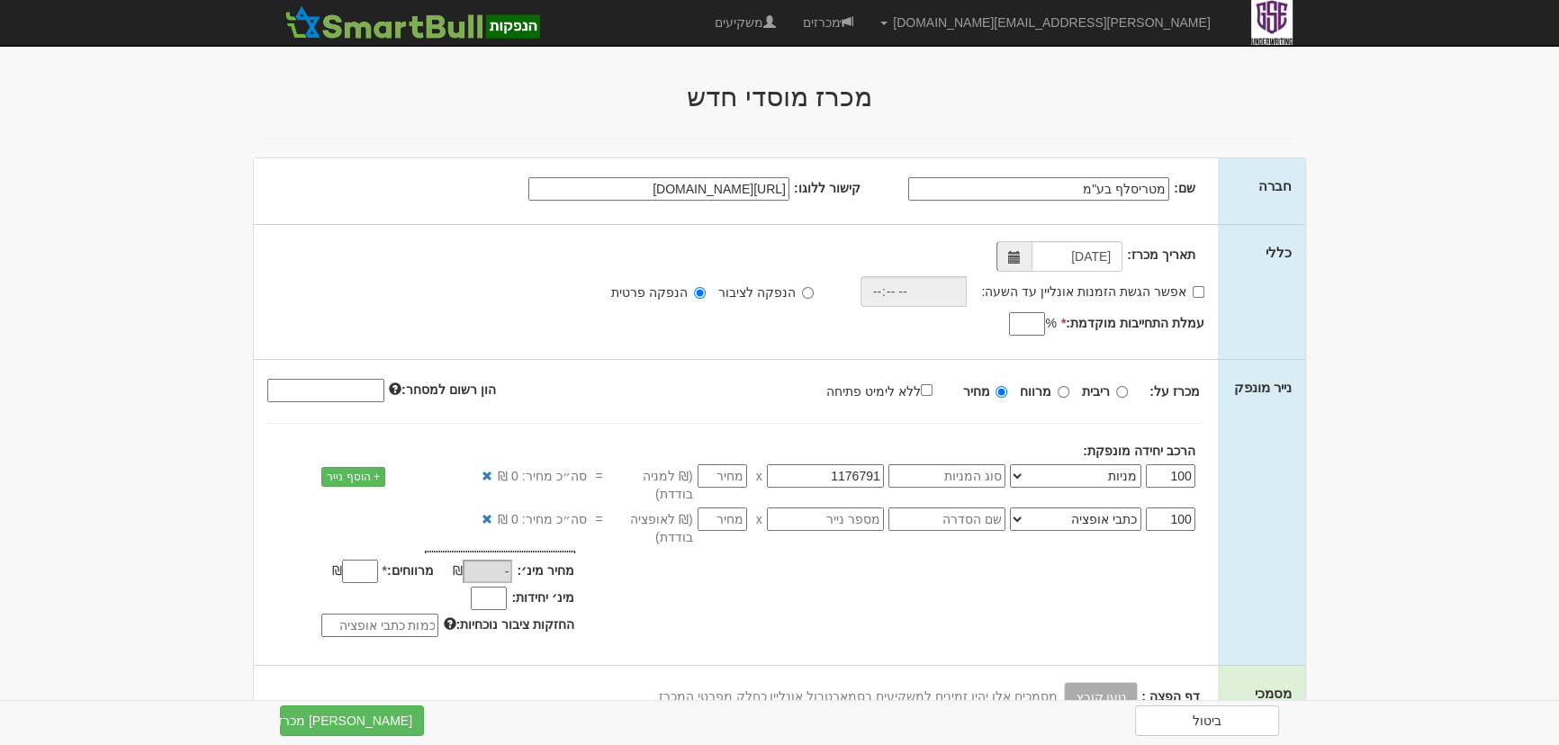
click at [915, 392] on label "ללא לימיט פתיחה" at bounding box center [888, 391] width 124 height 20
click at [921, 392] on input "ללא לימיט פתיחה" at bounding box center [927, 390] width 12 height 12
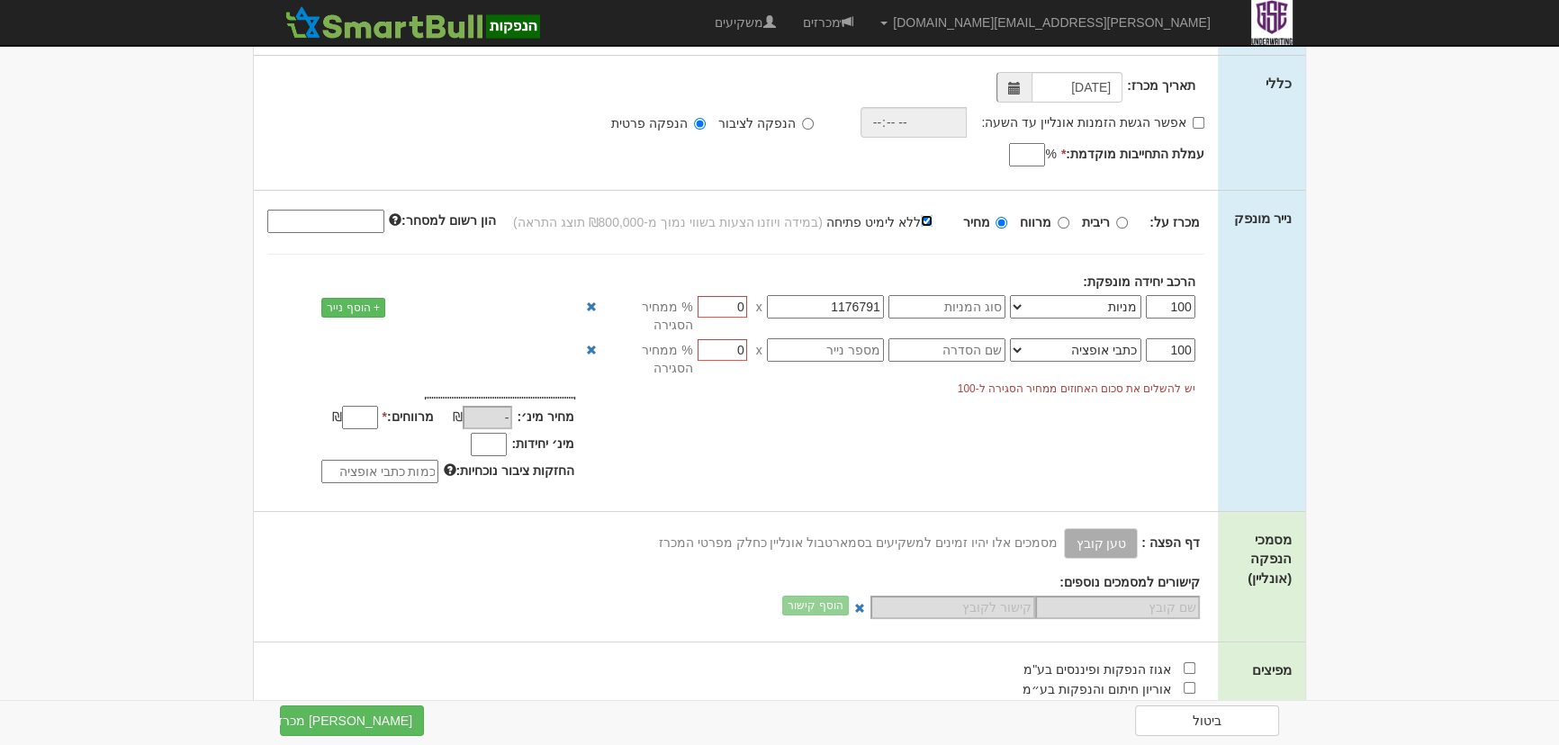
scroll to position [163, 0]
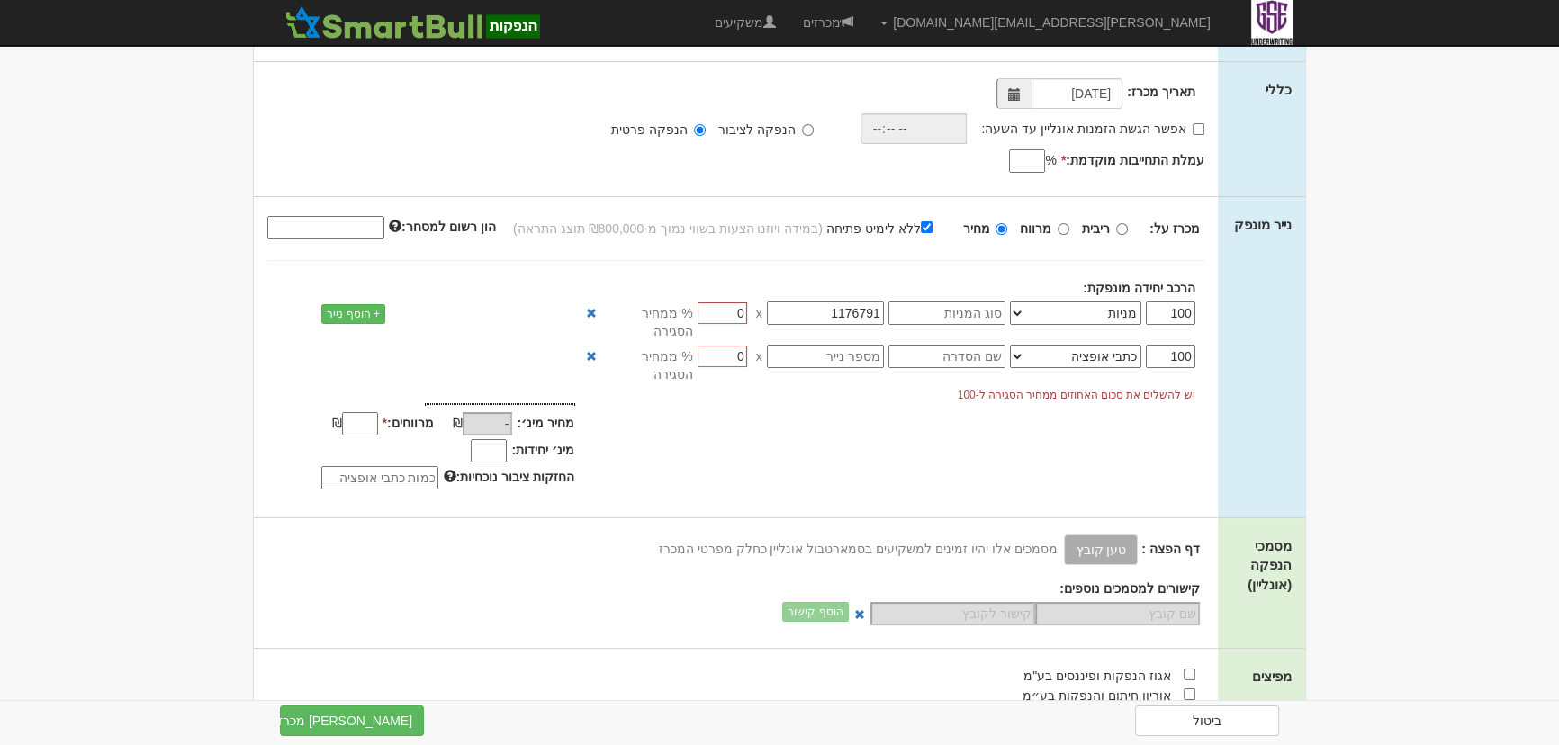
click at [886, 228] on label "ללא לימיט פתיחה" at bounding box center [888, 228] width 124 height 20
click at [921, 228] on input "ללא לימיט פתיחה" at bounding box center [927, 227] width 12 height 12
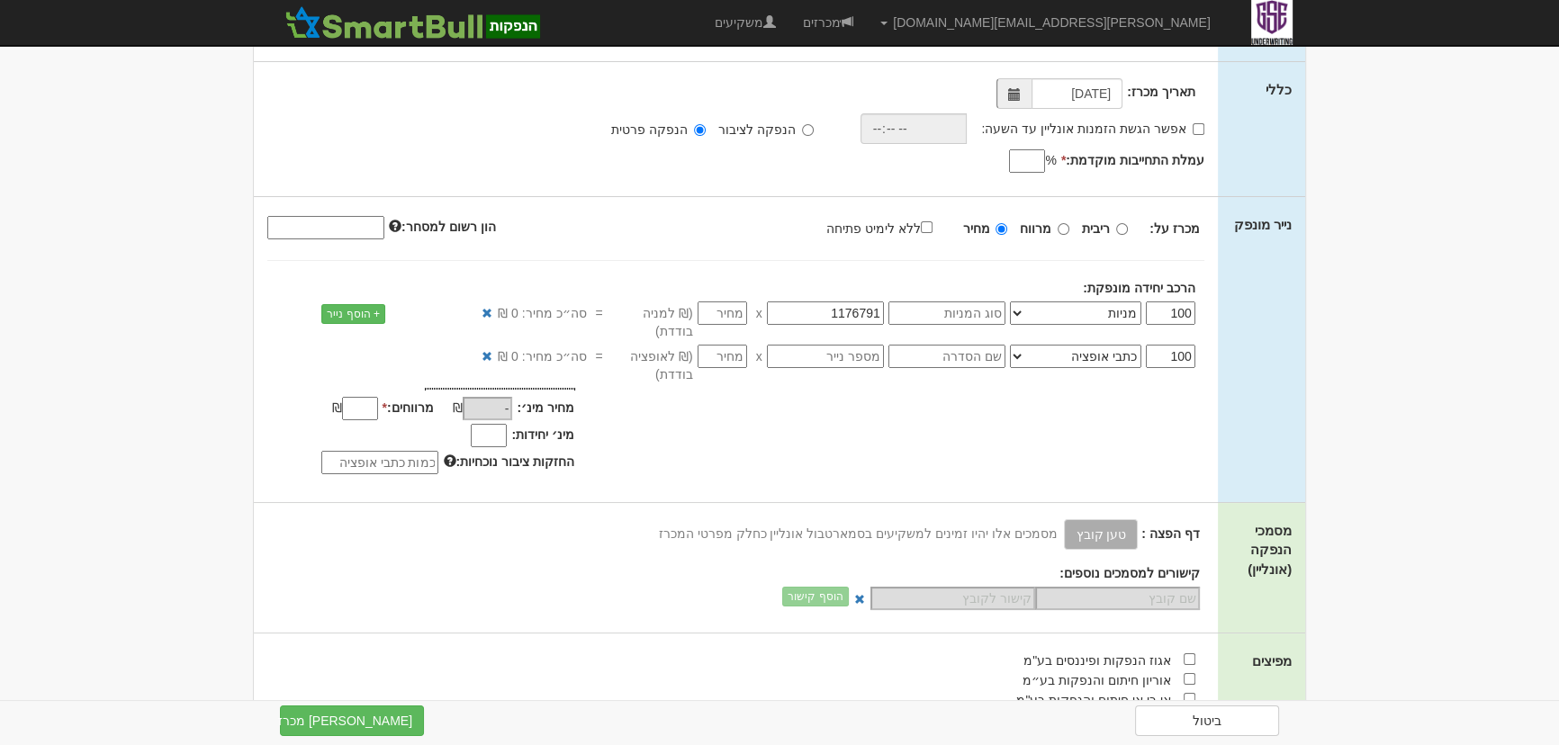
click at [885, 228] on label "ללא לימיט פתיחה" at bounding box center [888, 228] width 124 height 20
click at [921, 228] on input "ללא לימיט פתיחה" at bounding box center [927, 227] width 12 height 12
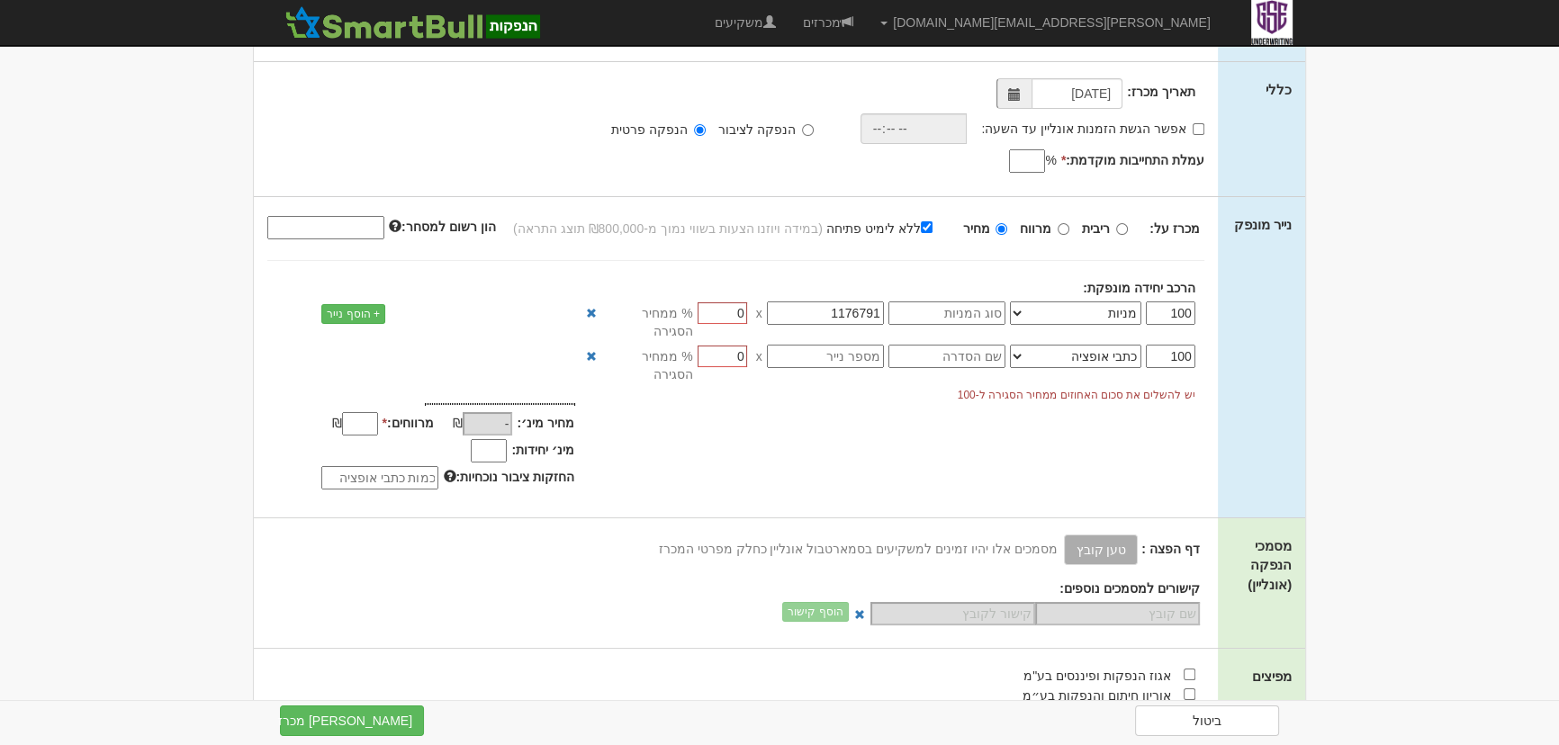
click at [885, 228] on label "ללא לימיט פתיחה" at bounding box center [888, 228] width 124 height 20
click at [921, 228] on input "ללא לימיט פתיחה" at bounding box center [927, 227] width 12 height 12
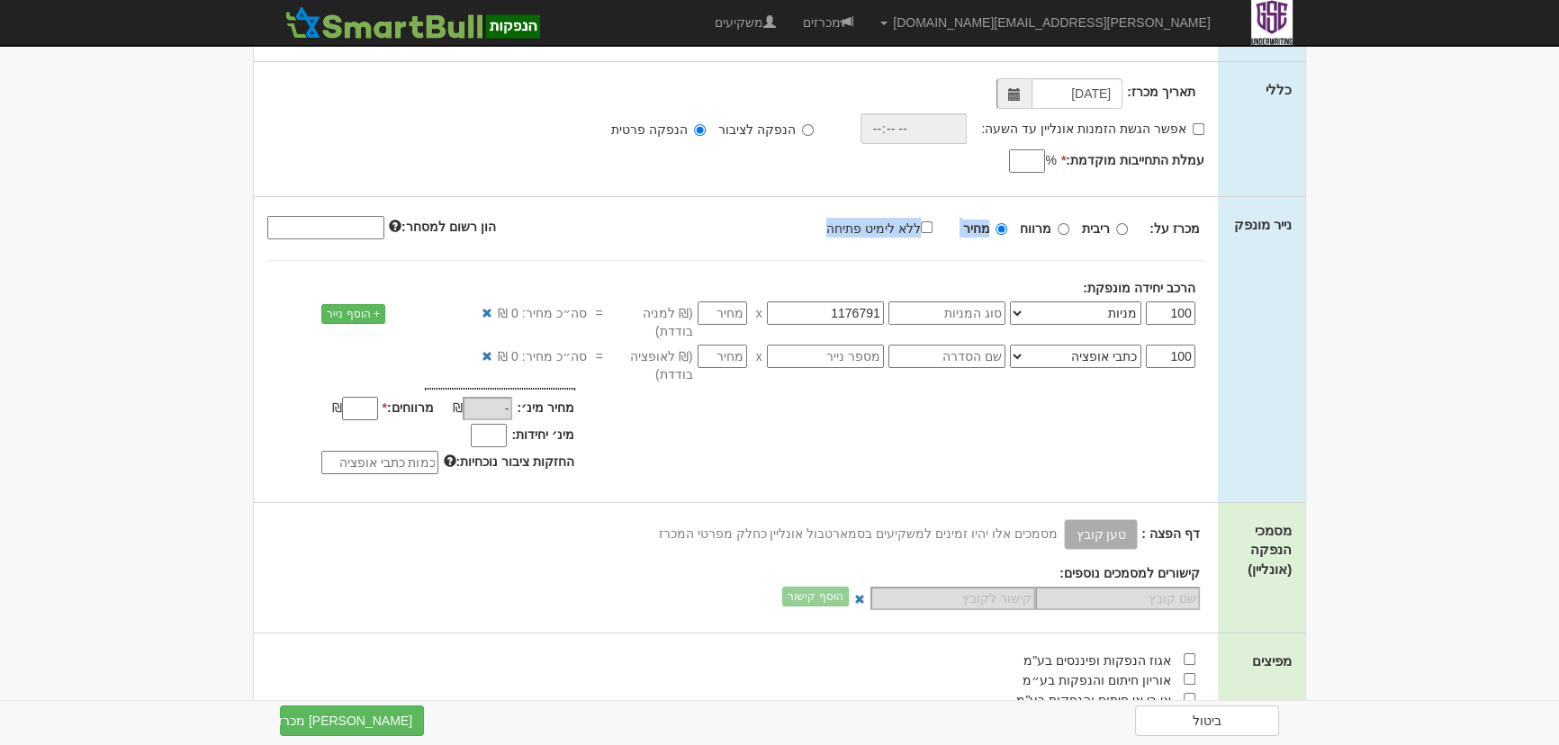
click at [885, 228] on label "ללא לימיט פתיחה" at bounding box center [888, 228] width 124 height 20
click at [921, 228] on input "ללא לימיט פתיחה" at bounding box center [927, 227] width 12 height 12
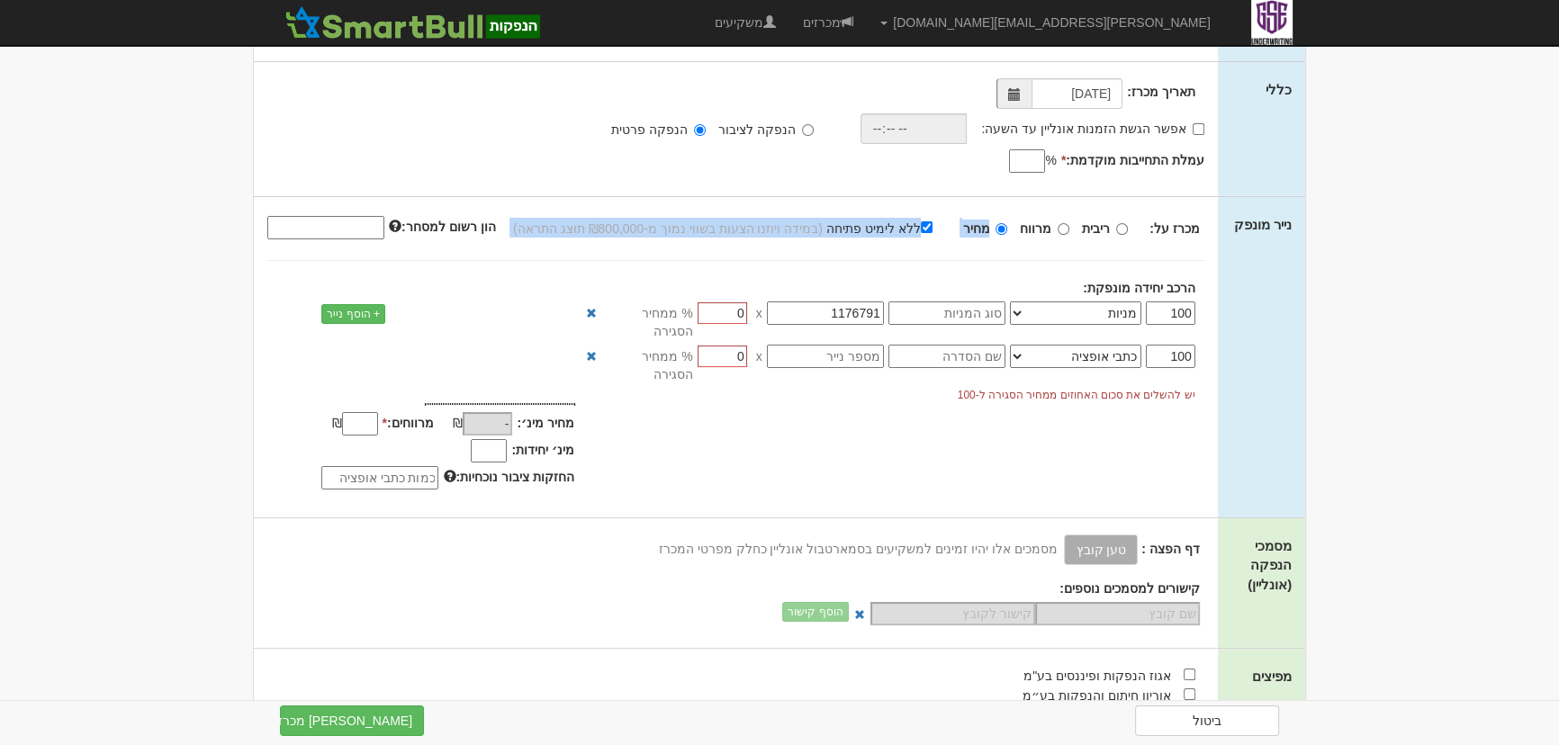
click at [885, 228] on label "ללא לימיט פתיחה" at bounding box center [888, 228] width 124 height 20
click at [921, 228] on input "ללא לימיט פתיחה" at bounding box center [927, 227] width 12 height 12
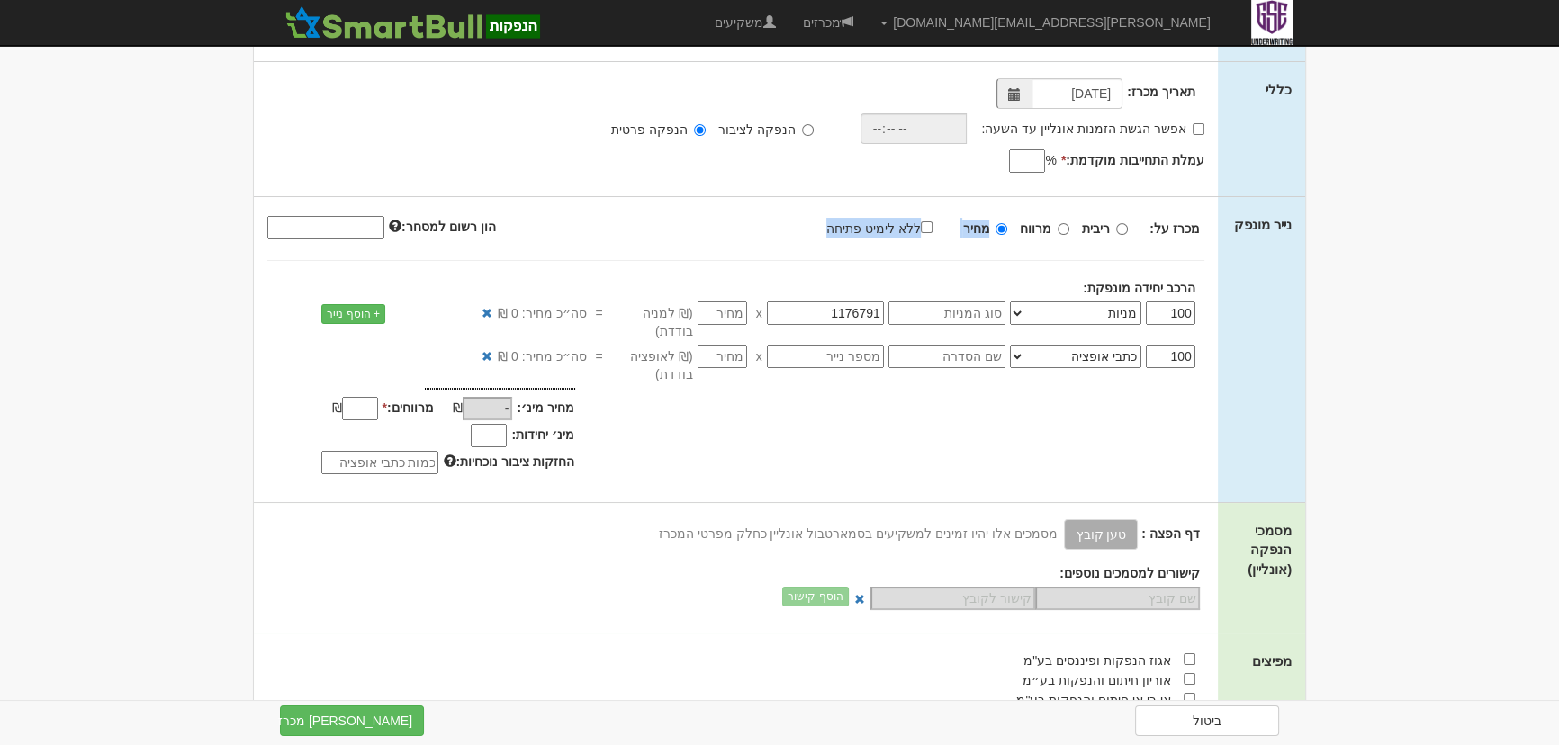
click at [885, 228] on label "ללא לימיט פתיחה" at bounding box center [888, 228] width 124 height 20
click at [921, 228] on input "ללא לימיט פתיחה" at bounding box center [927, 227] width 12 height 12
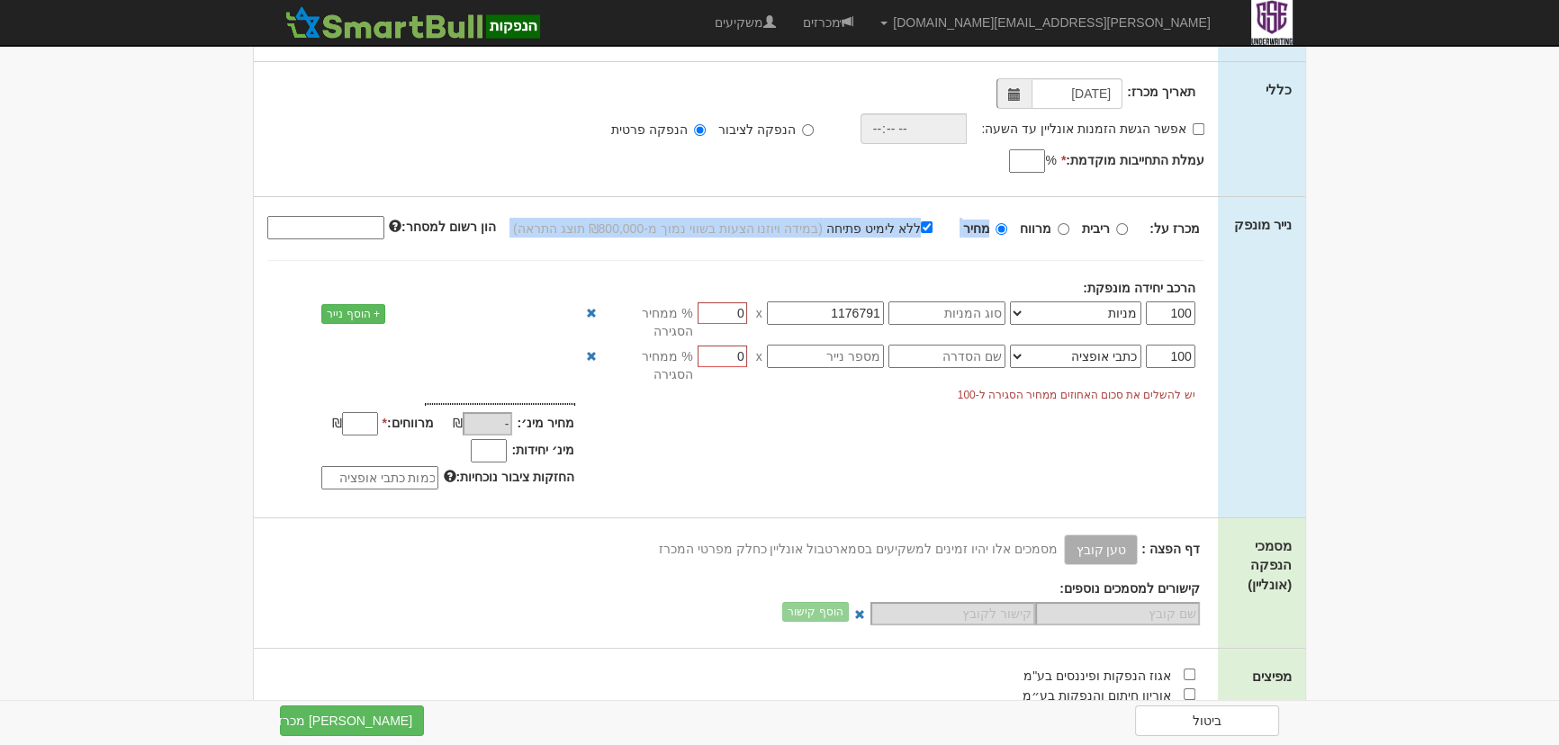
click at [885, 228] on label "ללא לימיט פתיחה" at bounding box center [888, 228] width 124 height 20
click at [921, 228] on input "ללא לימיט פתיחה" at bounding box center [927, 227] width 12 height 12
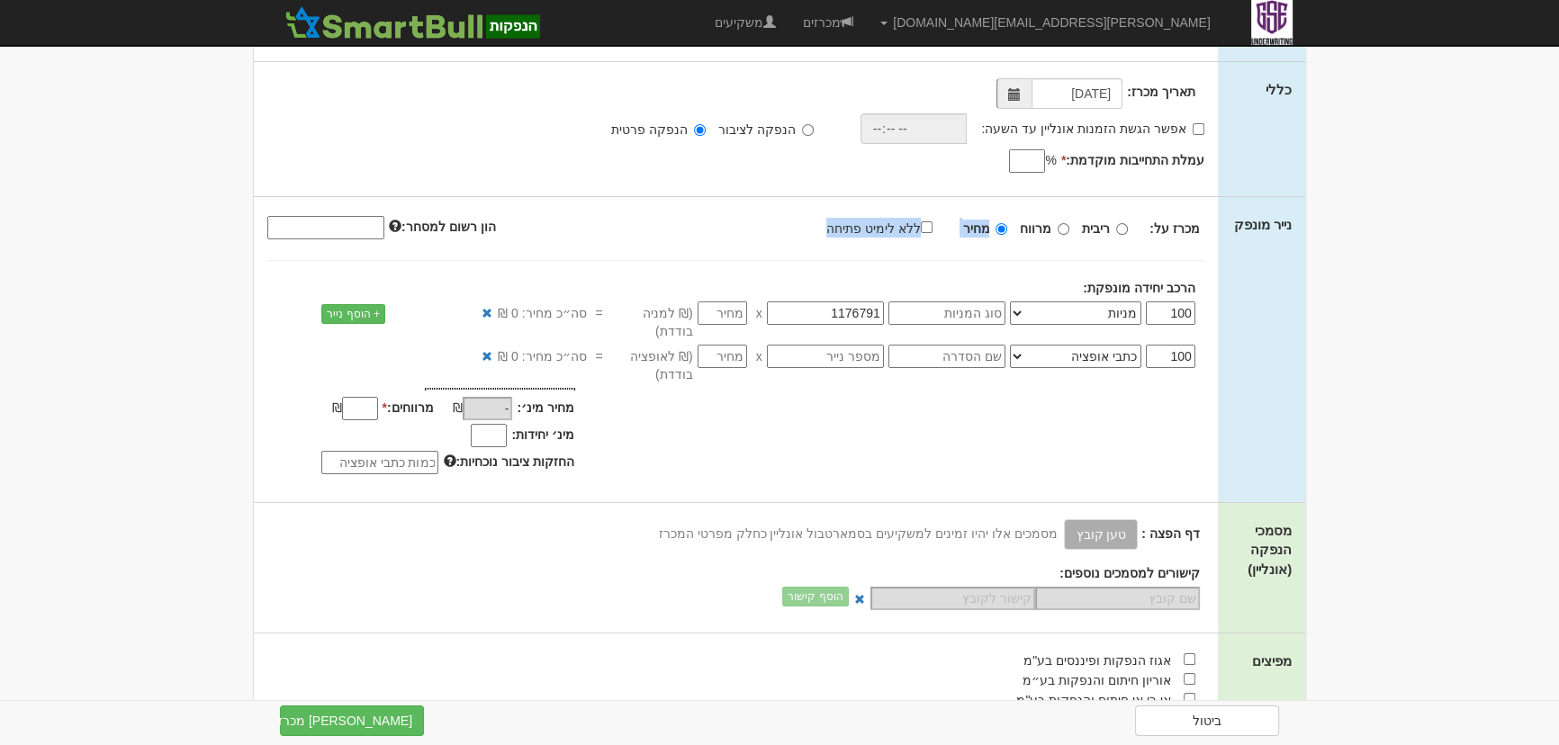
click at [885, 228] on label "ללא לימיט פתיחה" at bounding box center [888, 228] width 124 height 20
click at [921, 228] on input "ללא לימיט פתיחה" at bounding box center [927, 227] width 12 height 12
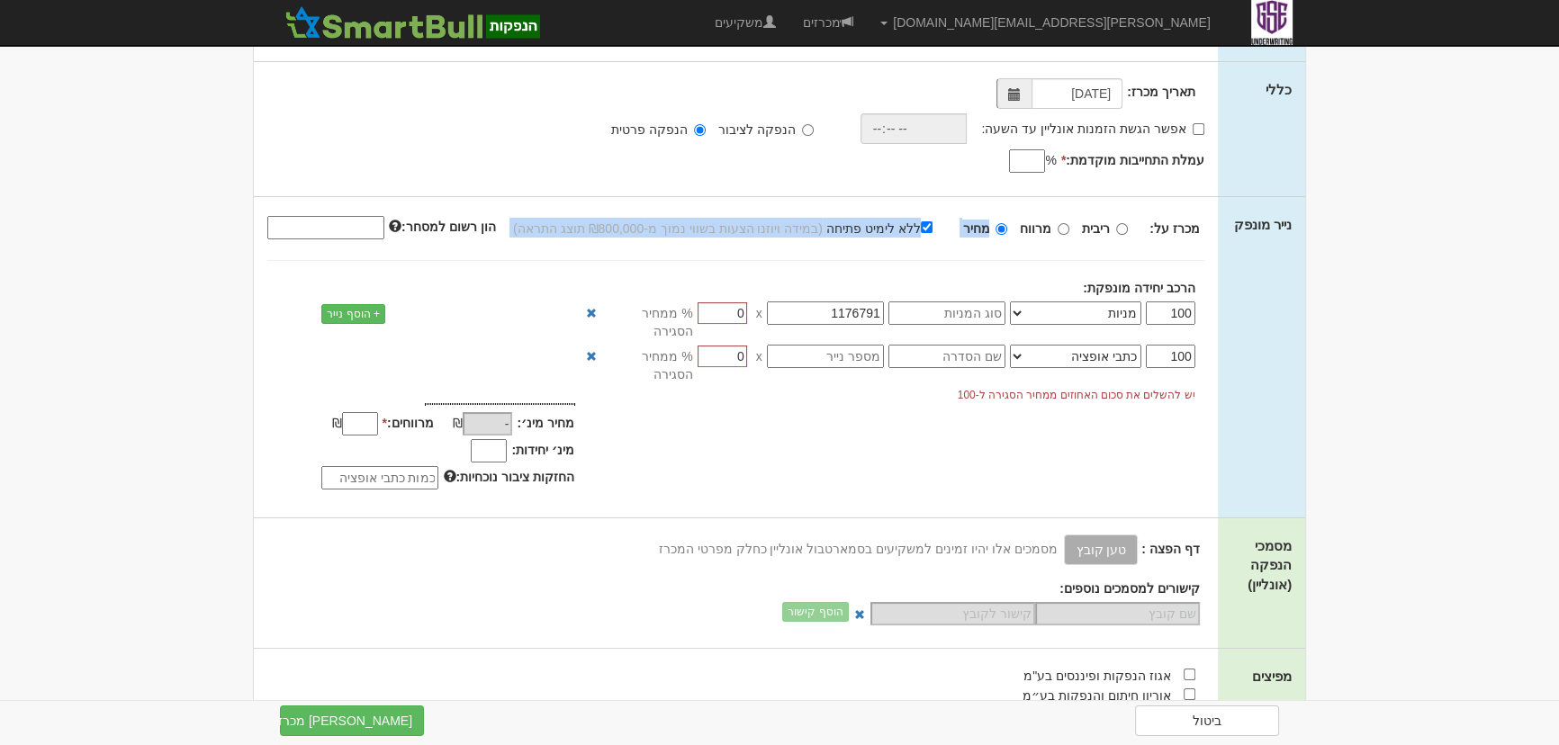
click at [885, 228] on label "ללא לימיט פתיחה" at bounding box center [888, 228] width 124 height 20
click at [921, 228] on input "ללא לימיט פתיחה" at bounding box center [927, 227] width 12 height 12
checkbox input "false"
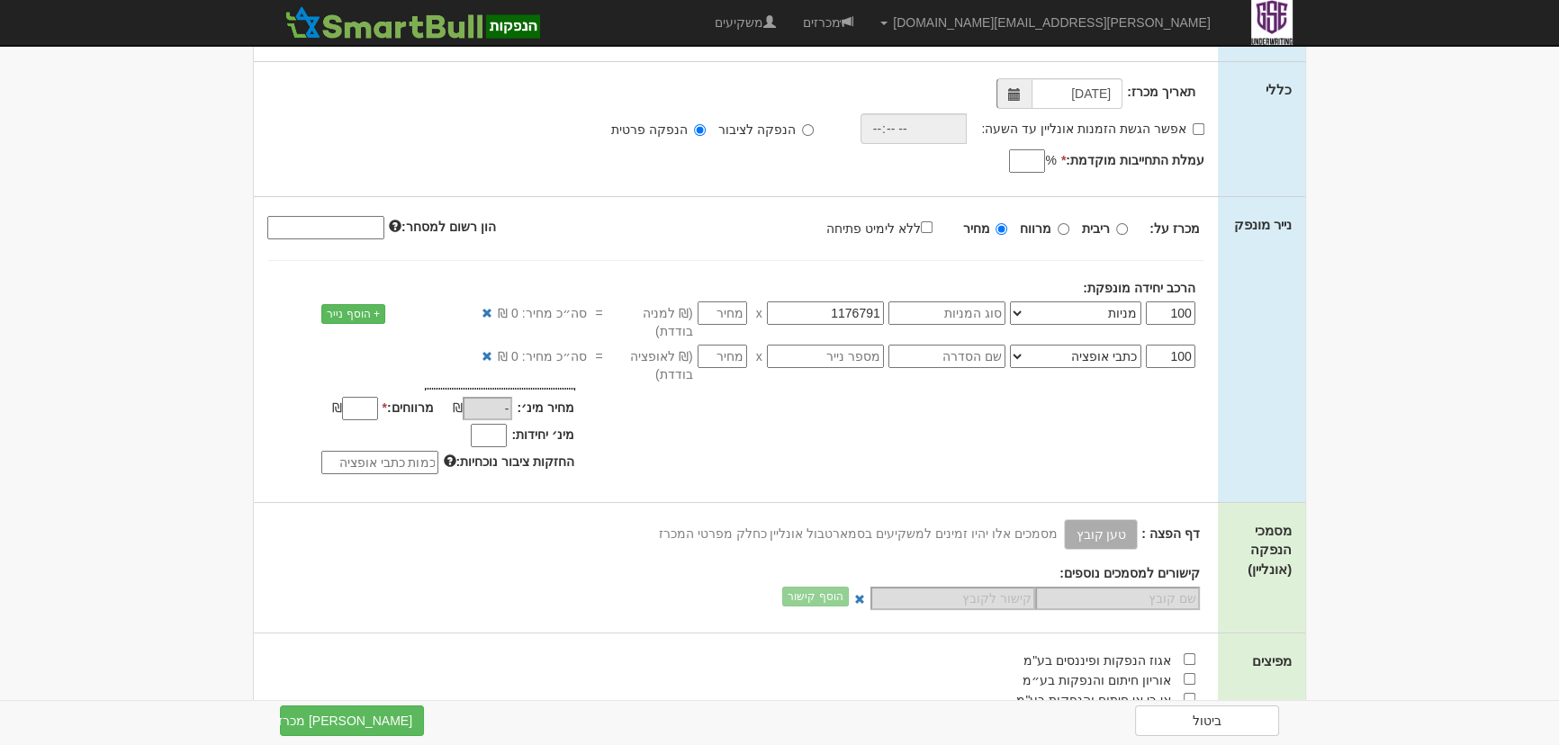
click at [735, 309] on input "number" at bounding box center [723, 313] width 50 height 23
type input "2"
type input "200"
type input "2.2"
type input "220"
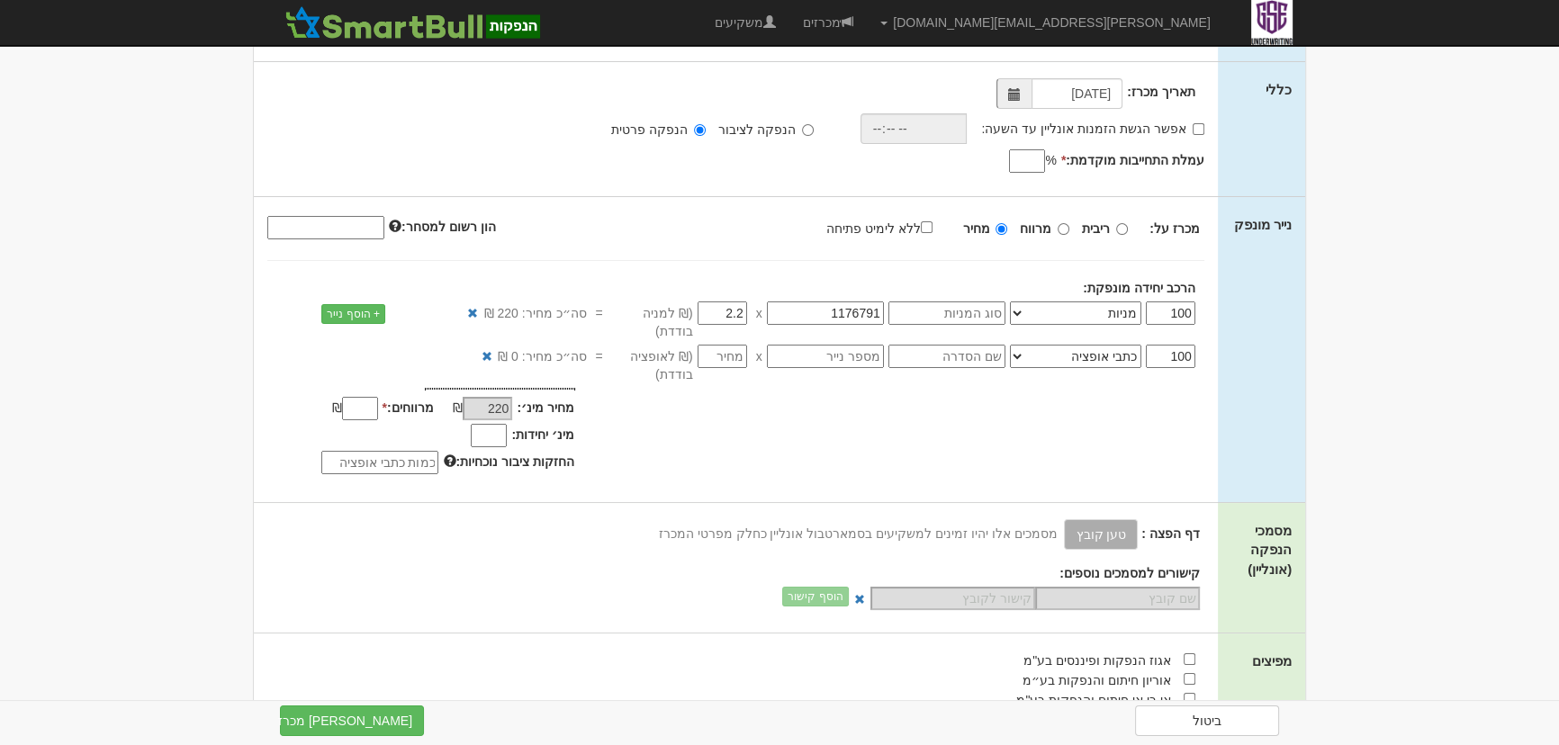
type input "2.25"
type input "225"
type input "2.256"
type input "225.6"
type input "2.256"
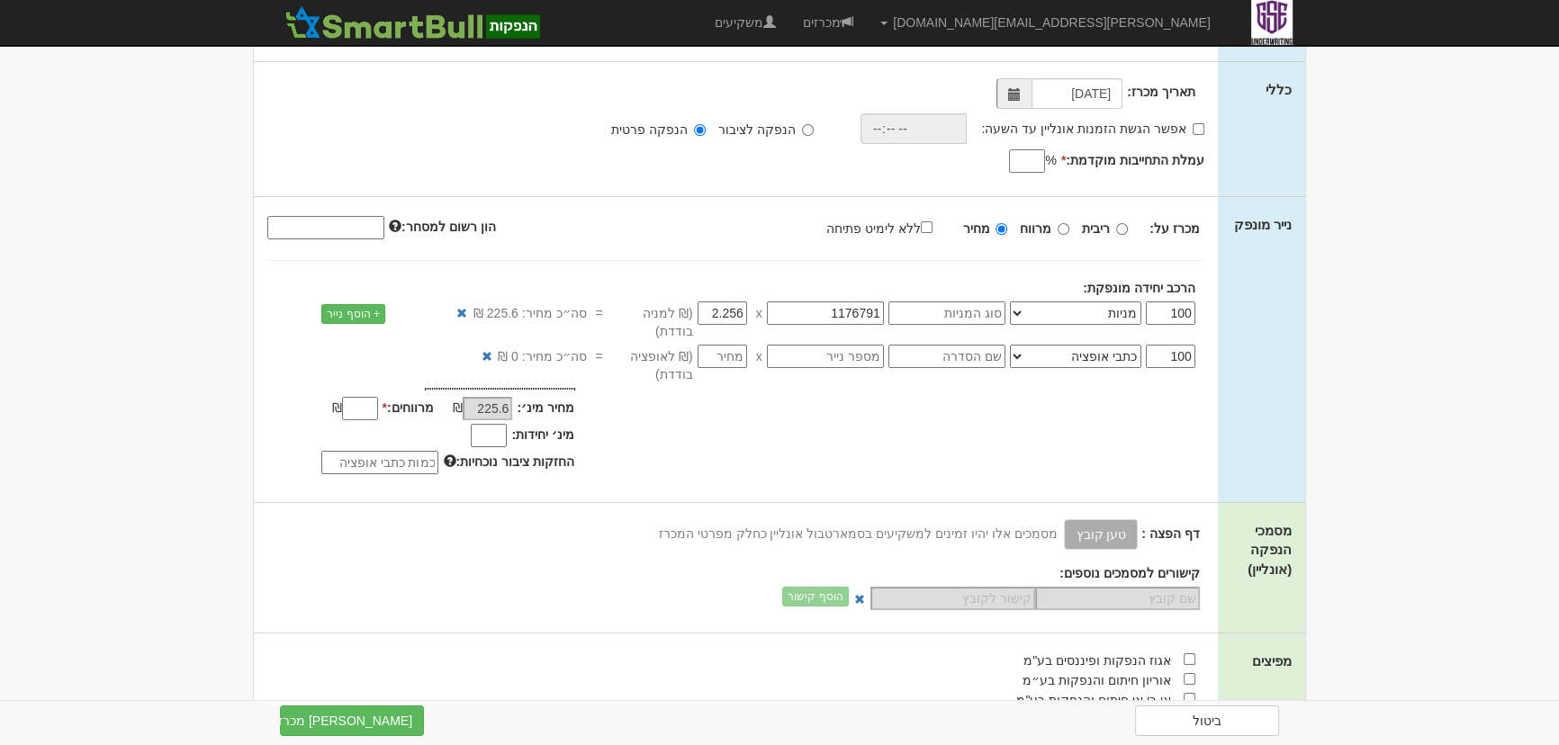
click at [844, 440] on div "מחיר מינ׳: 225.6 ₪ * %" at bounding box center [736, 434] width 964 height 92
click at [932, 224] on input "ללא לימיט פתיחה" at bounding box center [927, 227] width 12 height 12
checkbox input "true"
type input "-"
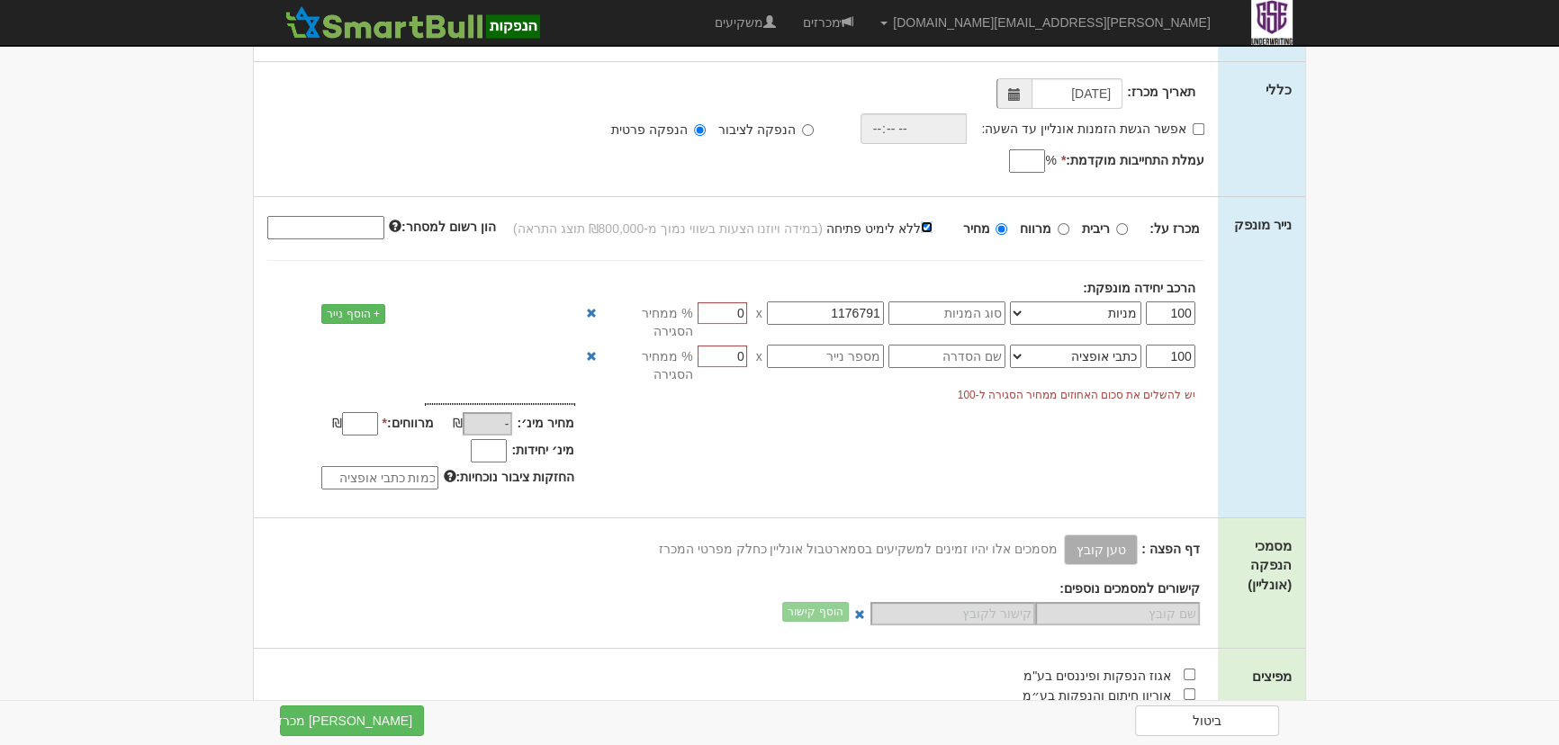
click at [933, 225] on input "ללא לימיט פתיחה" at bounding box center [927, 227] width 12 height 12
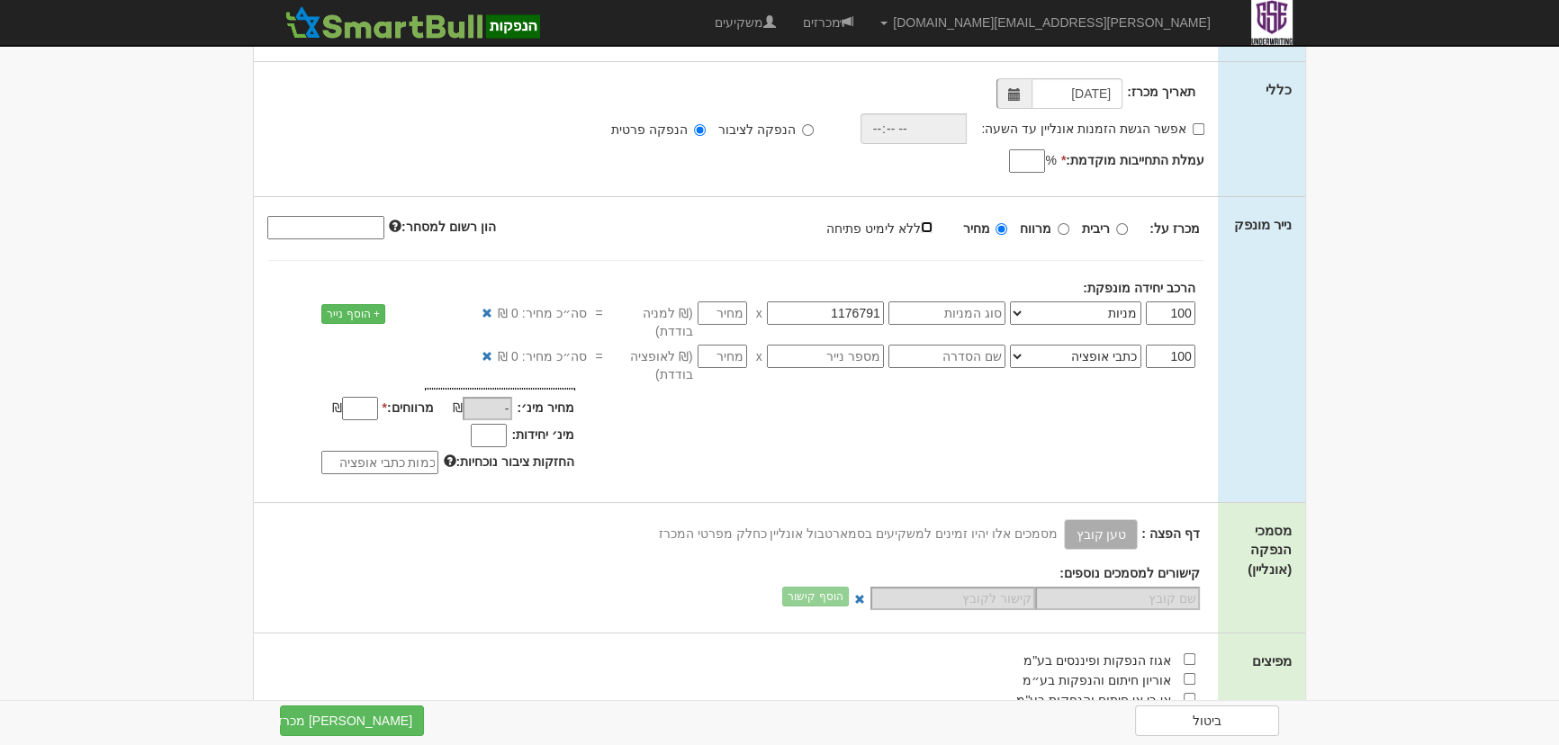
click at [933, 225] on input "ללא לימיט פתיחה" at bounding box center [927, 227] width 12 height 12
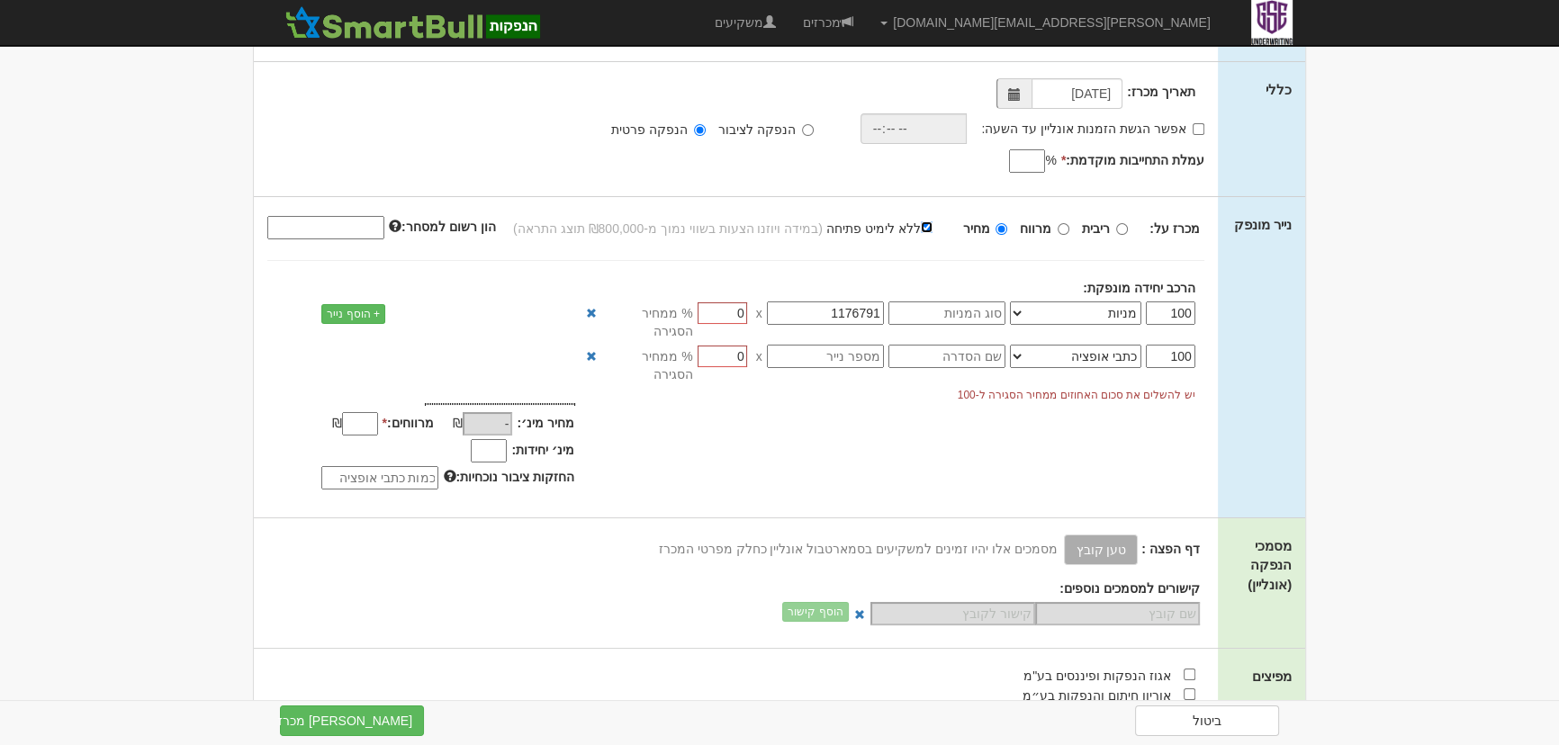
click at [933, 225] on input "ללא לימיט פתיחה" at bounding box center [927, 227] width 12 height 12
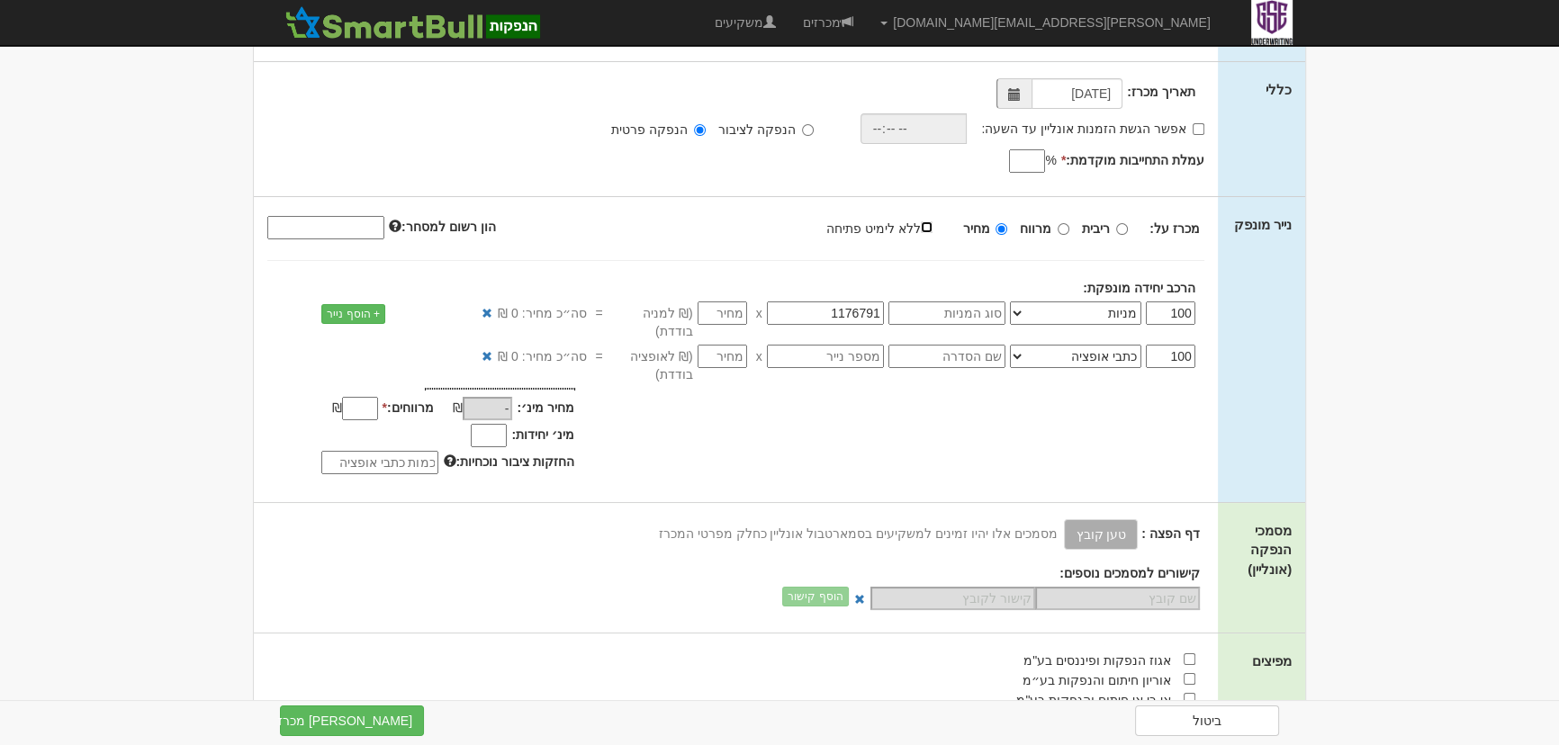
click at [933, 226] on input "ללא לימיט פתיחה" at bounding box center [927, 227] width 12 height 12
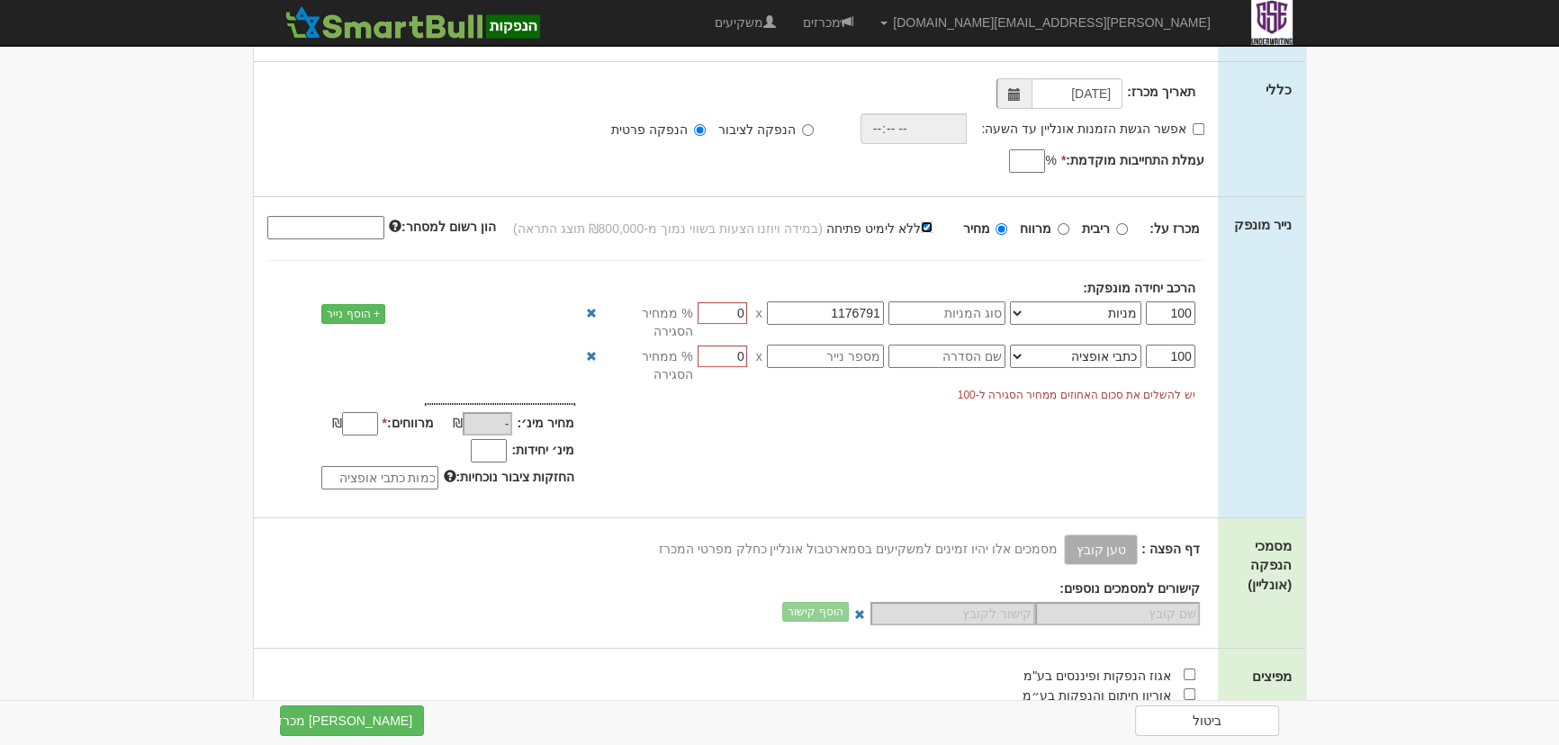
click at [933, 226] on input "ללא לימיט פתיחה" at bounding box center [927, 227] width 12 height 12
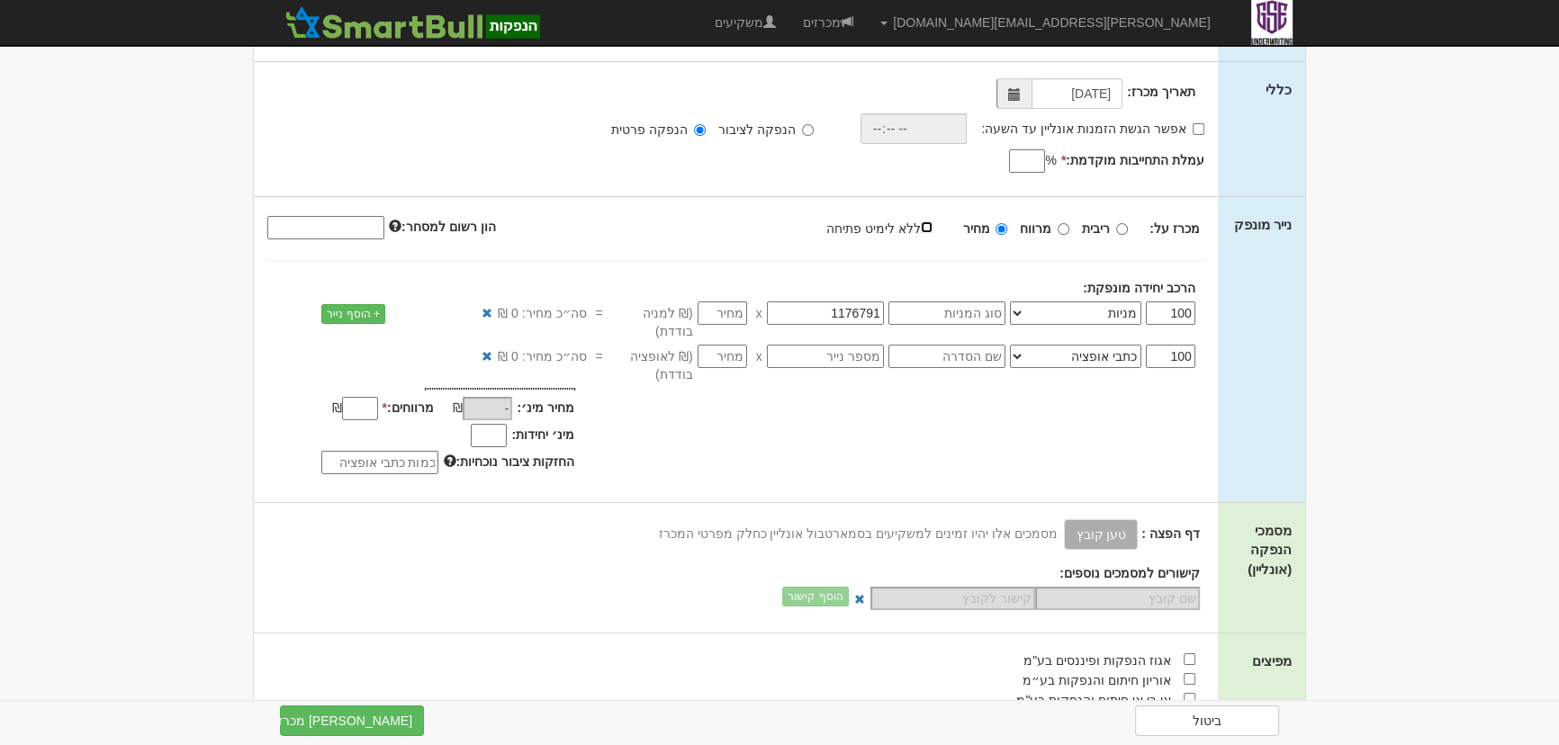
click at [933, 226] on input "ללא לימיט פתיחה" at bounding box center [927, 227] width 12 height 12
checkbox input "true"
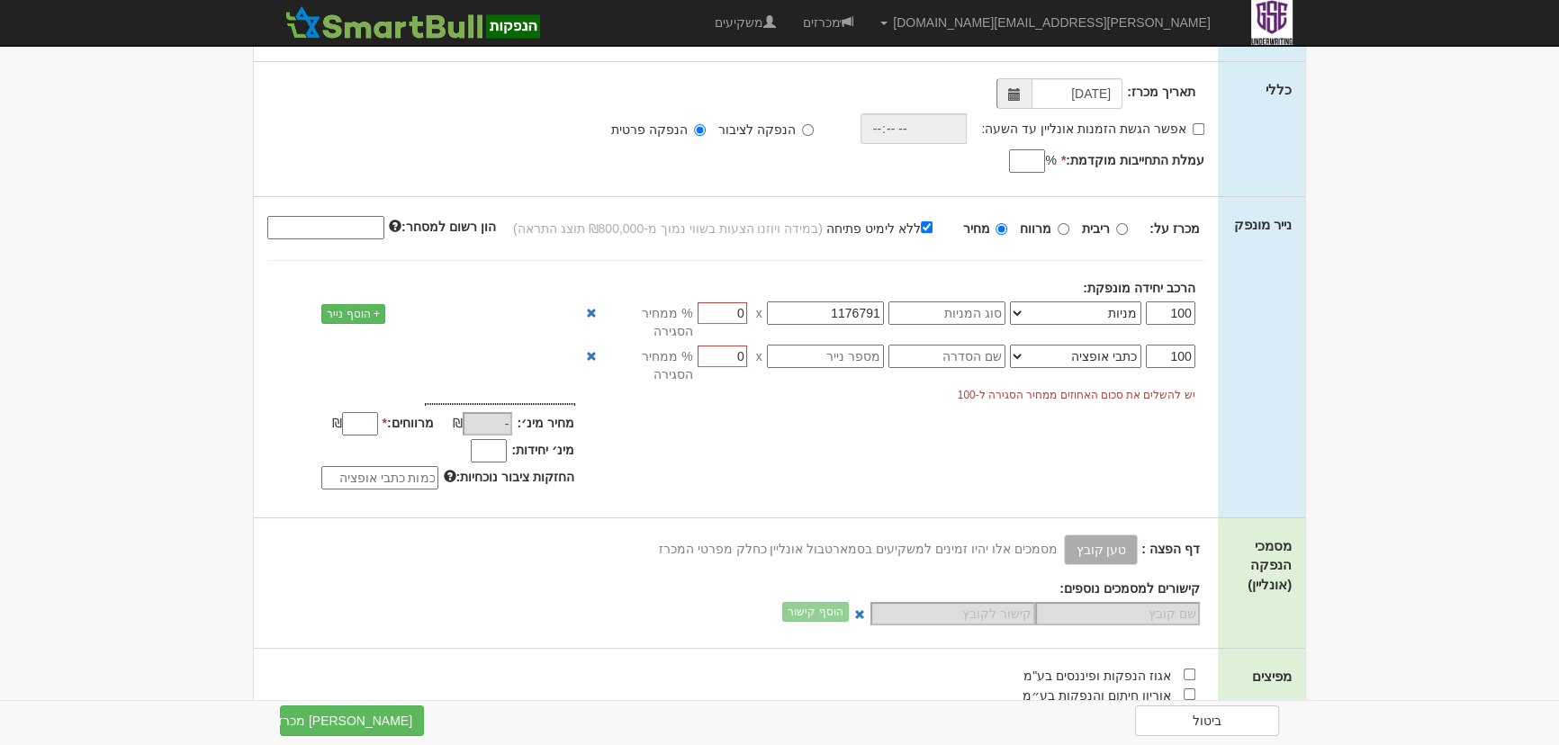
click at [790, 317] on div "100 אג״ח אג״ח להמרה מניות כתבי אופציה ניירות ערך מסחריים אופציות רכש כתבי התחיי…" at bounding box center [813, 321] width 810 height 39
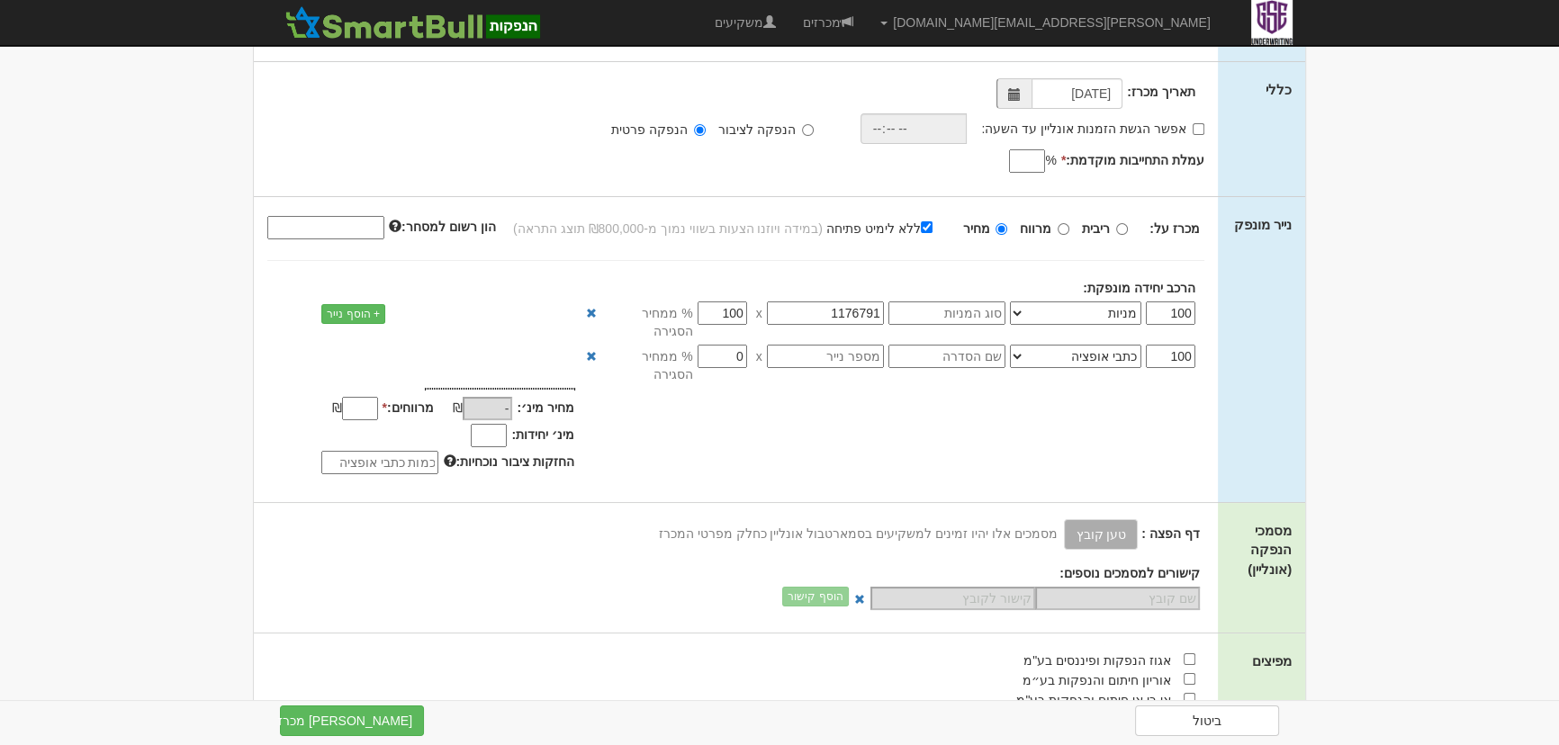
type input "100"
drag, startPoint x: 720, startPoint y: 344, endPoint x: 805, endPoint y: 339, distance: 84.7
click at [803, 345] on div "100 אג״ח אג״ח להמרה מניות כתבי אופציה ניירות ערך מסחריים אופציות רכש כתבי התחיי…" at bounding box center [813, 364] width 810 height 39
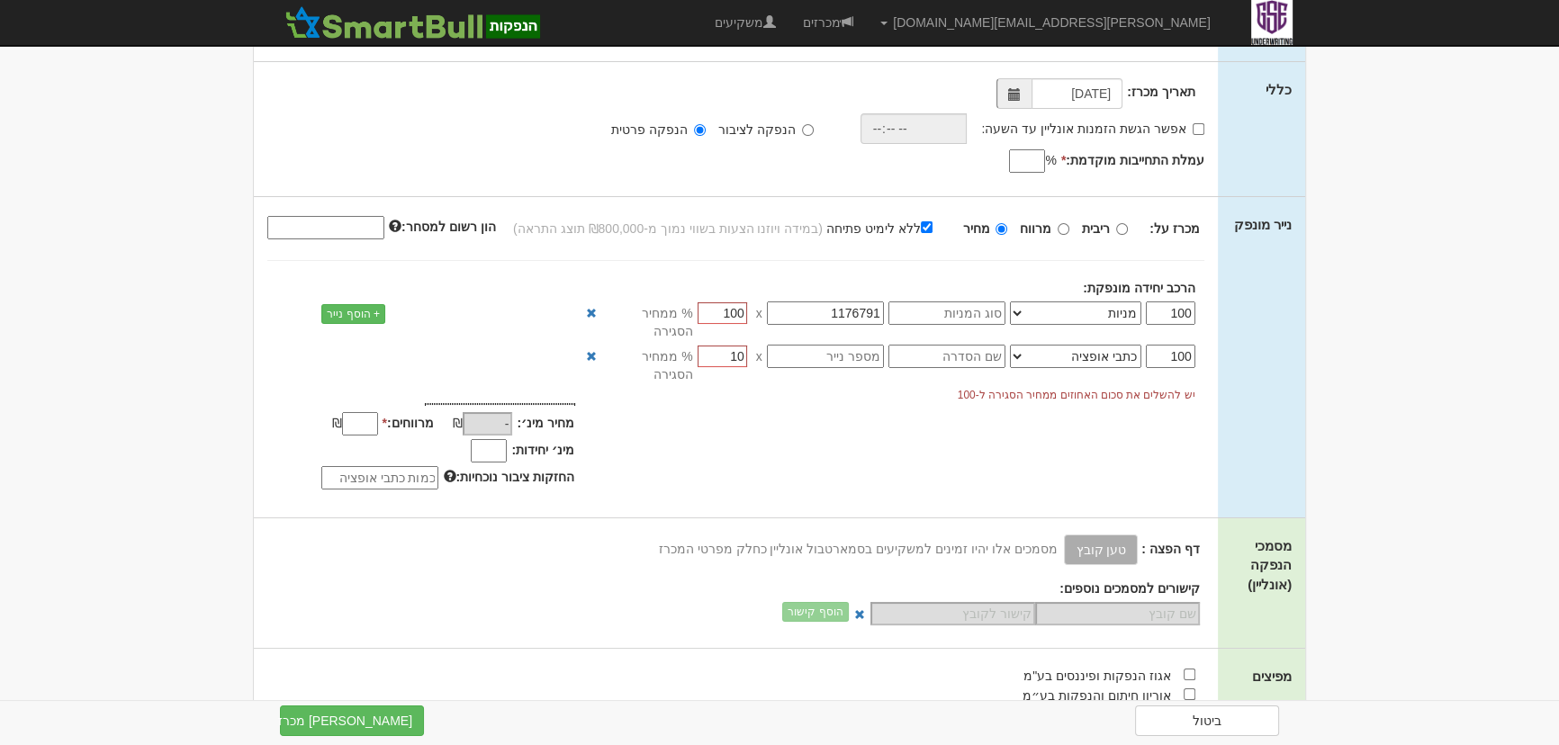
type input "1"
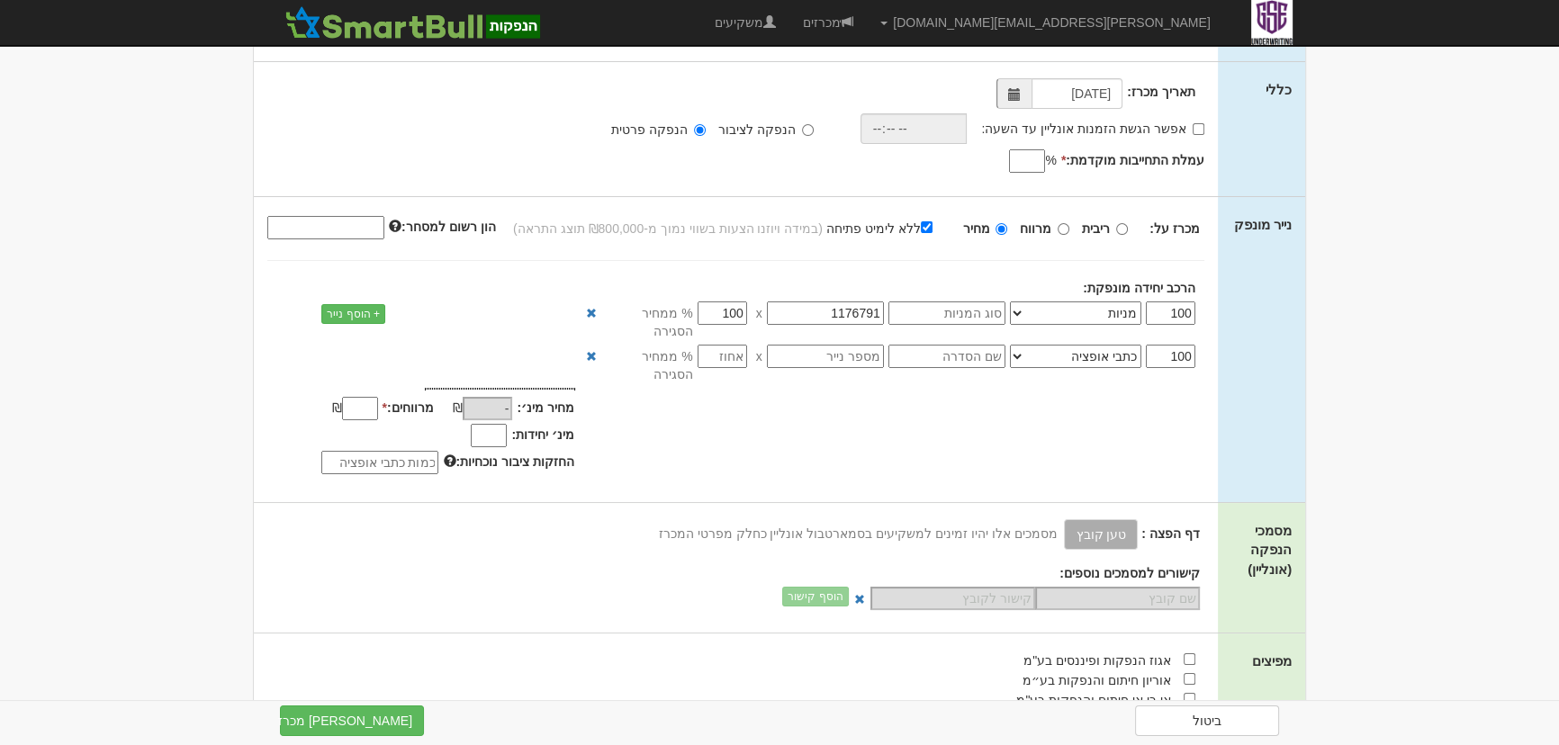
click at [916, 230] on label "ללא לימיט פתיחה" at bounding box center [888, 228] width 124 height 20
click at [921, 230] on input "ללא לימיט פתיחה" at bounding box center [927, 227] width 12 height 12
checkbox input "false"
drag, startPoint x: 735, startPoint y: 322, endPoint x: 736, endPoint y: 307, distance: 15.4
click at [735, 320] on input "number" at bounding box center [723, 313] width 50 height 23
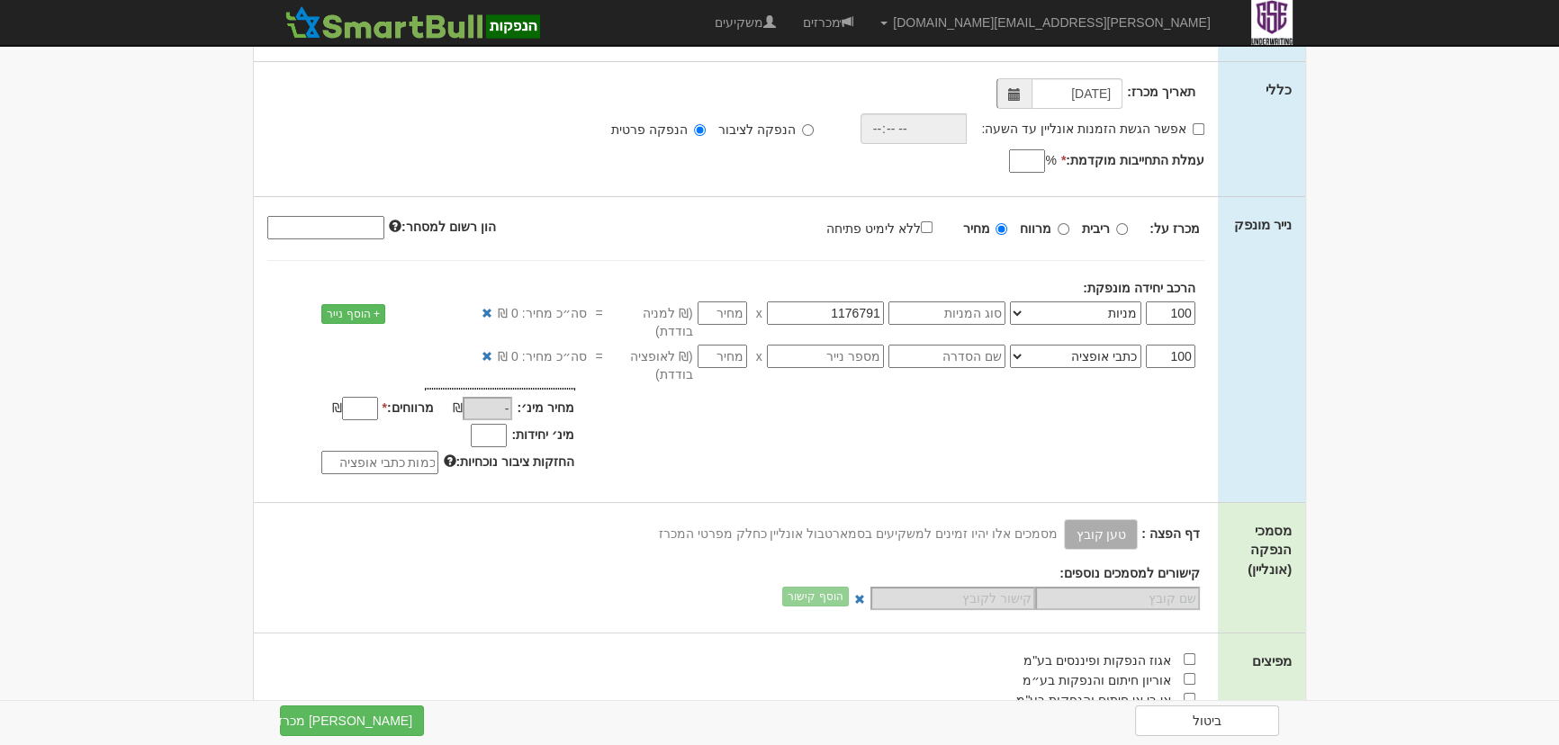
type input "2"
type input "200"
type input "2.2"
type input "220"
type input "2.25"
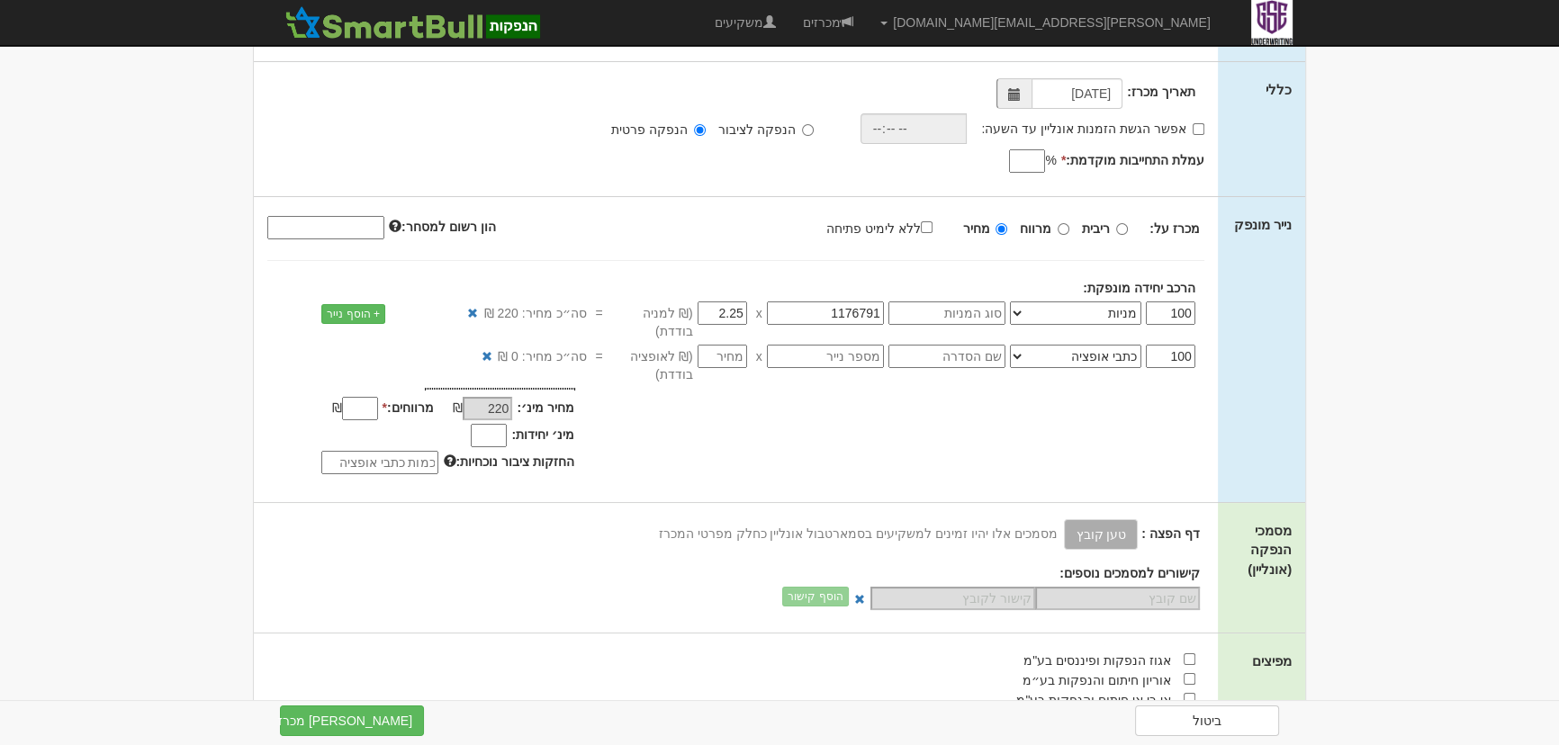
type input "225"
type input "2.256"
type input "225.6"
type input "2.256"
click at [817, 455] on div "מחיר מינ׳: 225.6 ₪ * %" at bounding box center [736, 434] width 964 height 92
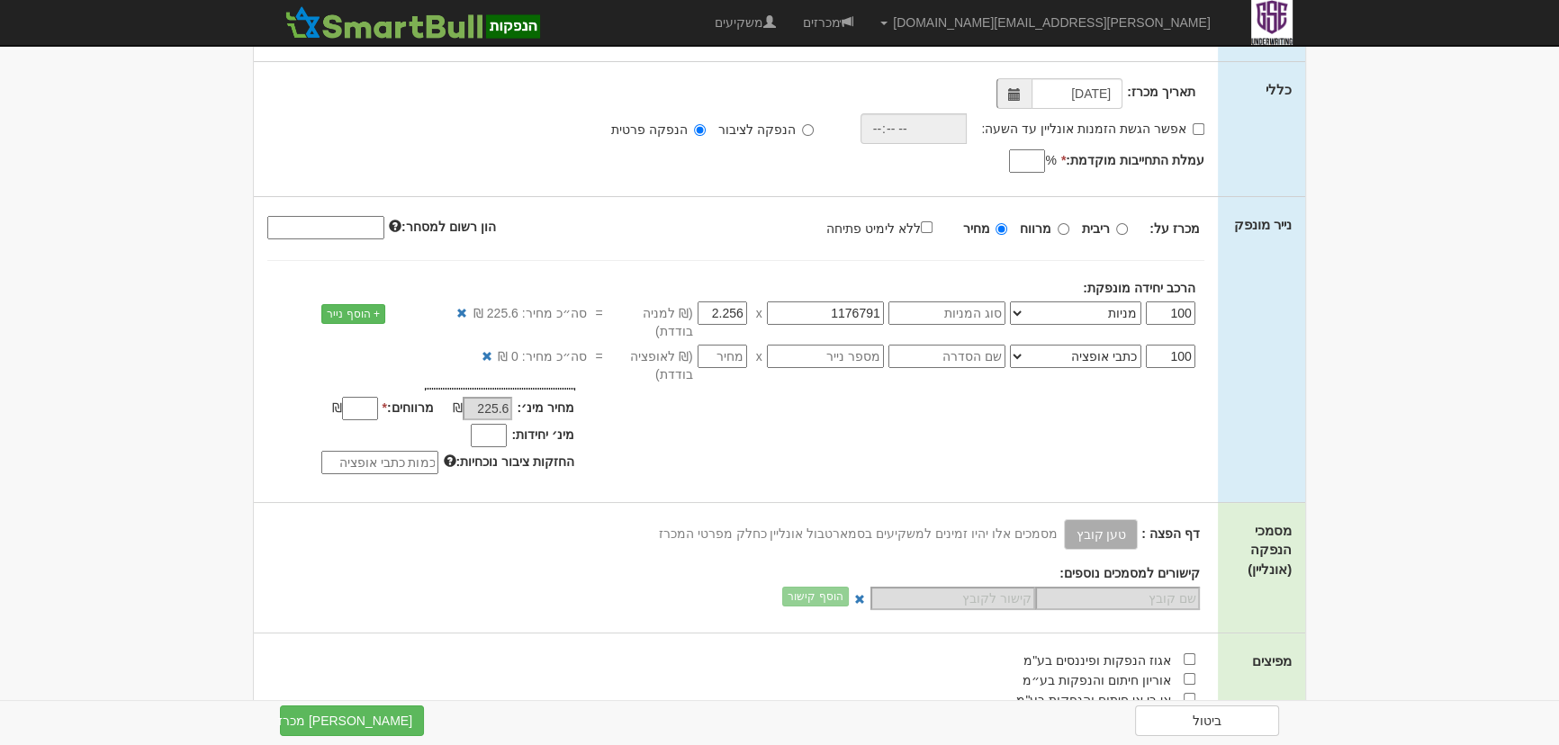
click at [356, 397] on input "מרווחים: *" at bounding box center [360, 408] width 36 height 23
click at [666, 446] on div "מחיר מינ׳: 225.6 ₪ * %" at bounding box center [736, 434] width 964 height 92
click at [813, 248] on div "מכרז על: ריבית מרווח מחיר ללא לימיט פתיחה" at bounding box center [735, 255] width 937 height 84
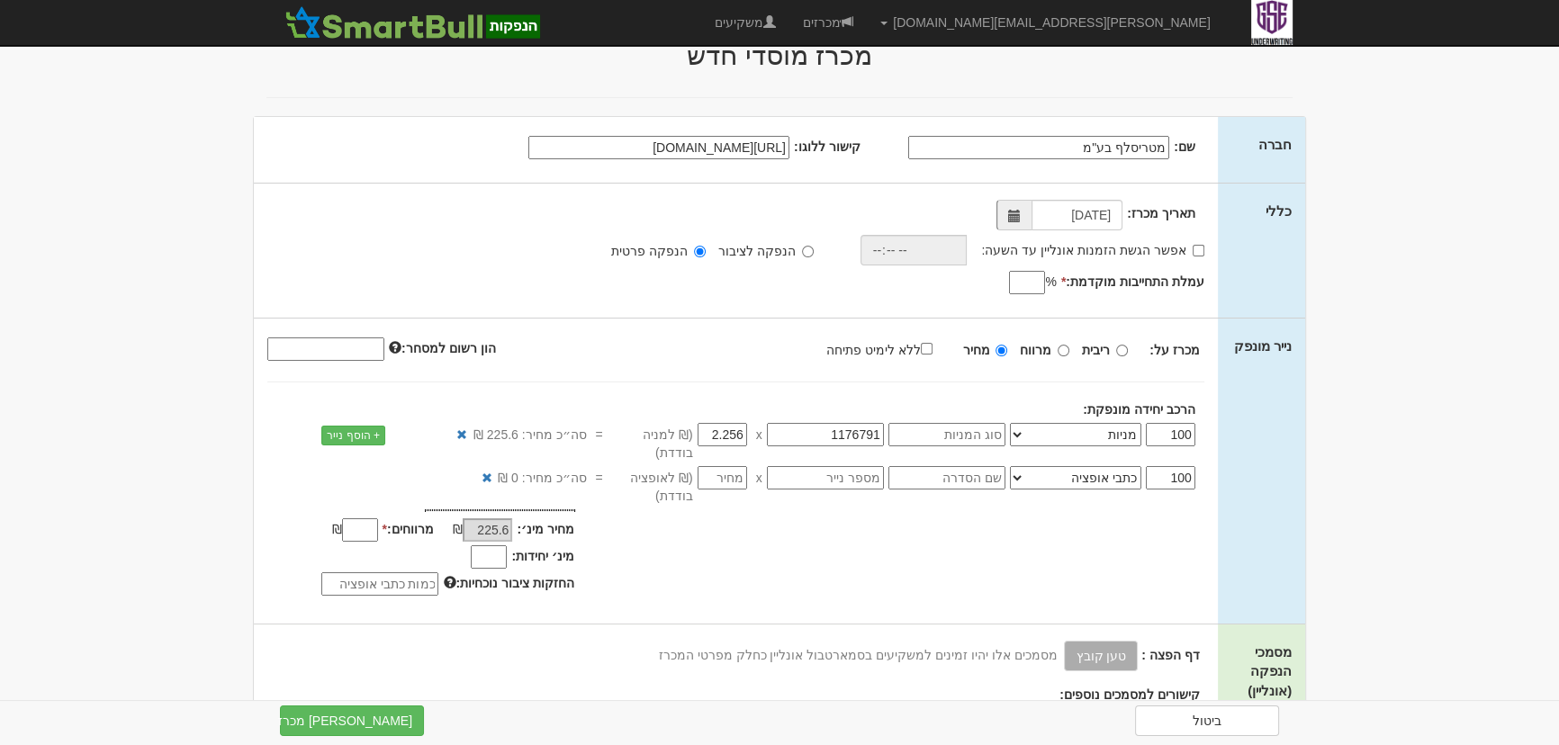
scroll to position [81, 0]
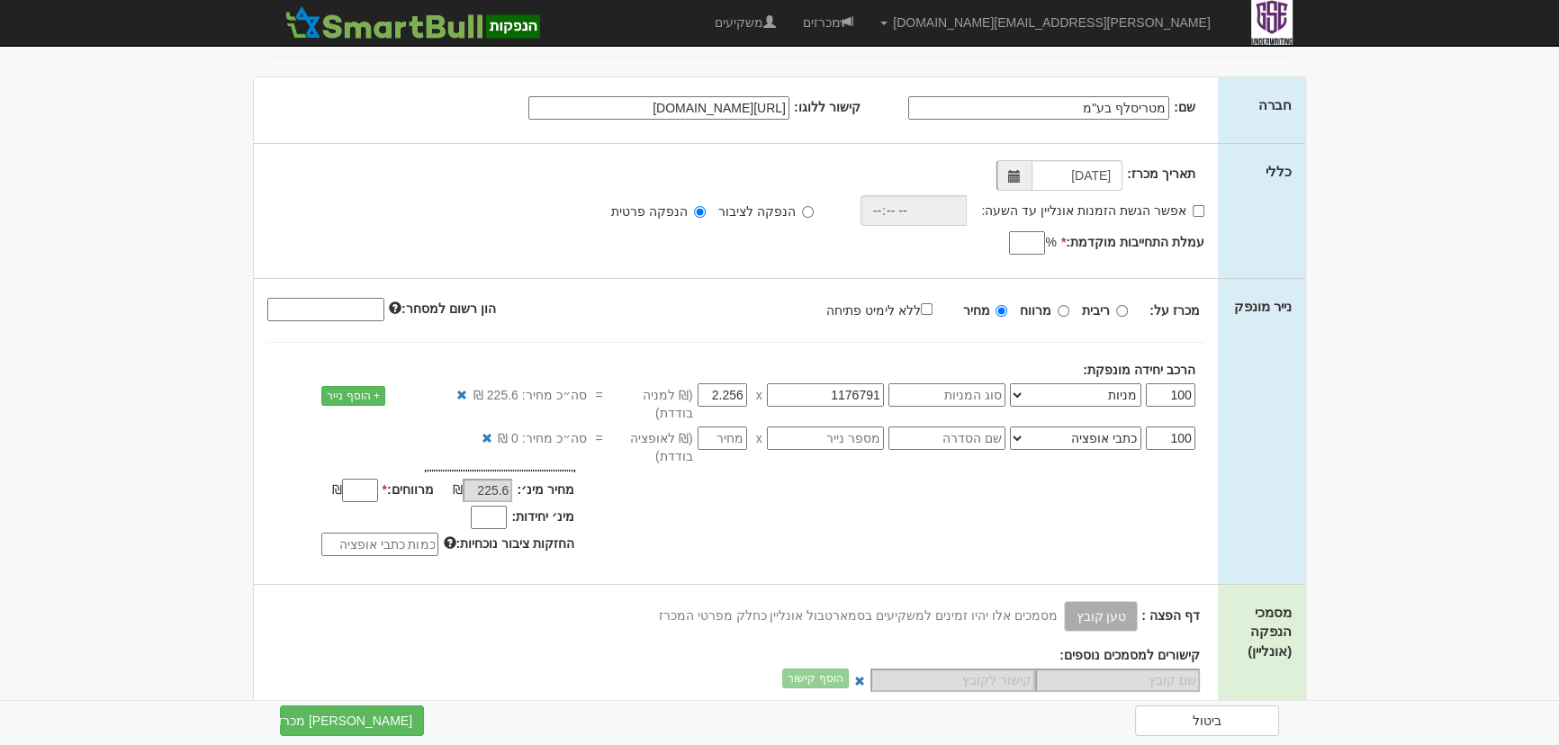
drag, startPoint x: 1393, startPoint y: 333, endPoint x: 1396, endPoint y: 321, distance: 12.2
click at [1393, 333] on body "[PERSON_NAME][EMAIL_ADDRESS][DOMAIN_NAME] הגדרות חשבונות הנפקה תבניות הודעות קי…" at bounding box center [779, 687] width 1559 height 1537
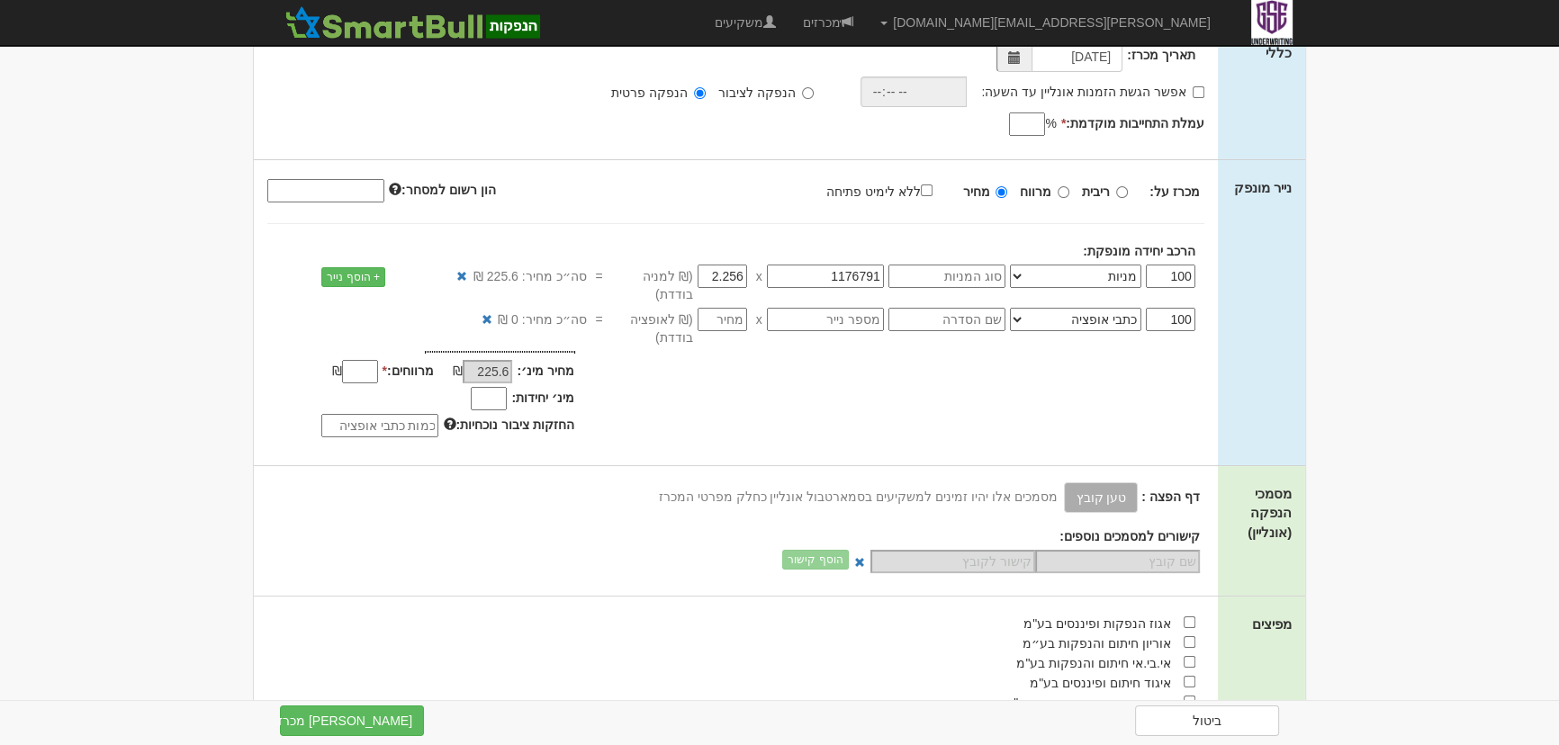
scroll to position [163, 0]
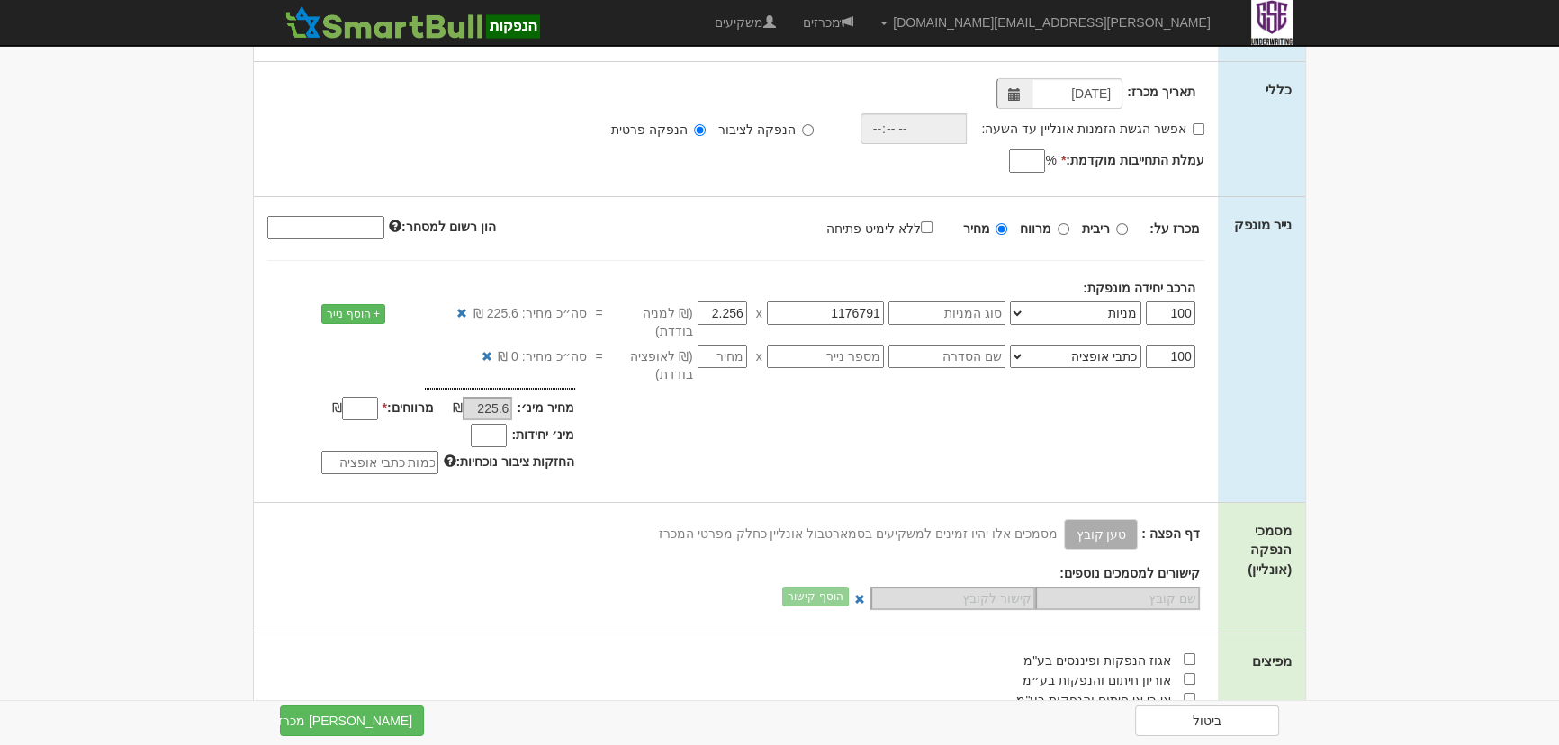
drag, startPoint x: 667, startPoint y: 344, endPoint x: 667, endPoint y: 395, distance: 51.3
click at [667, 395] on div "מכרז על: ריבית מרווח מחיר ללא לימיט פתיחה *" at bounding box center [736, 349] width 964 height 305
click at [670, 410] on div "מחיר מינ׳: 225.6 ₪ * %" at bounding box center [736, 434] width 964 height 92
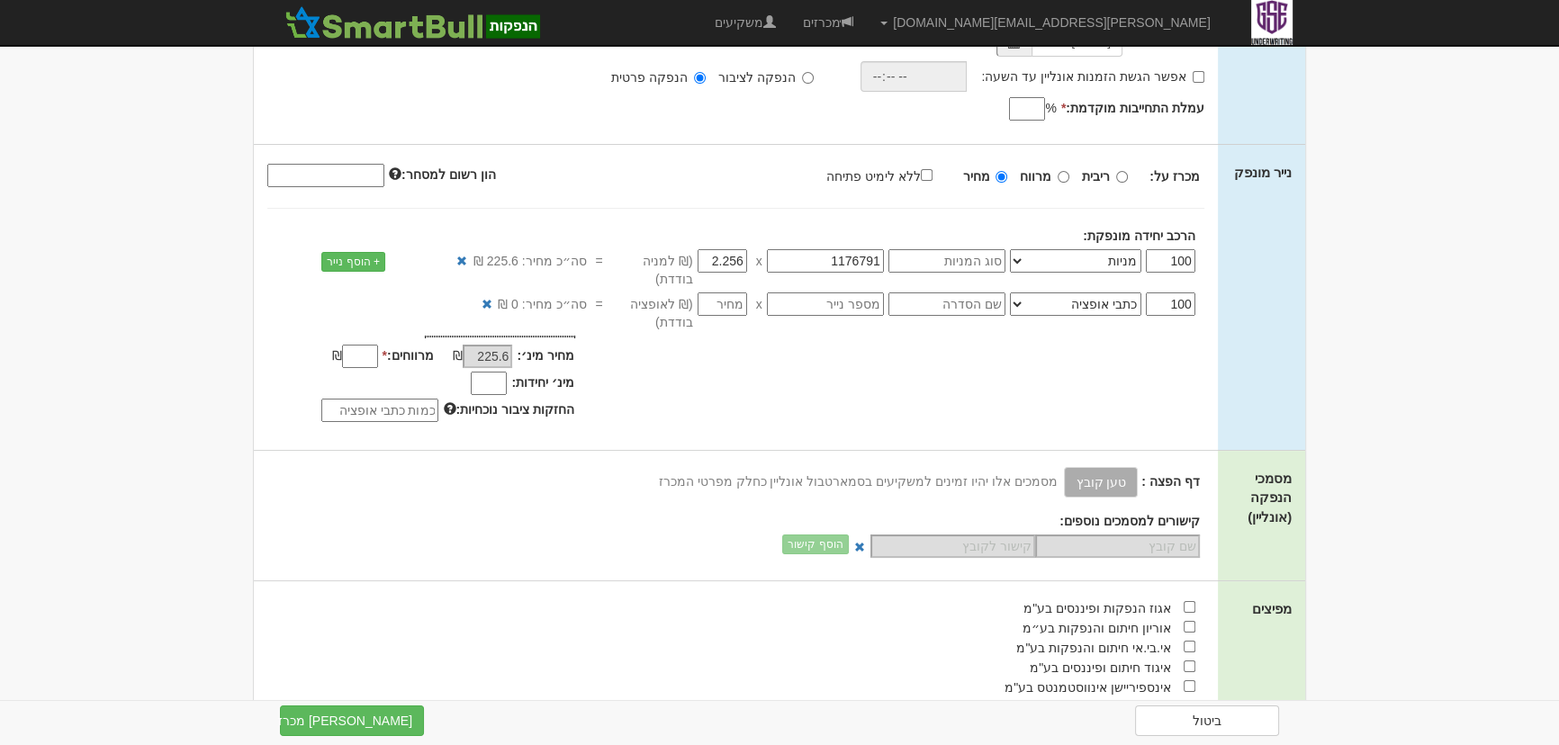
scroll to position [0, 0]
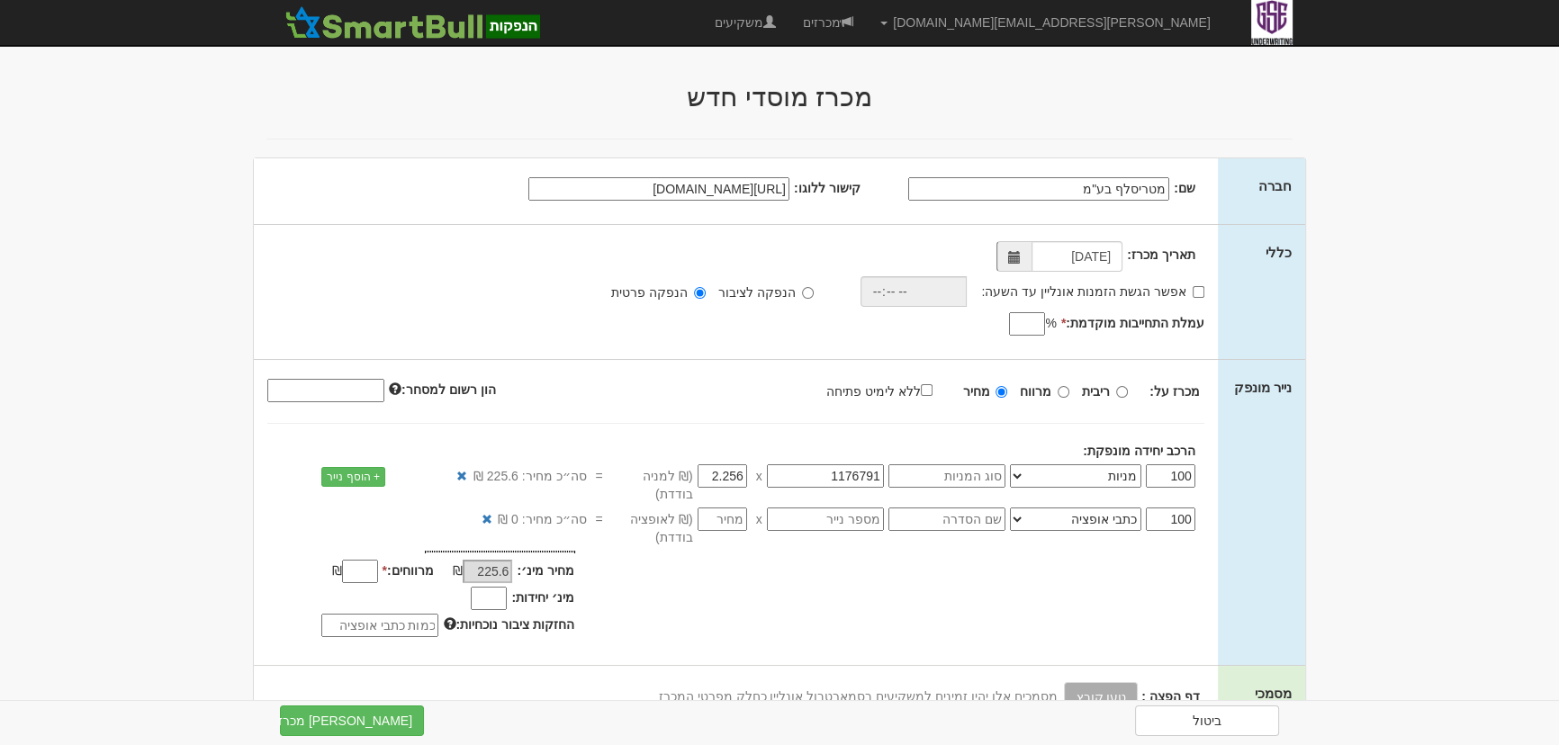
drag, startPoint x: 1289, startPoint y: 176, endPoint x: 554, endPoint y: 286, distance: 743.7
click at [554, 292] on div "אפשר הגשת הזמנות אונליין עד השעה: הנפקה לציבור הנפקה פרטית" at bounding box center [749, 291] width 937 height 31
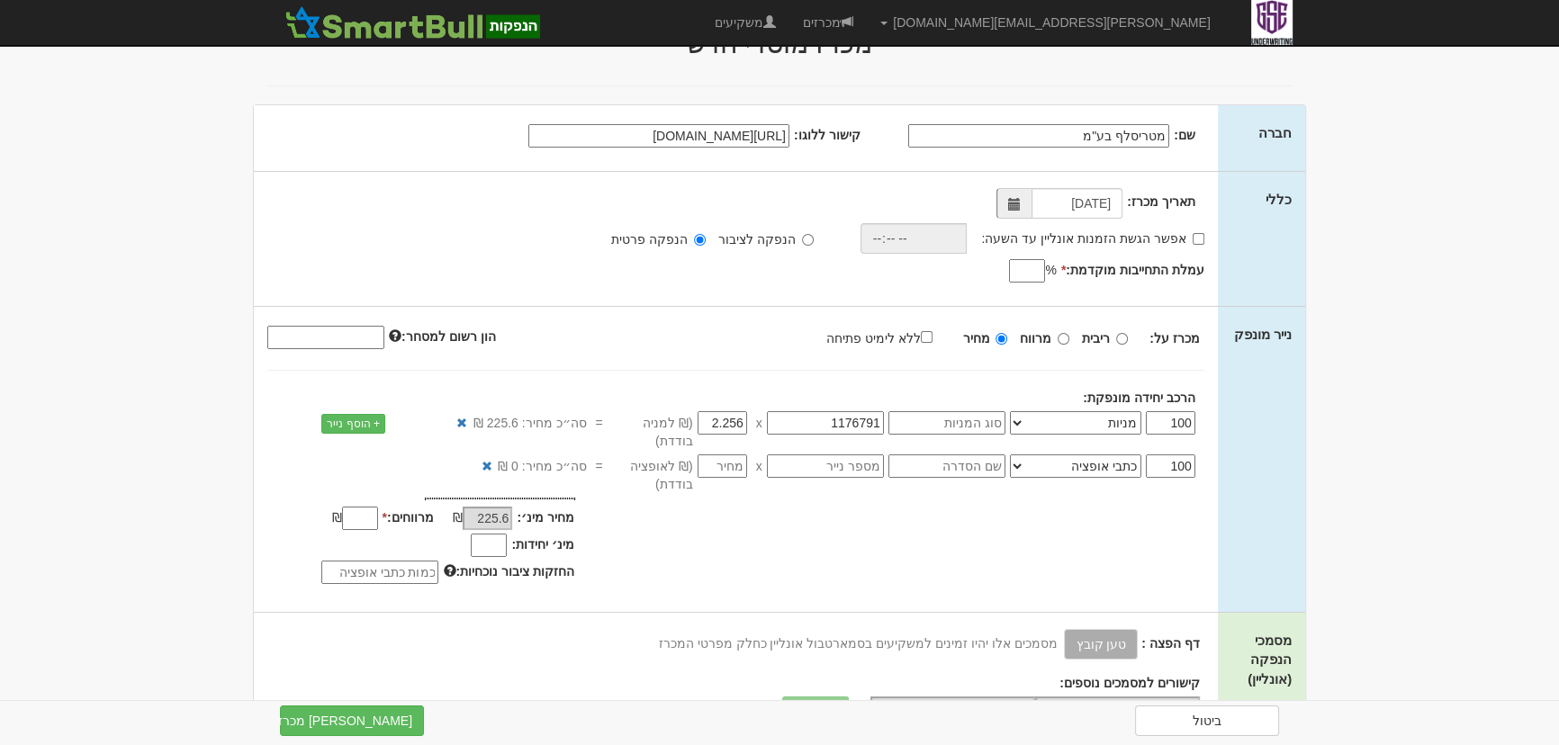
scroll to position [81, 0]
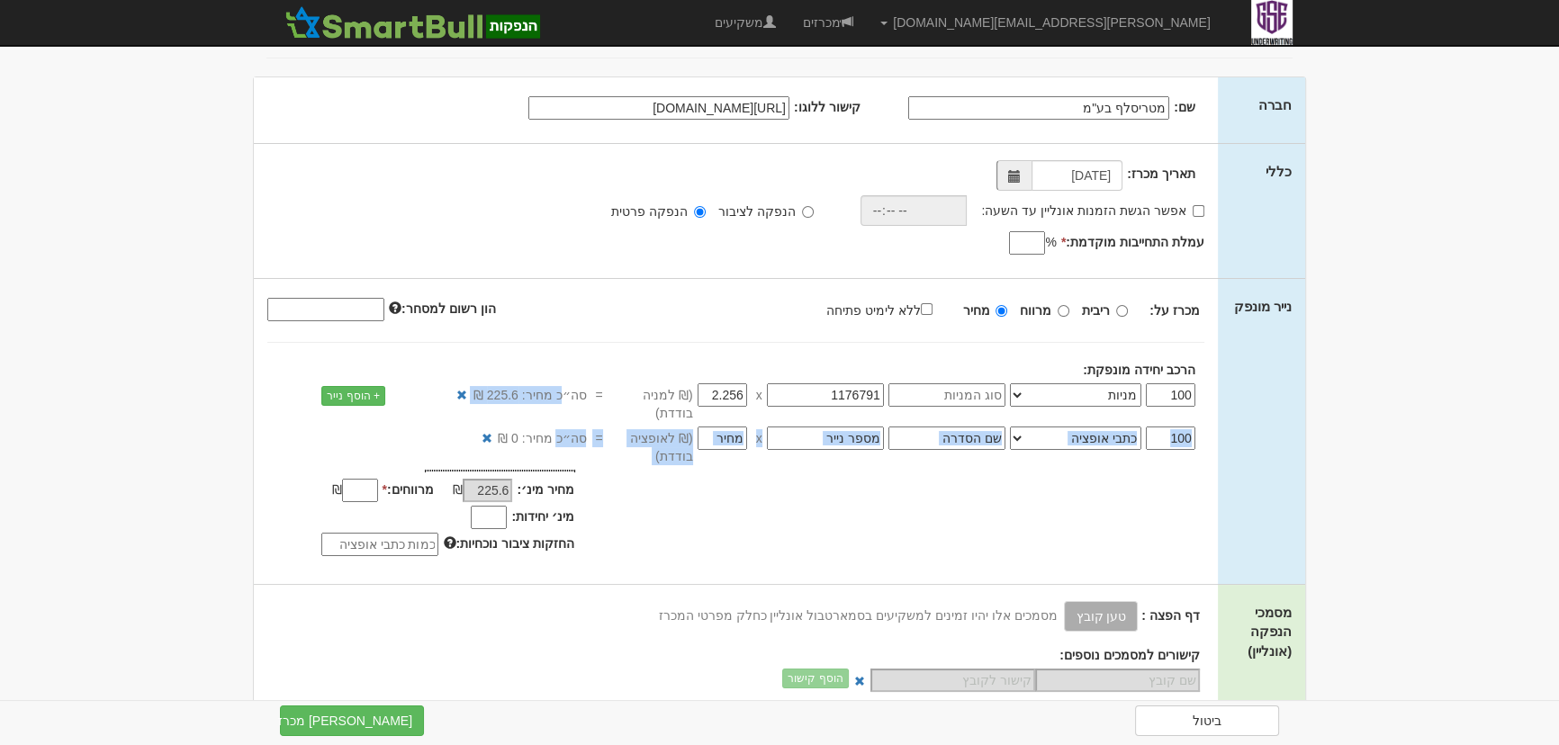
drag, startPoint x: 573, startPoint y: 390, endPoint x: 578, endPoint y: 480, distance: 90.2
click at [560, 464] on div "מכרז על: ריבית מרווח מחיר ללא לימיט פתיחה *" at bounding box center [736, 431] width 964 height 305
drag, startPoint x: 661, startPoint y: 532, endPoint x: 732, endPoint y: 536, distance: 71.2
click at [673, 534] on div "מחיר מינ׳: 225.6 ₪ * %" at bounding box center [736, 516] width 964 height 92
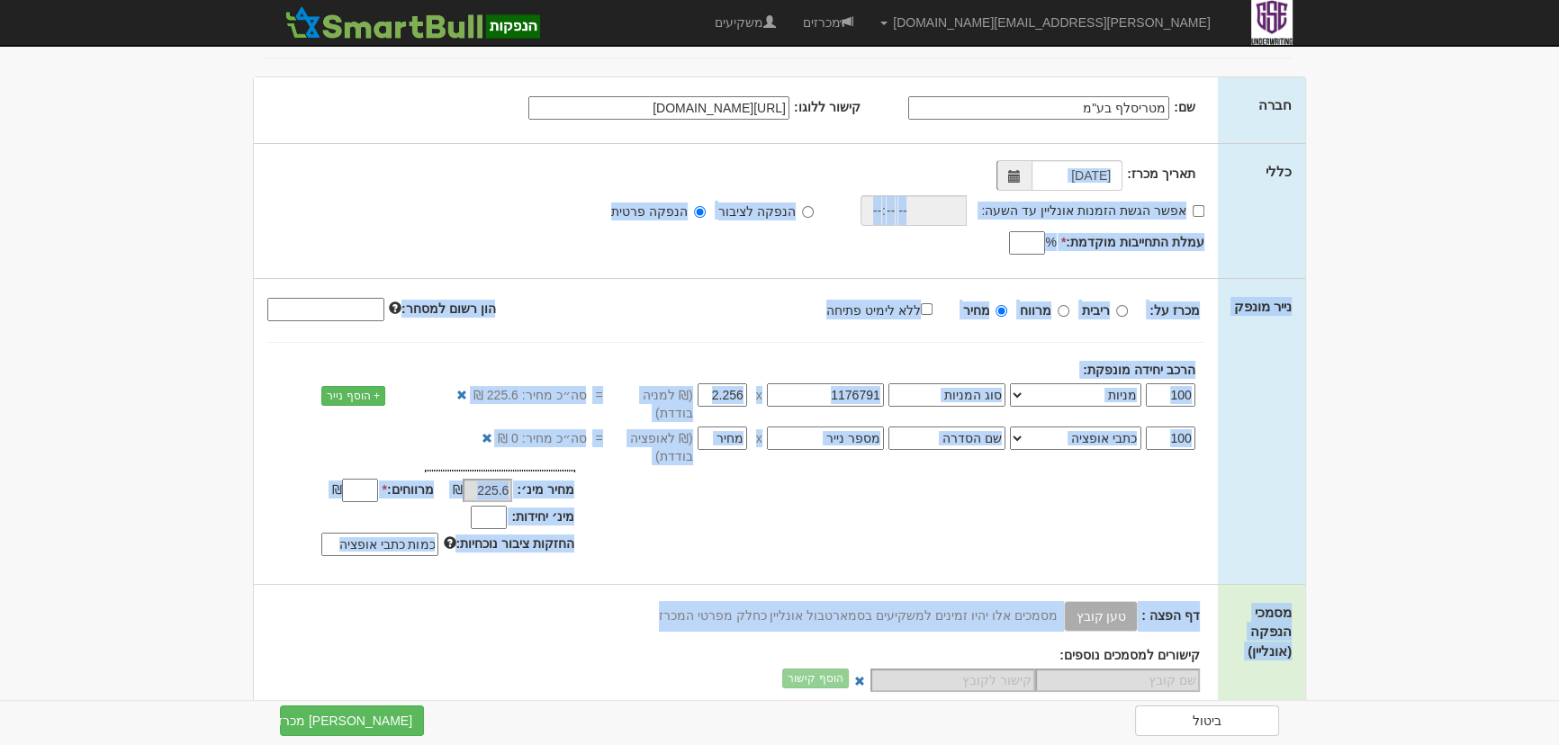
drag, startPoint x: 665, startPoint y: 602, endPoint x: 1215, endPoint y: 125, distance: 728.1
click at [1098, 161] on div "חברה שם: מטריסלף בע"מ %" at bounding box center [779, 733] width 1053 height 1312
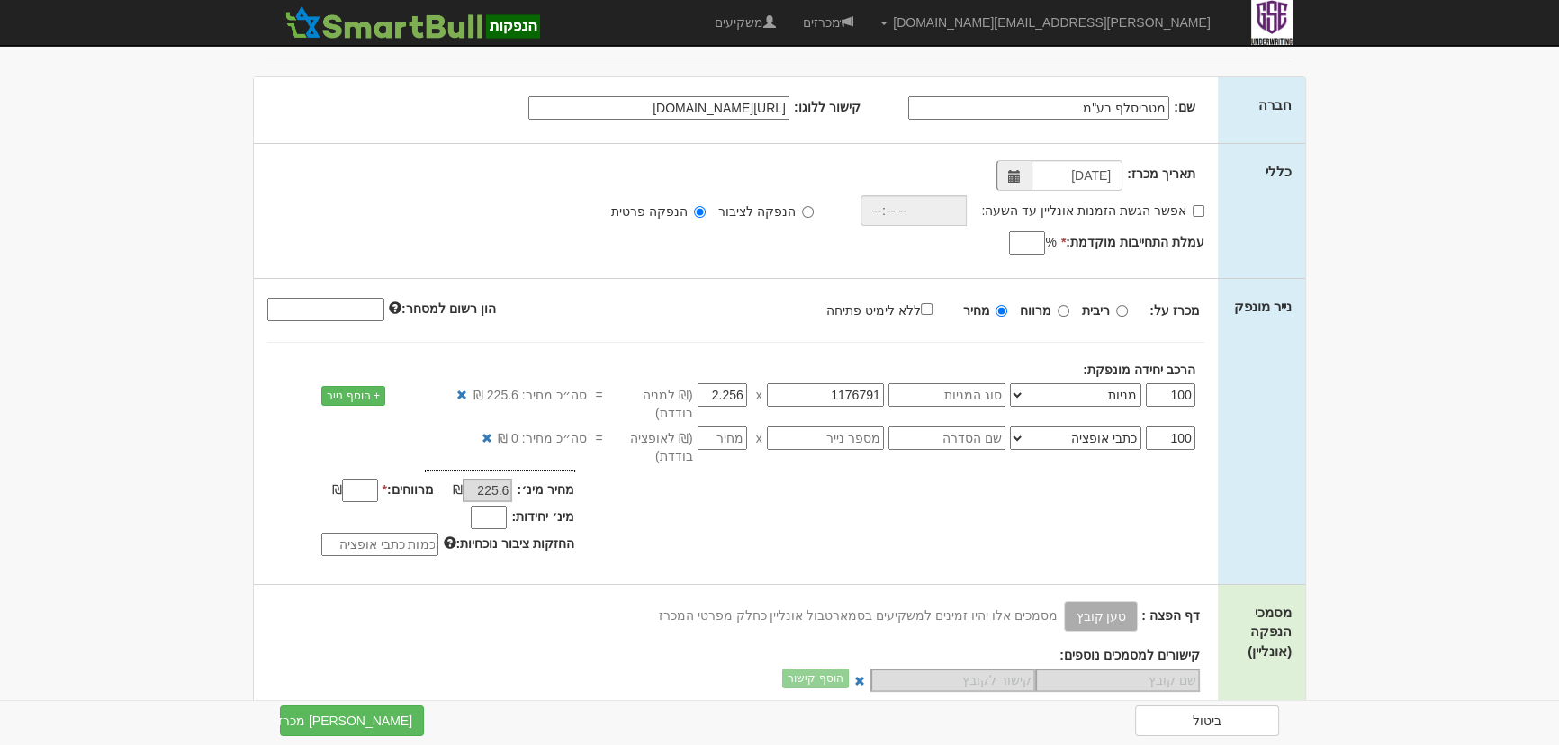
drag, startPoint x: 1303, startPoint y: 176, endPoint x: 1307, endPoint y: 164, distance: 12.5
click at [1305, 176] on div "חברה שם: מטריסלף בע"מ %" at bounding box center [779, 733] width 1053 height 1312
drag, startPoint x: 1251, startPoint y: 134, endPoint x: 738, endPoint y: 585, distance: 683.1
click at [747, 581] on div "חברה שם: מטריסלף בע"מ %" at bounding box center [779, 733] width 1053 height 1312
click at [724, 609] on span "מסמכים אלו יהיו זמינים למשקיעים בסמארטבול אונליין כחלק מפרטי המכרז" at bounding box center [858, 616] width 399 height 14
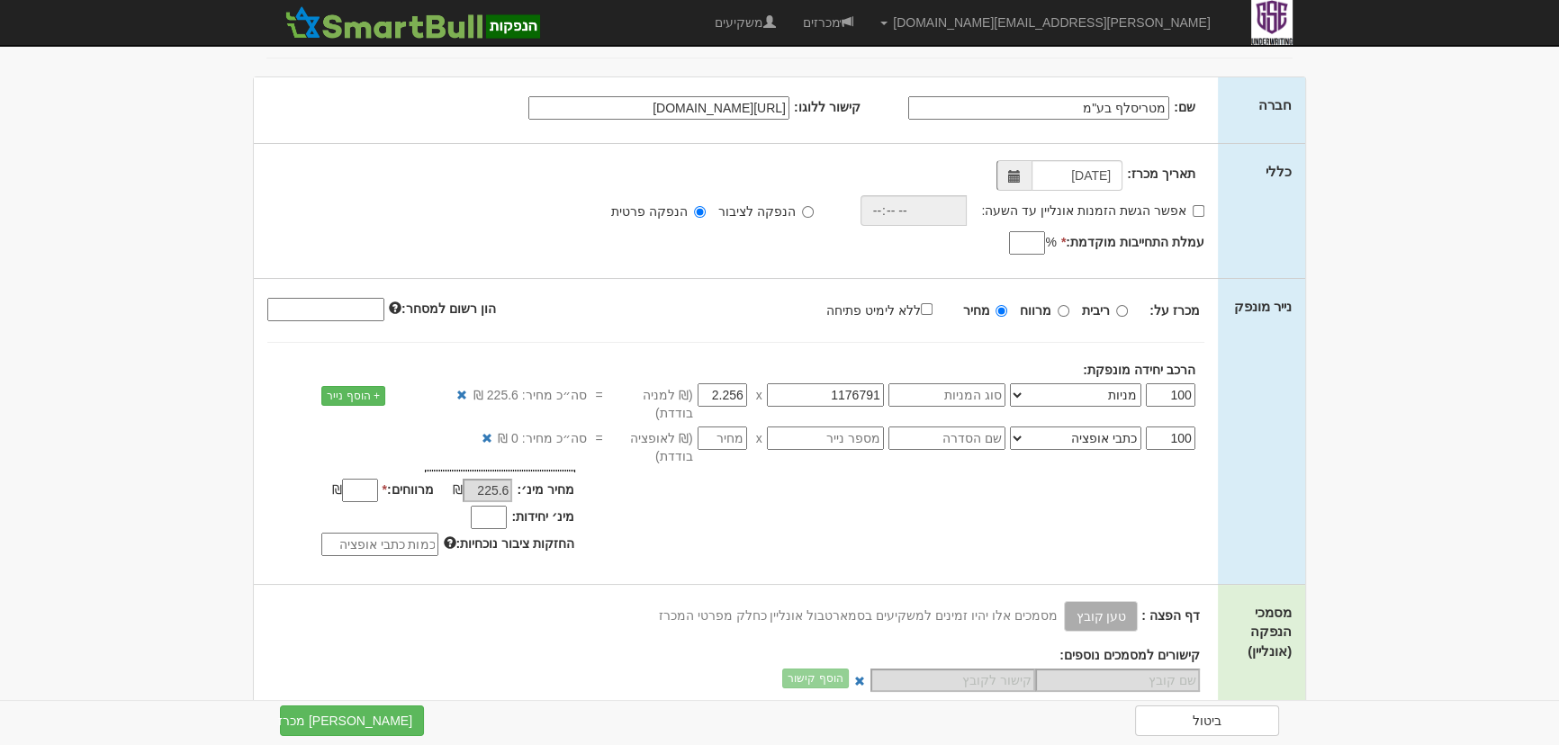
drag, startPoint x: 663, startPoint y: 609, endPoint x: 1325, endPoint y: 87, distance: 842.3
click at [1324, 86] on body "[PERSON_NAME][EMAIL_ADDRESS][DOMAIN_NAME] הגדרות חשבונות הנפקה תבניות הודעות קי…" at bounding box center [779, 687] width 1559 height 1537
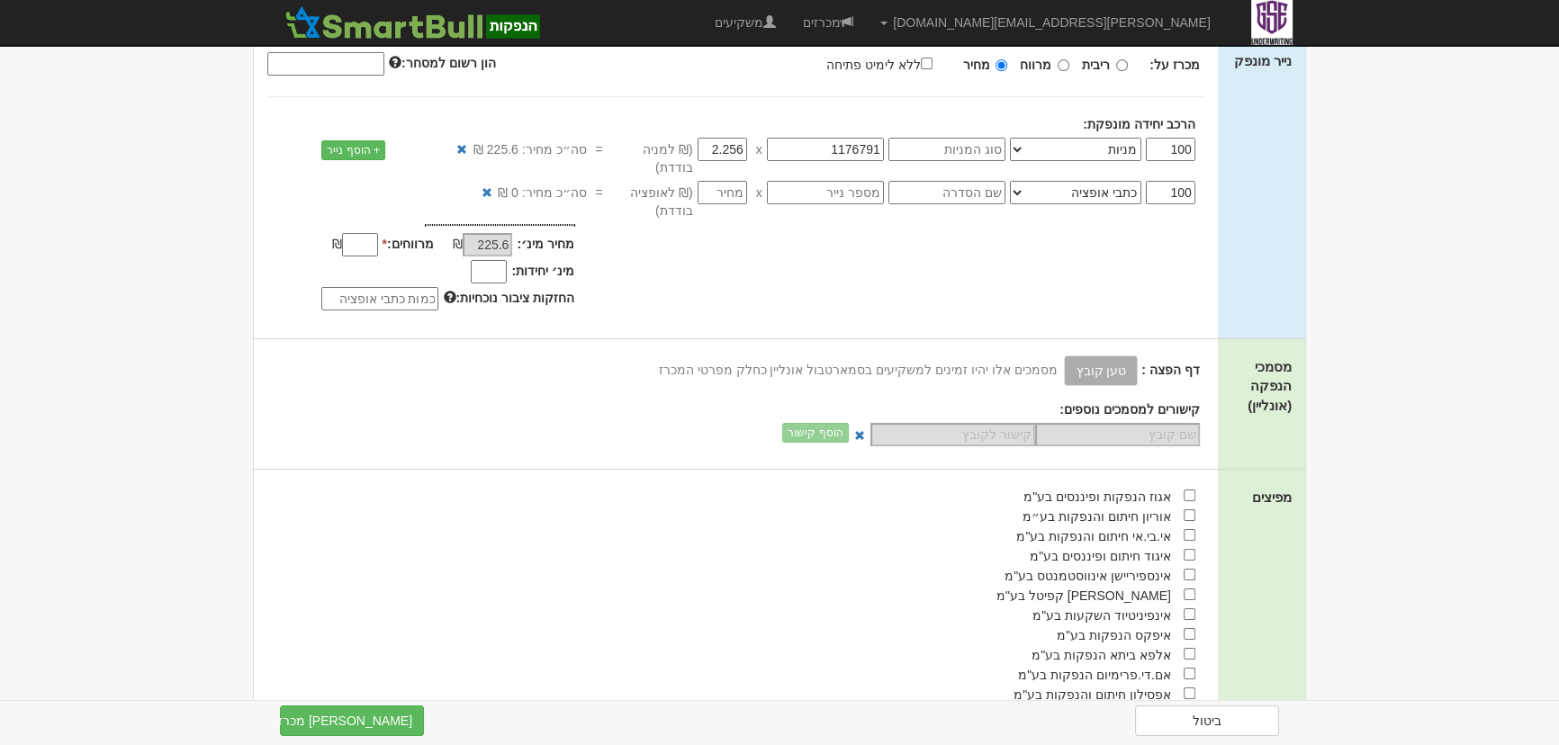
click at [612, 373] on div "דף הפצה : טען קובץ קישור לדף הפצה מסמכים אלו יהיו זמינים למשקיעים בסמארטבול אונ…" at bounding box center [736, 401] width 964 height 91
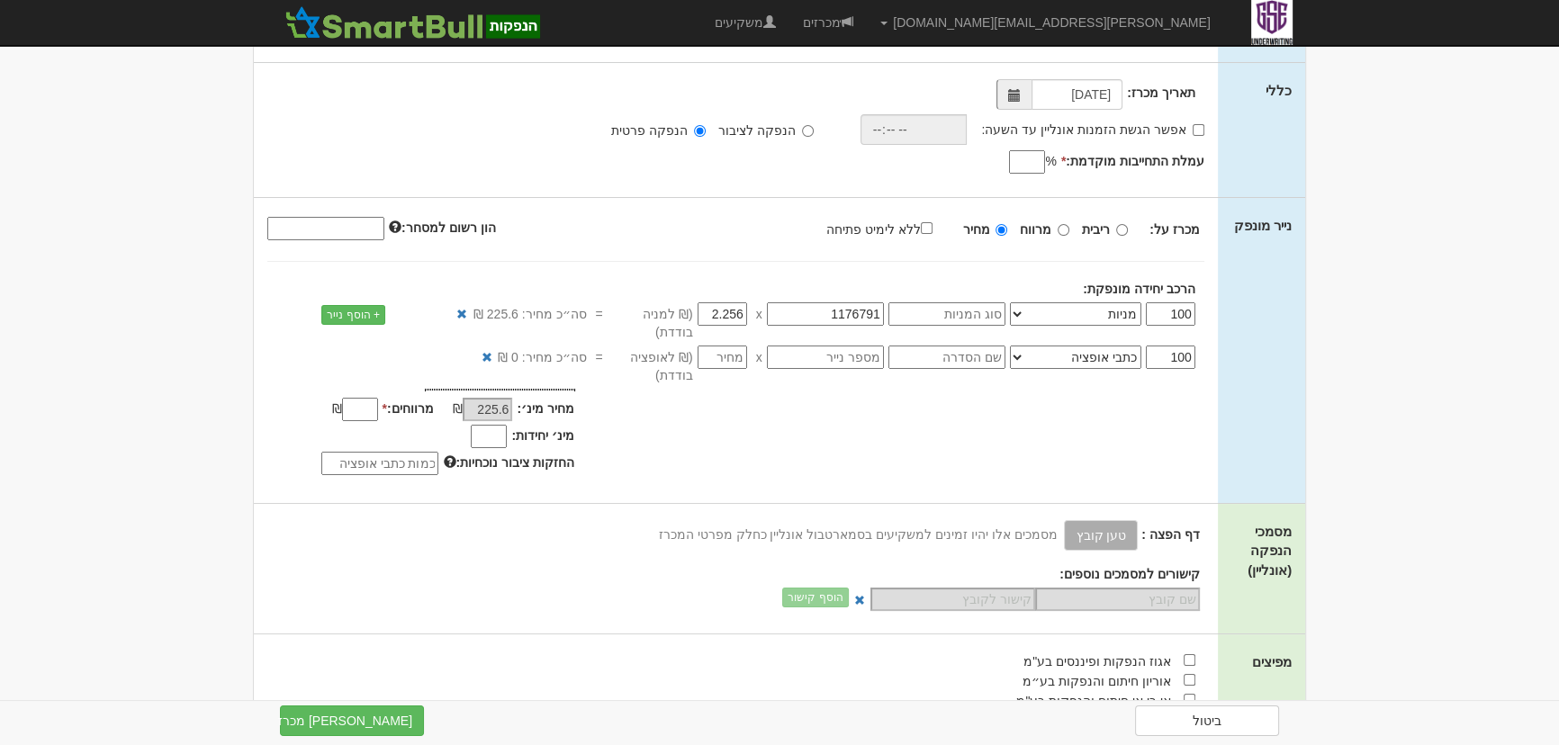
scroll to position [163, 0]
click at [908, 231] on label "ללא לימיט פתיחה" at bounding box center [888, 228] width 124 height 20
click at [921, 231] on input "ללא לימיט פתיחה" at bounding box center [927, 227] width 12 height 12
checkbox input "true"
type input "-"
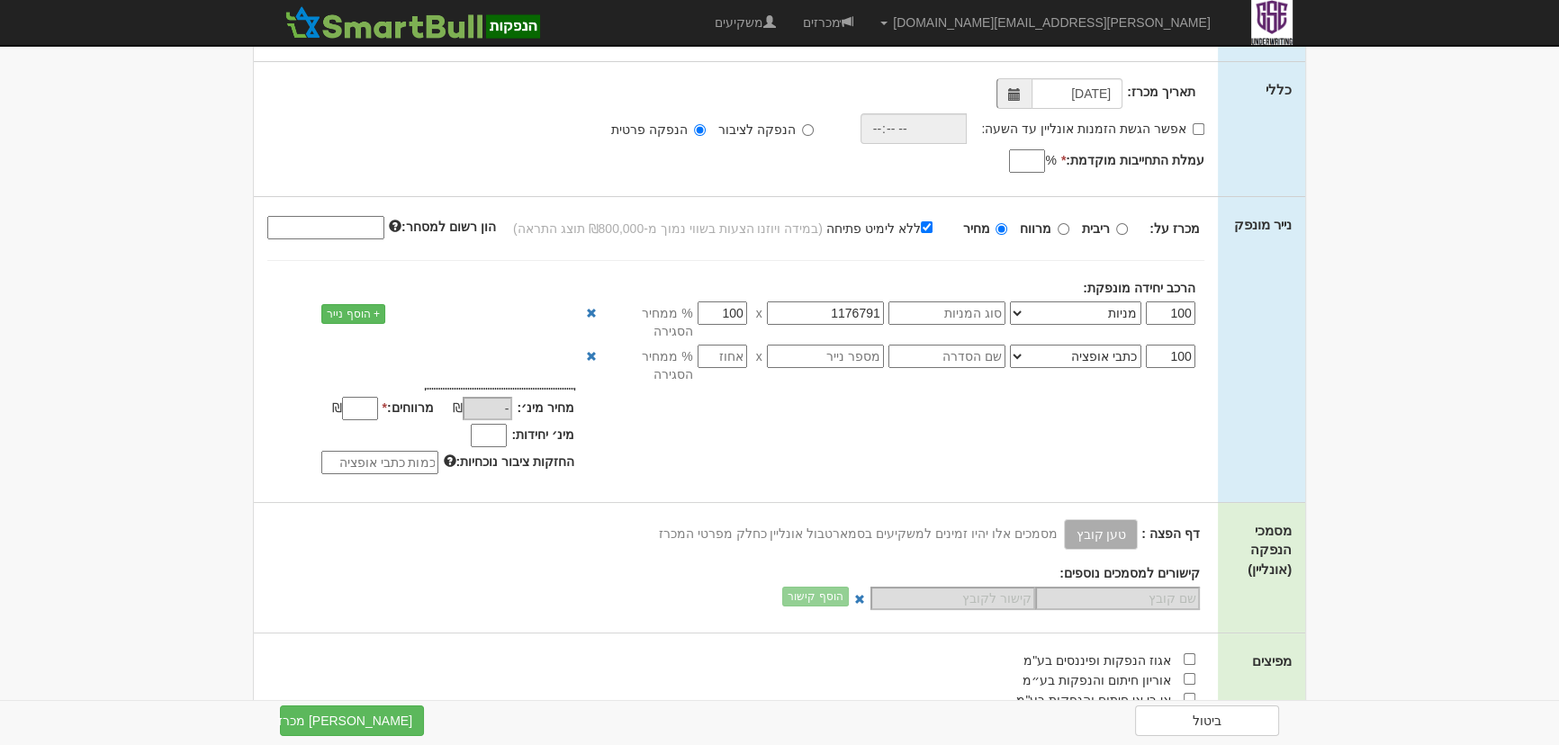
click at [908, 230] on label "ללא לימיט פתיחה" at bounding box center [888, 228] width 124 height 20
click at [921, 230] on input "ללא לימיט פתיחה" at bounding box center [927, 227] width 12 height 12
click at [908, 230] on label "ללא לימיט פתיחה" at bounding box center [888, 228] width 124 height 20
click at [921, 230] on input "ללא לימיט פתיחה" at bounding box center [927, 227] width 12 height 12
click at [908, 230] on label "ללא לימיט פתיחה" at bounding box center [888, 228] width 124 height 20
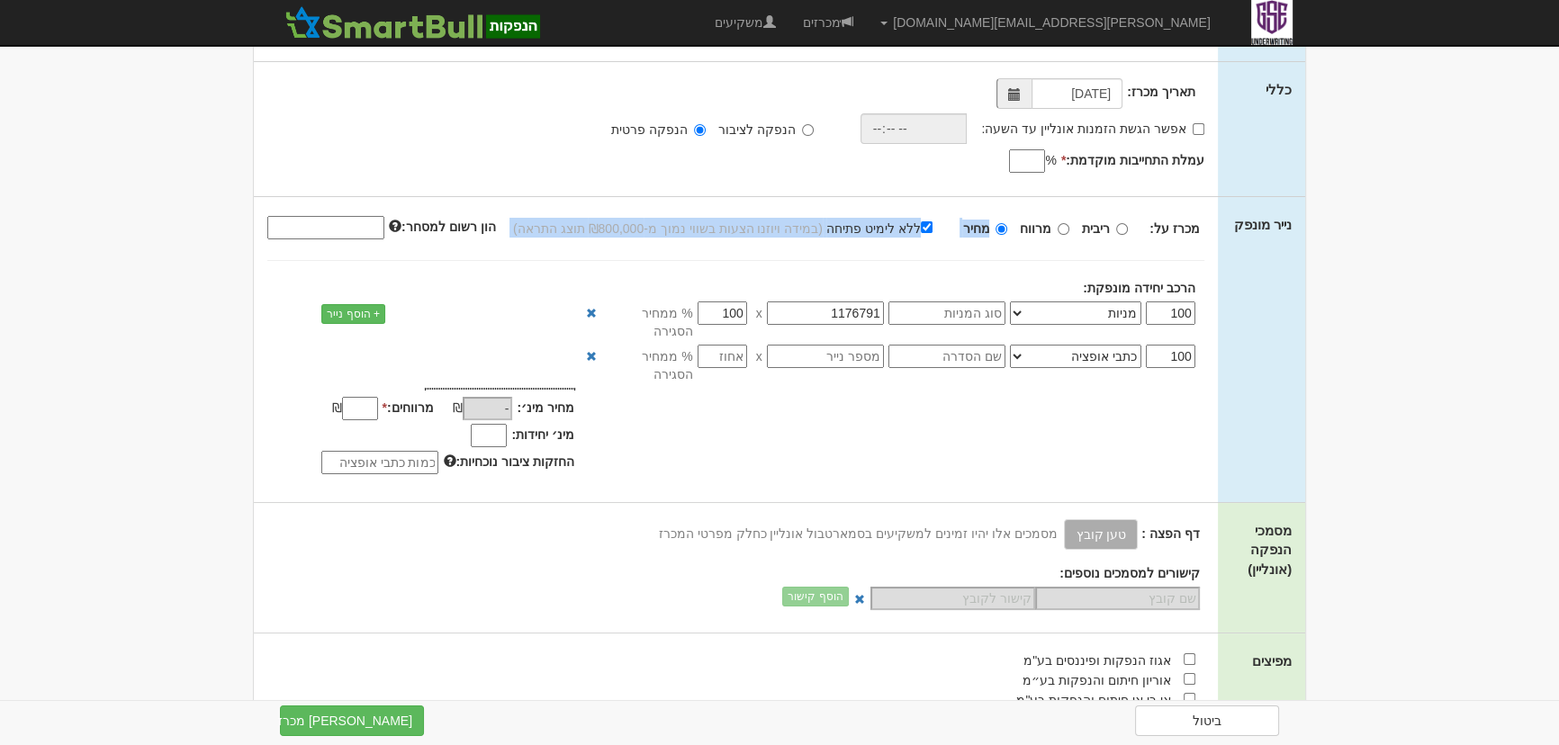
click at [921, 230] on input "ללא לימיט פתיחה" at bounding box center [927, 227] width 12 height 12
click at [908, 230] on label "ללא לימיט פתיחה" at bounding box center [888, 228] width 124 height 20
click at [921, 230] on input "ללא לימיט פתיחה" at bounding box center [927, 227] width 12 height 12
click at [908, 230] on label "ללא לימיט פתיחה" at bounding box center [888, 228] width 124 height 20
click at [921, 230] on input "ללא לימיט פתיחה" at bounding box center [927, 227] width 12 height 12
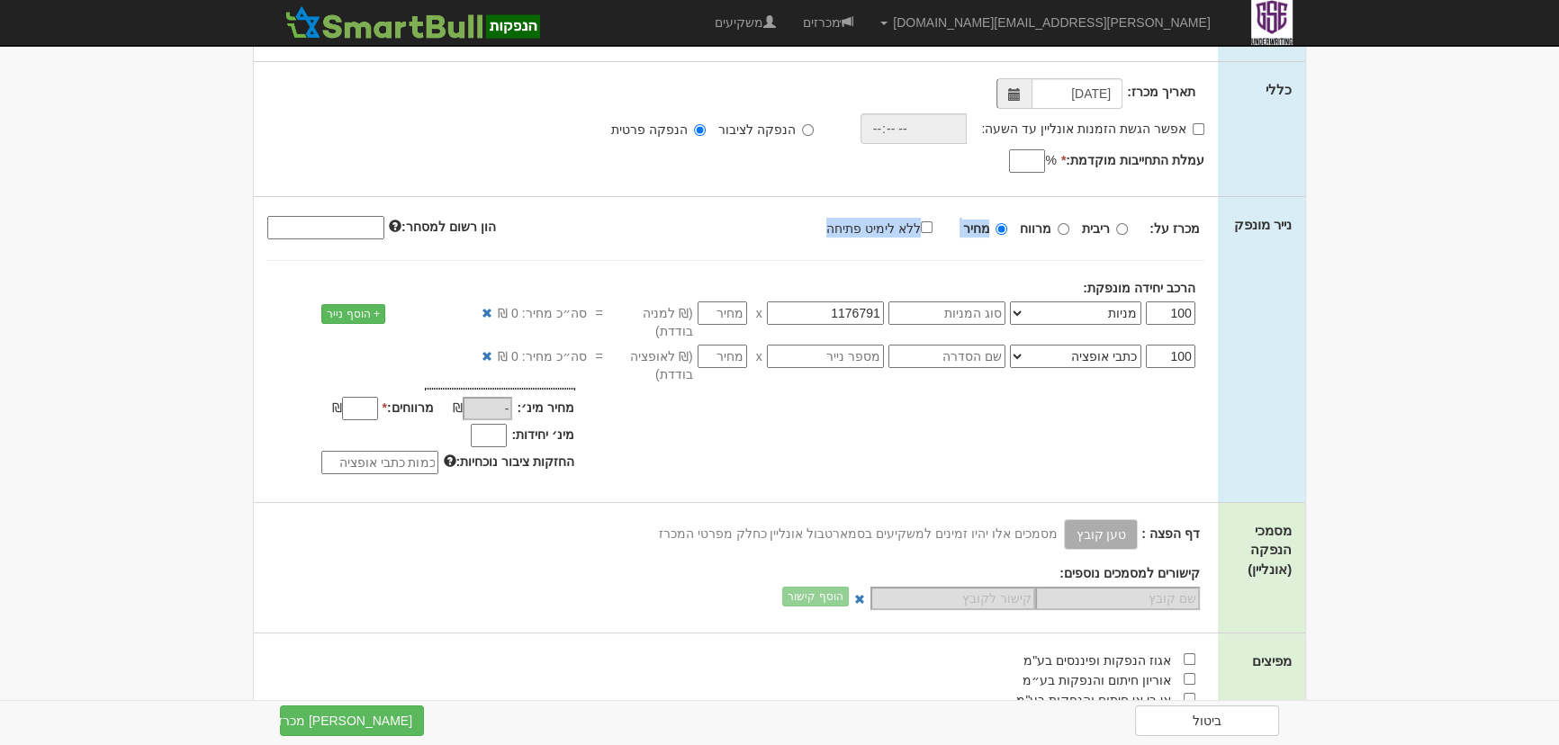
click at [908, 230] on label "ללא לימיט פתיחה" at bounding box center [888, 228] width 124 height 20
click at [921, 230] on input "ללא לימיט פתיחה" at bounding box center [927, 227] width 12 height 12
click at [908, 230] on label "ללא לימיט פתיחה" at bounding box center [888, 228] width 124 height 20
click at [921, 230] on input "ללא לימיט פתיחה" at bounding box center [927, 227] width 12 height 12
click at [908, 230] on label "ללא לימיט פתיחה" at bounding box center [888, 228] width 124 height 20
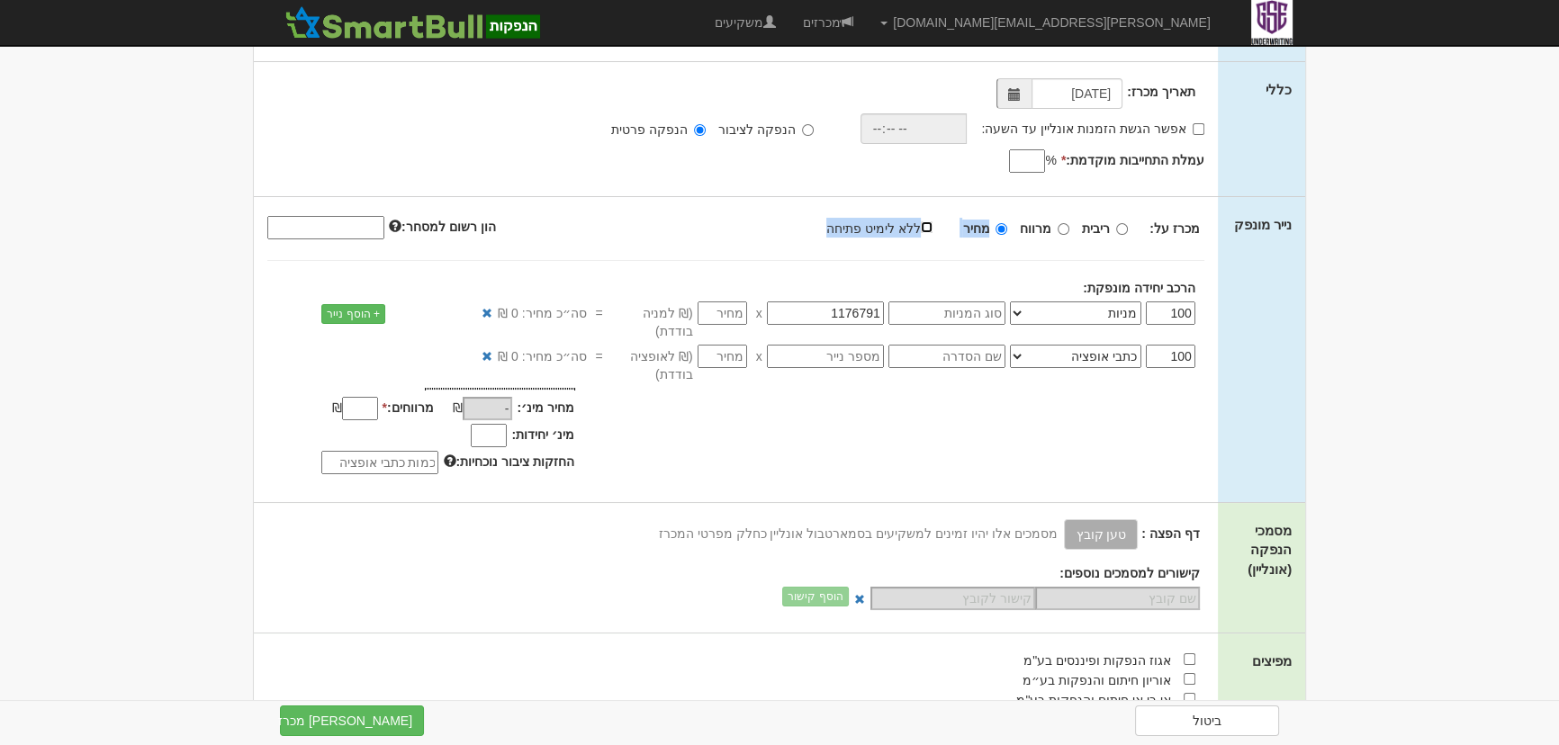
click at [921, 230] on input "ללא לימיט פתיחה" at bounding box center [927, 227] width 12 height 12
click at [908, 230] on label "ללא לימיט פתיחה" at bounding box center [888, 228] width 124 height 20
click at [921, 230] on input "ללא לימיט פתיחה" at bounding box center [927, 227] width 12 height 12
checkbox input "false"
click at [732, 307] on input "number" at bounding box center [723, 313] width 50 height 23
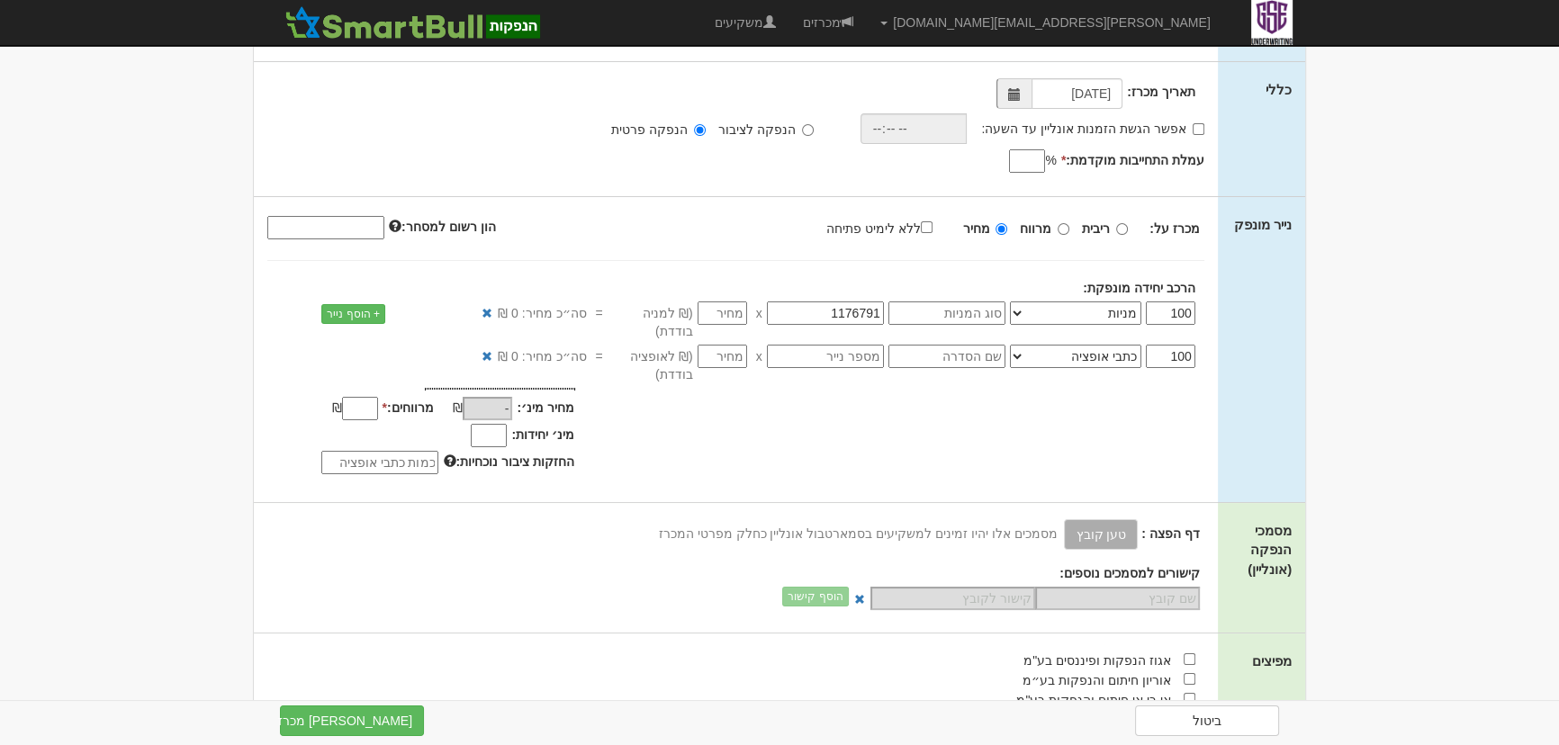
type input "2"
type input "200"
type input "2.2"
type input "220"
type input "2.25"
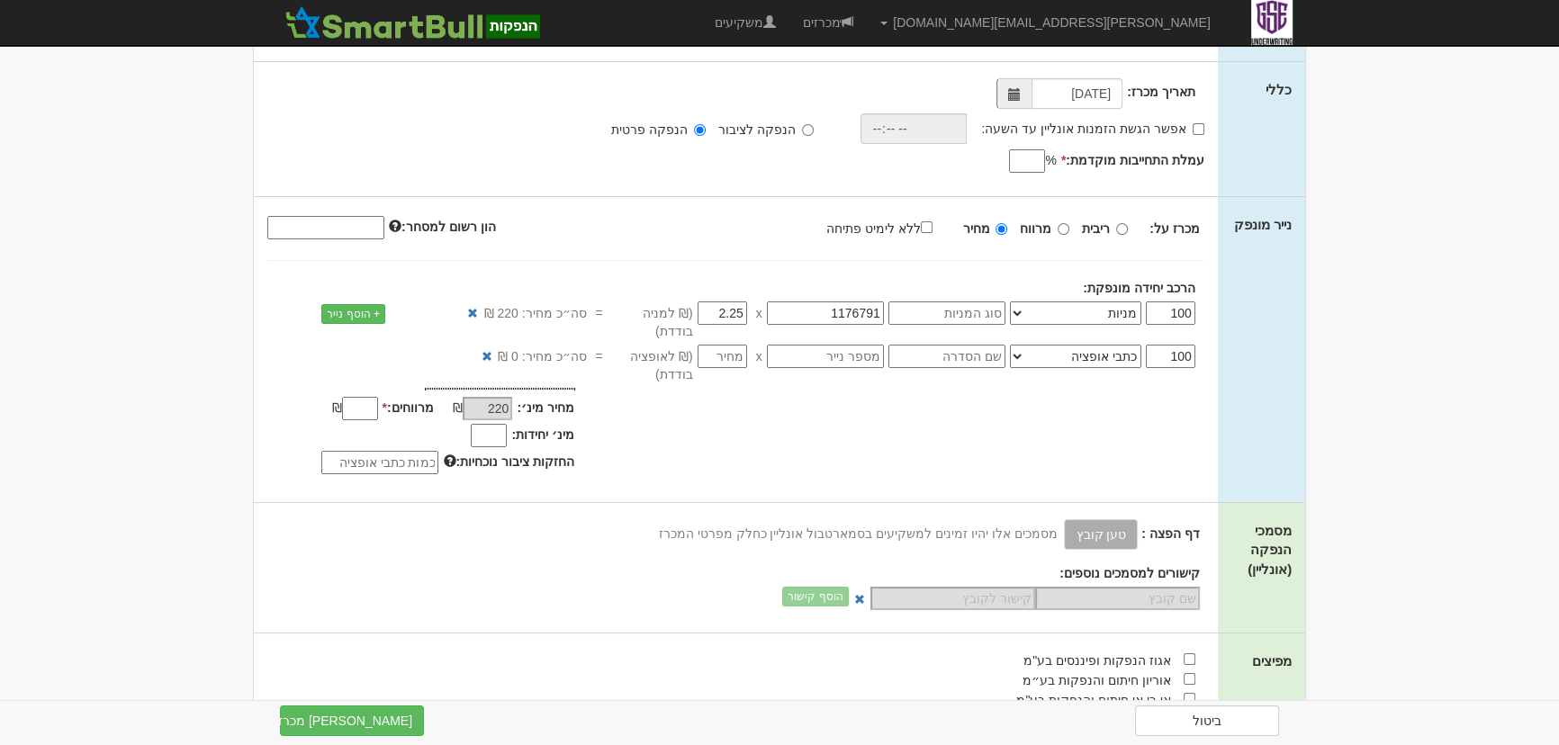
type input "225"
type input "2.256"
type input "225.6"
type input "2.256"
click at [567, 347] on span "סה״כ מחיר: 0 ₪" at bounding box center [542, 356] width 88 height 18
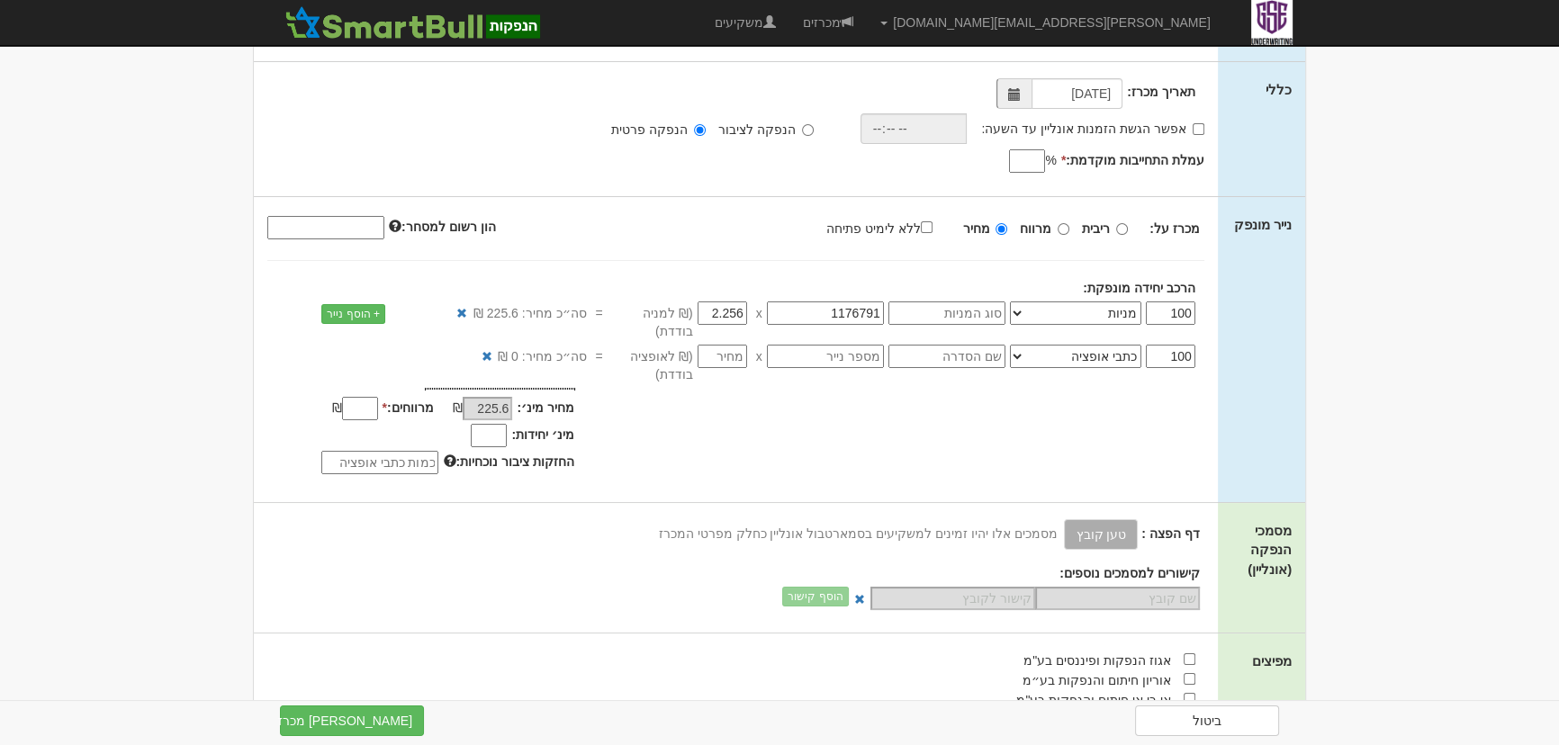
click at [350, 397] on input "מרווחים: *" at bounding box center [360, 408] width 36 height 23
type input "0"
click at [652, 413] on div "מחיר מינ׳: 225.6 ₪ * 0" at bounding box center [736, 434] width 964 height 92
click at [475, 421] on div "מינ׳ יחידות: שווי מינ׳ הזמנה: - ₪" at bounding box center [407, 434] width 334 height 27
click at [501, 426] on input "מינ׳ יחידות:" at bounding box center [489, 435] width 36 height 23
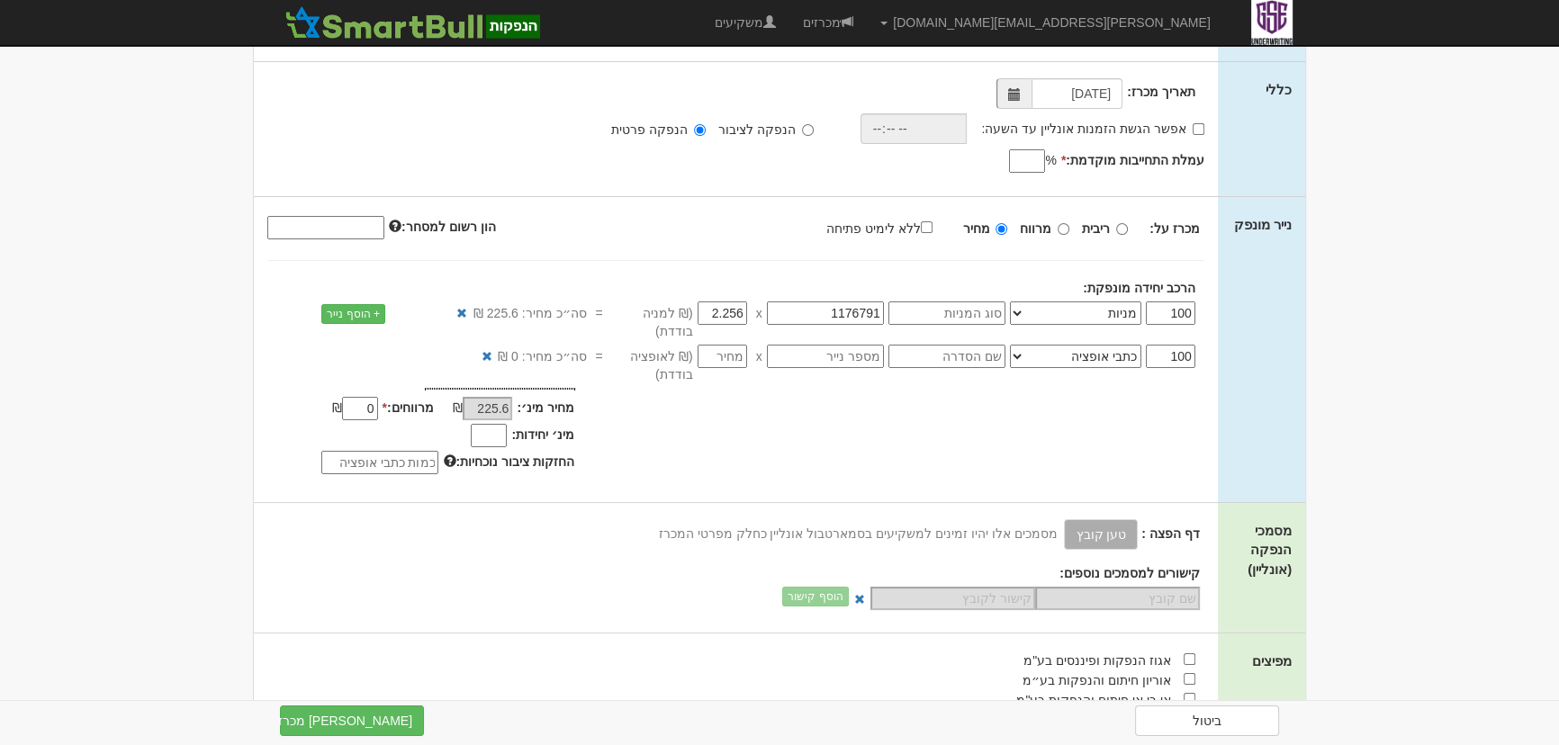
click at [627, 409] on div "מחיר מינ׳: 225.6 ₪ * 0" at bounding box center [736, 434] width 964 height 92
click at [380, 421] on div "מינ׳ יחידות: שווי מינ׳ הזמנה: - ₪" at bounding box center [407, 434] width 334 height 27
click at [378, 397] on input "0" at bounding box center [360, 408] width 36 height 23
click at [740, 423] on div "מחיר מינ׳: 225.6 ₪ * %" at bounding box center [736, 434] width 964 height 92
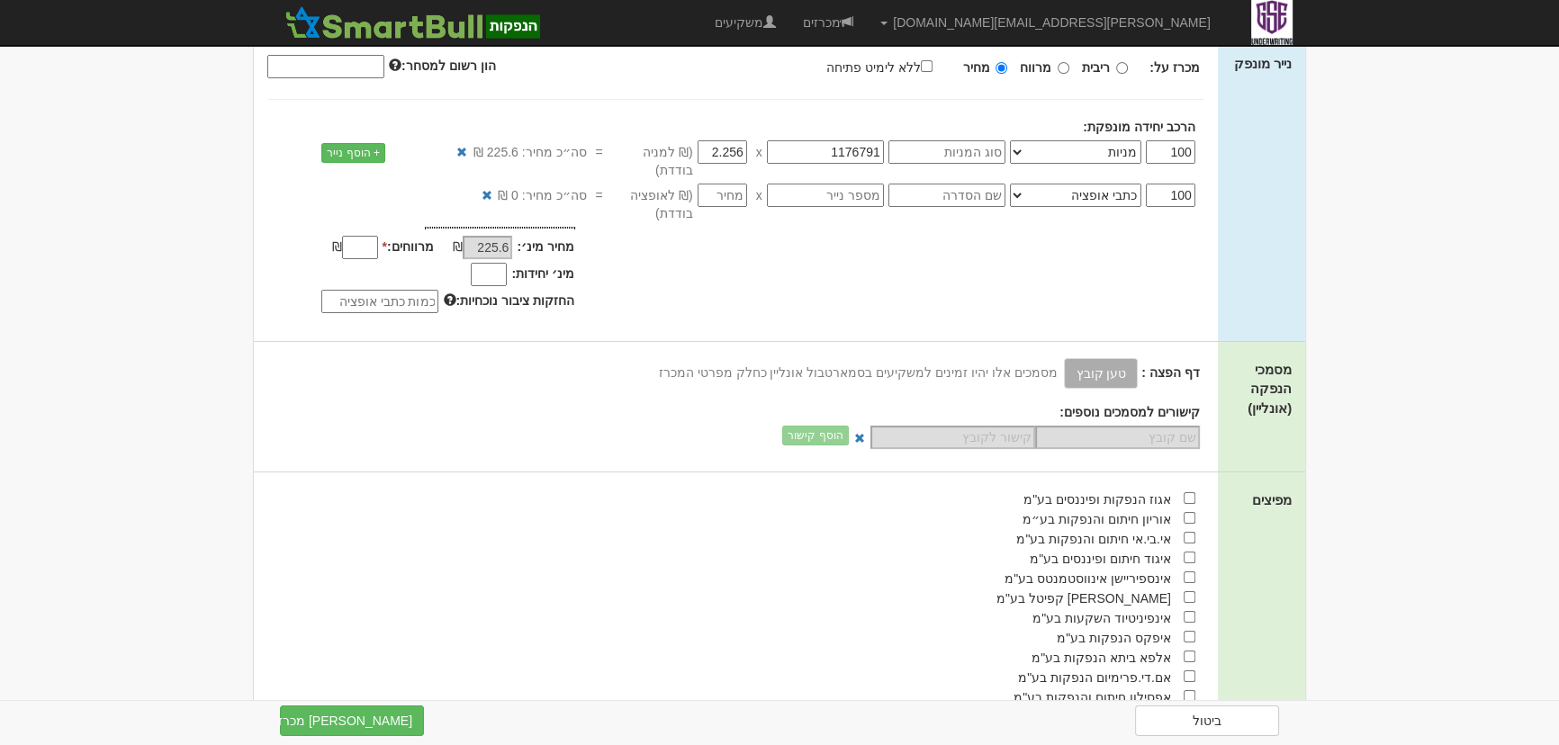
scroll to position [327, 0]
drag, startPoint x: 756, startPoint y: 351, endPoint x: 690, endPoint y: 345, distance: 66.0
click at [702, 356] on div "דף הפצה : טען קובץ קישור לדף הפצה מסמכים אלו יהיו זמינים למשקיעים בסמארטבול אונ…" at bounding box center [727, 371] width 946 height 31
click at [498, 260] on input "מינ׳ יחידות:" at bounding box center [489, 271] width 36 height 23
click at [630, 273] on div "מחיר מינ׳: 225.6 ₪ * %" at bounding box center [736, 270] width 964 height 92
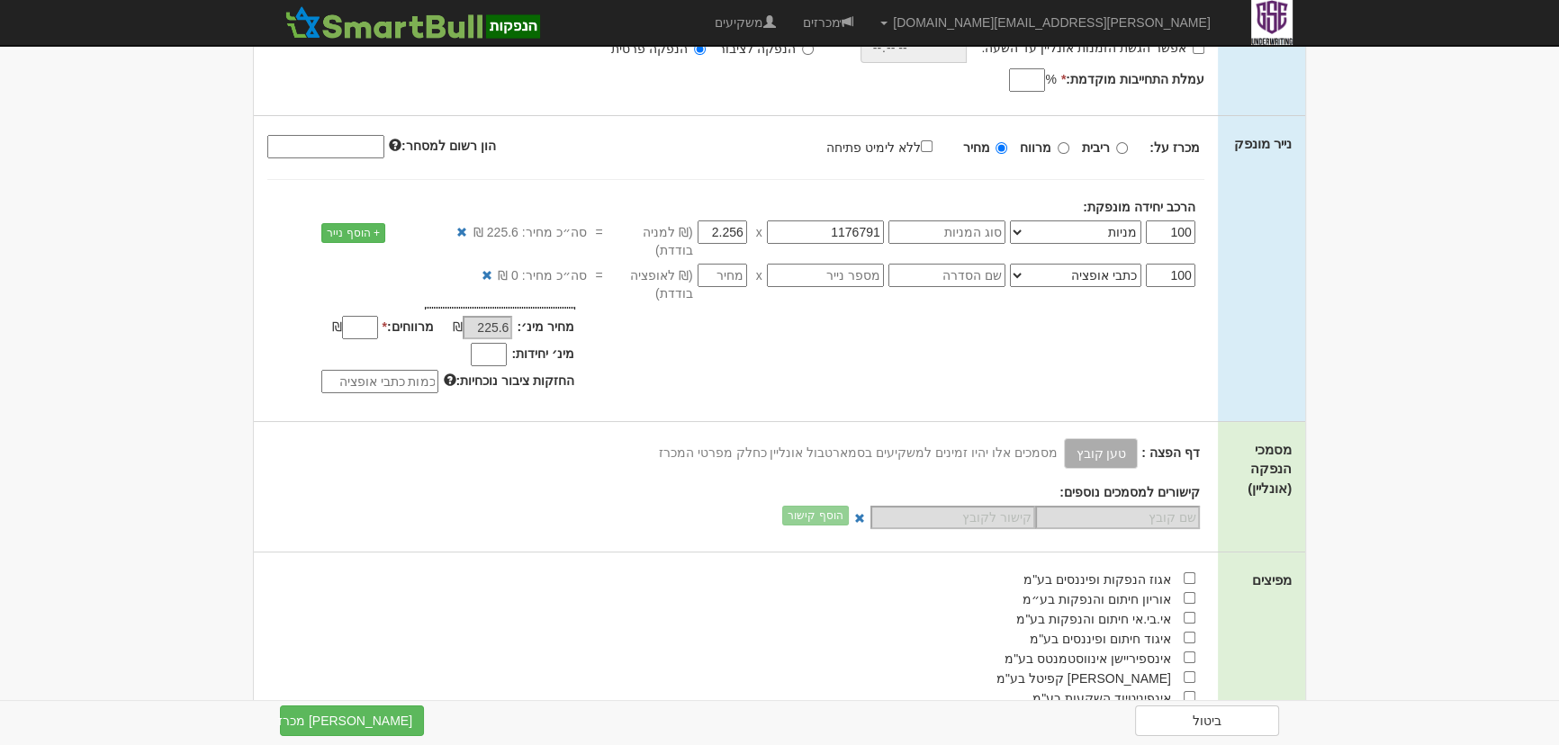
scroll to position [245, 0]
